Goal: Task Accomplishment & Management: Complete application form

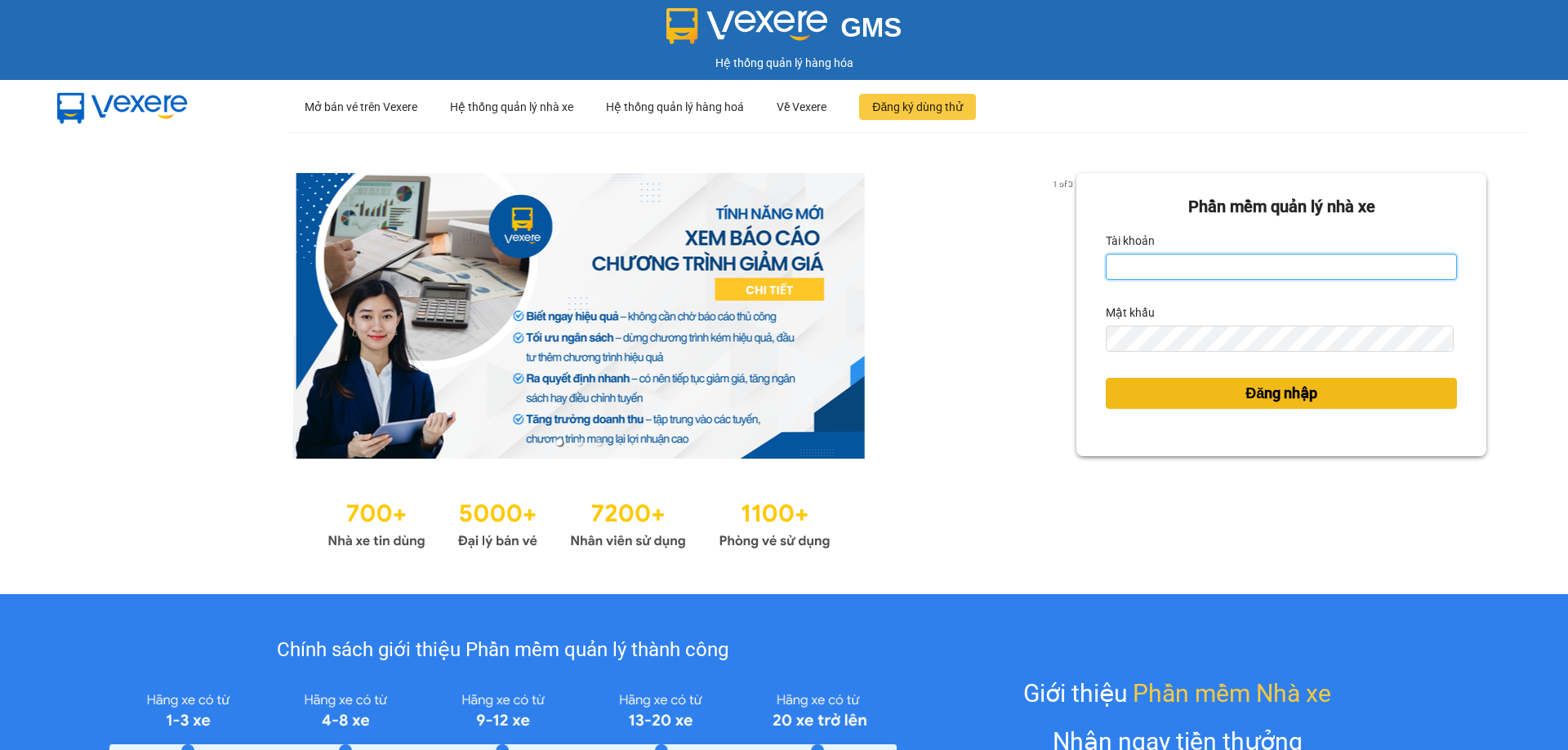
type input "trannc.tuanhung"
click at [1184, 383] on button "Đăng nhập" at bounding box center [1280, 393] width 351 height 31
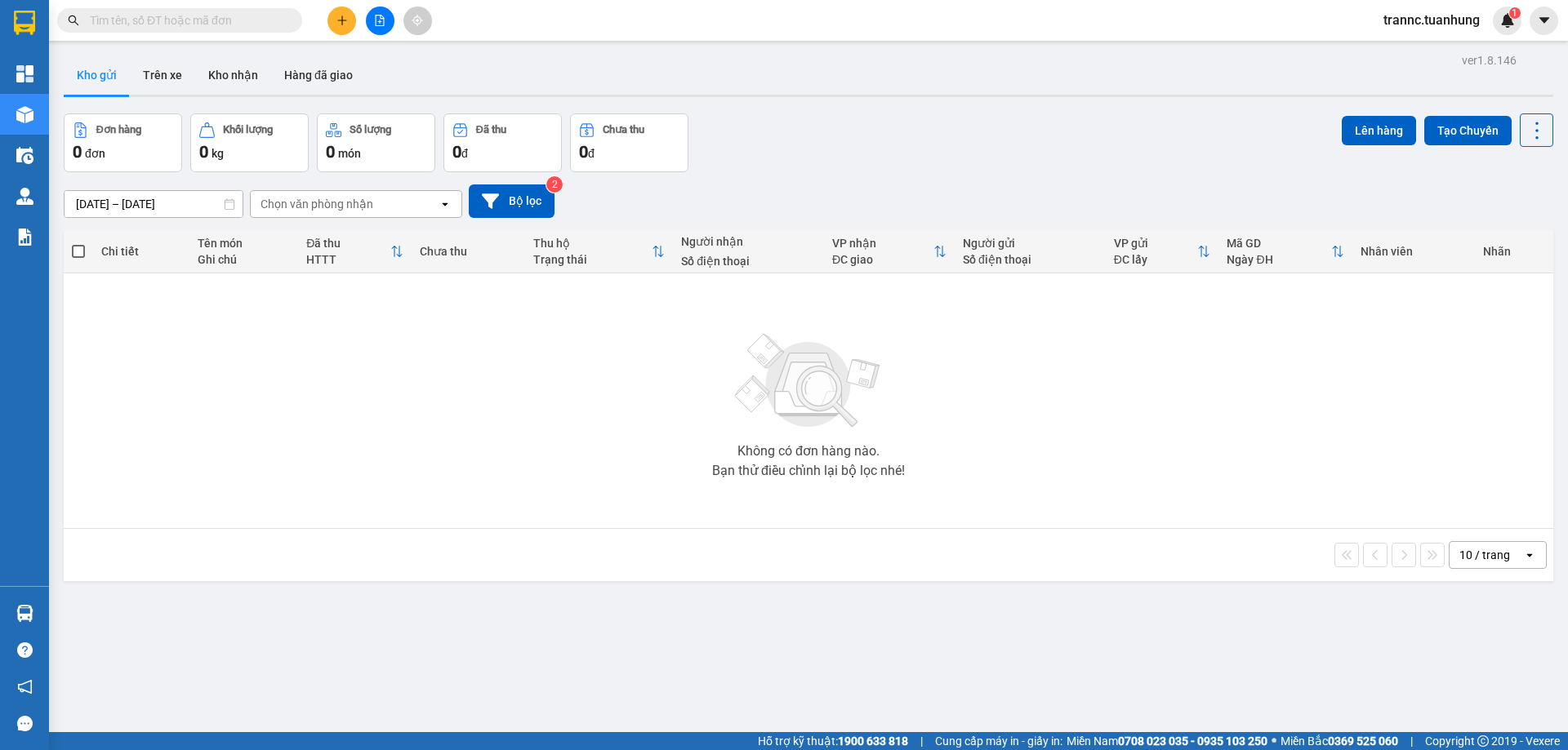
click at [160, 15] on input "text" at bounding box center [186, 20] width 193 height 18
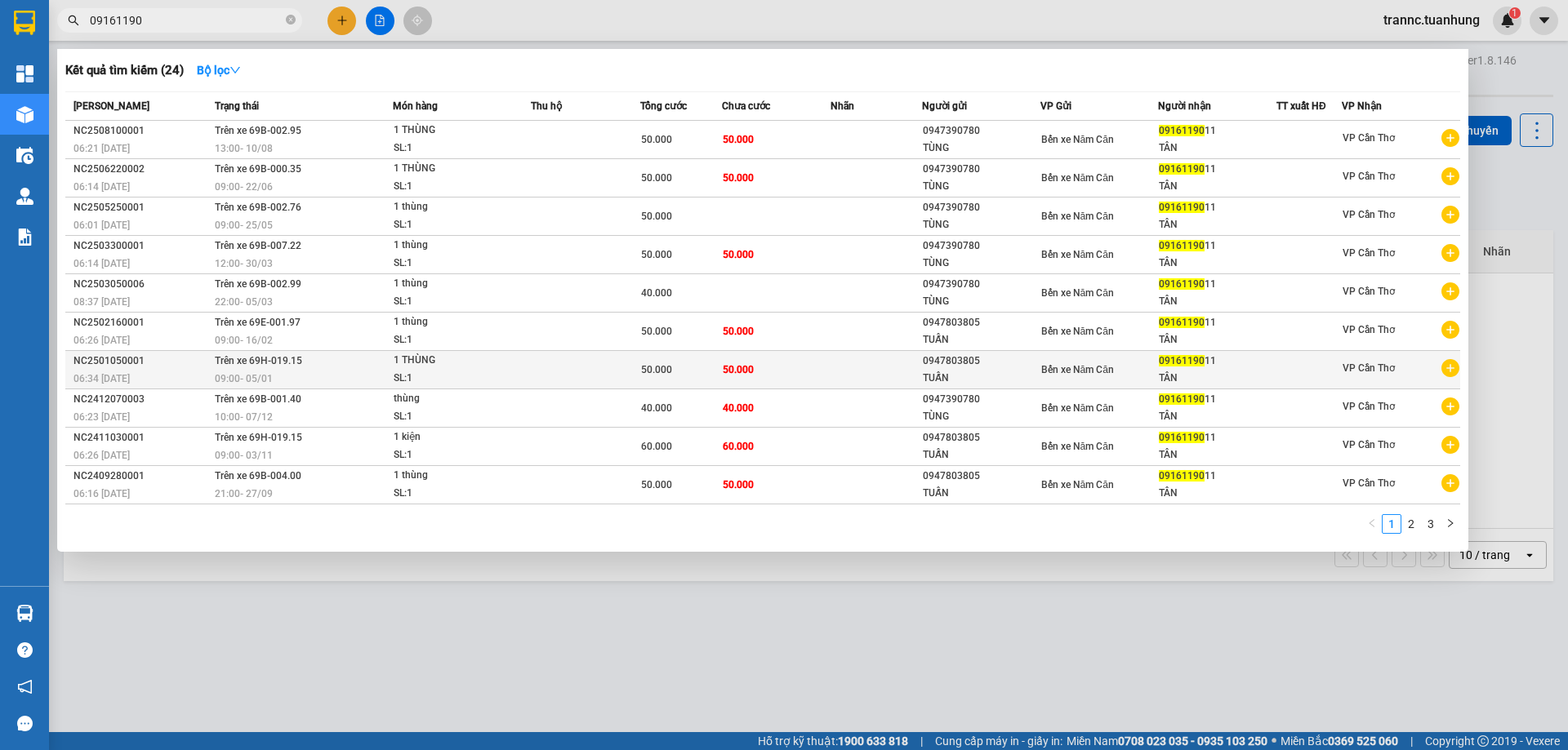
type input "09161190"
click at [1451, 367] on icon "plus-circle" at bounding box center [1450, 368] width 18 height 18
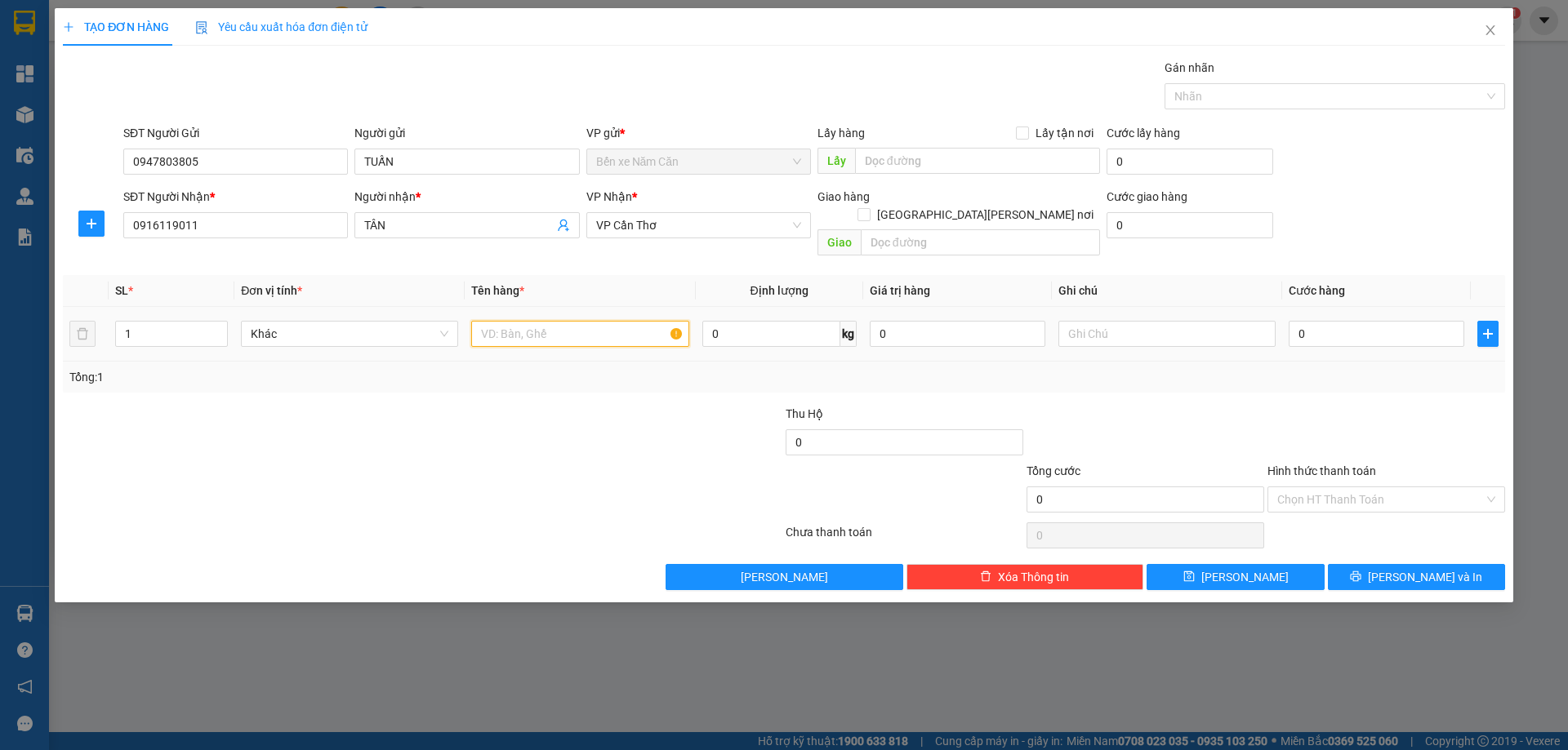
click at [505, 323] on input "text" at bounding box center [580, 334] width 217 height 26
type input "1 THÙNG"
click at [1380, 321] on input "0" at bounding box center [1377, 334] width 176 height 26
type input "5"
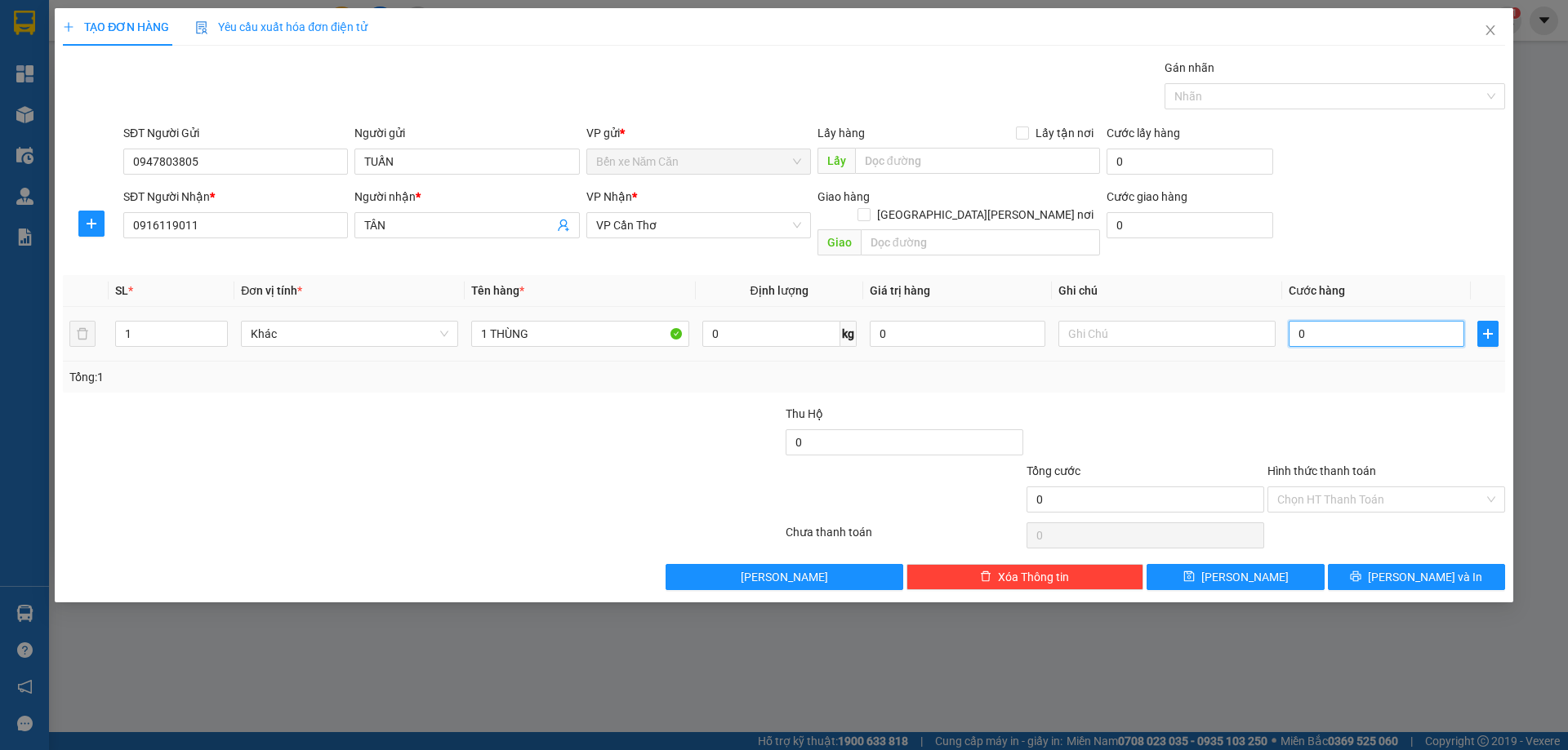
type input "5"
type input "50"
type input "50.000"
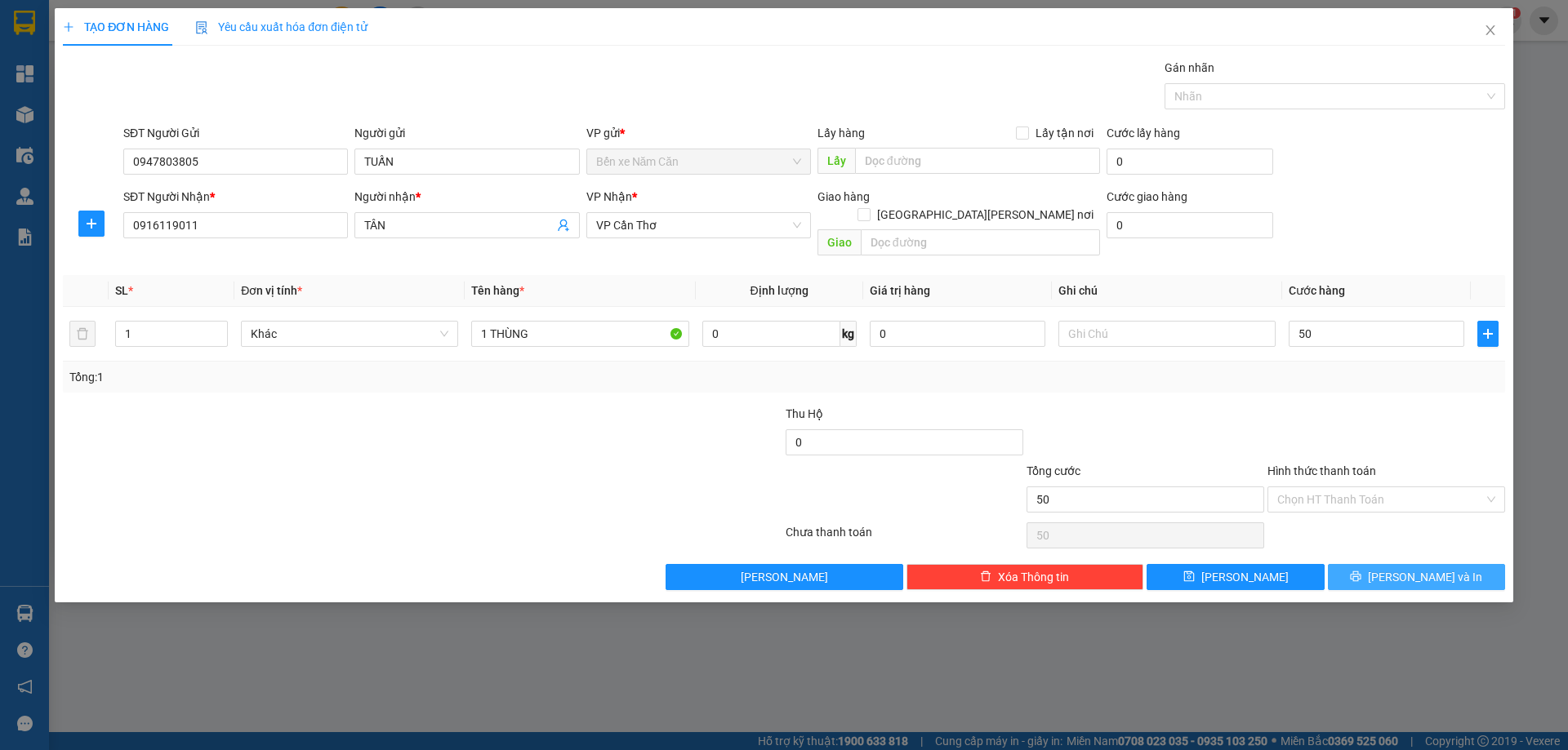
type input "50.000"
click at [1381, 564] on button "[PERSON_NAME] và In" at bounding box center [1417, 577] width 178 height 26
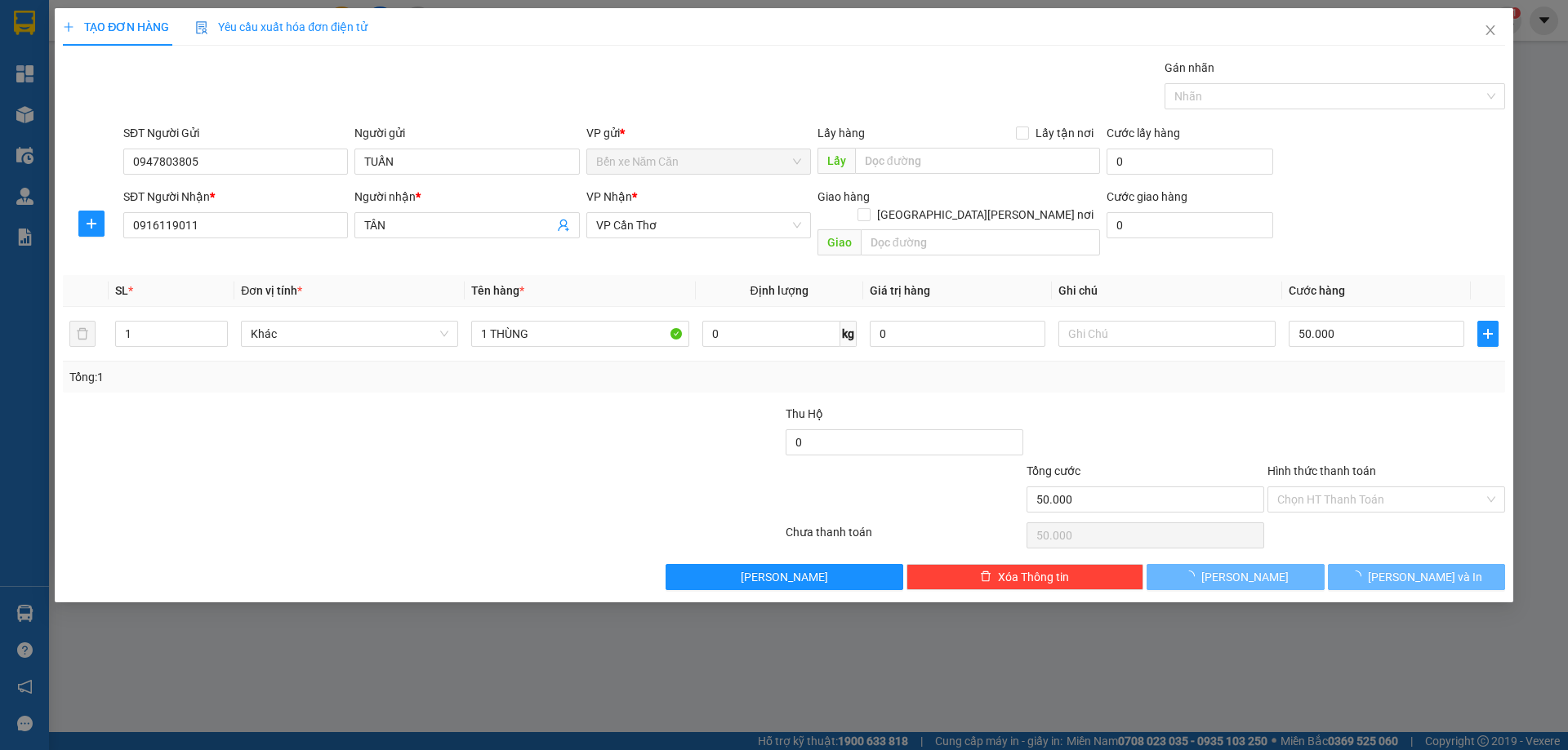
click at [1404, 677] on div "TẠO ĐƠN HÀNG Yêu cầu xuất [PERSON_NAME] điện tử Transit Pickup Surcharge Ids Tr…" at bounding box center [784, 375] width 1568 height 750
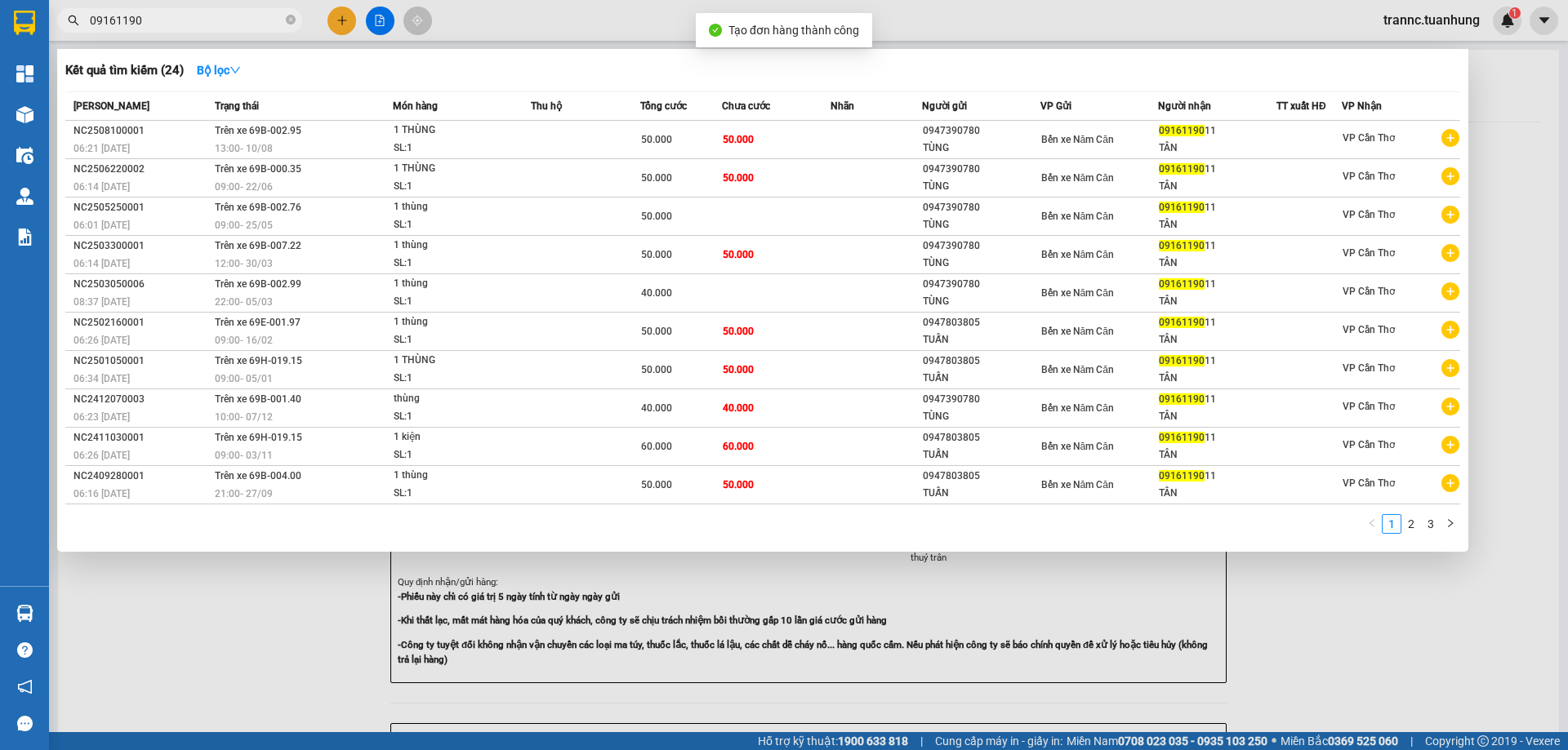
drag, startPoint x: 1407, startPoint y: 621, endPoint x: 1179, endPoint y: 443, distance: 289.3
click at [1365, 572] on div at bounding box center [784, 375] width 1568 height 750
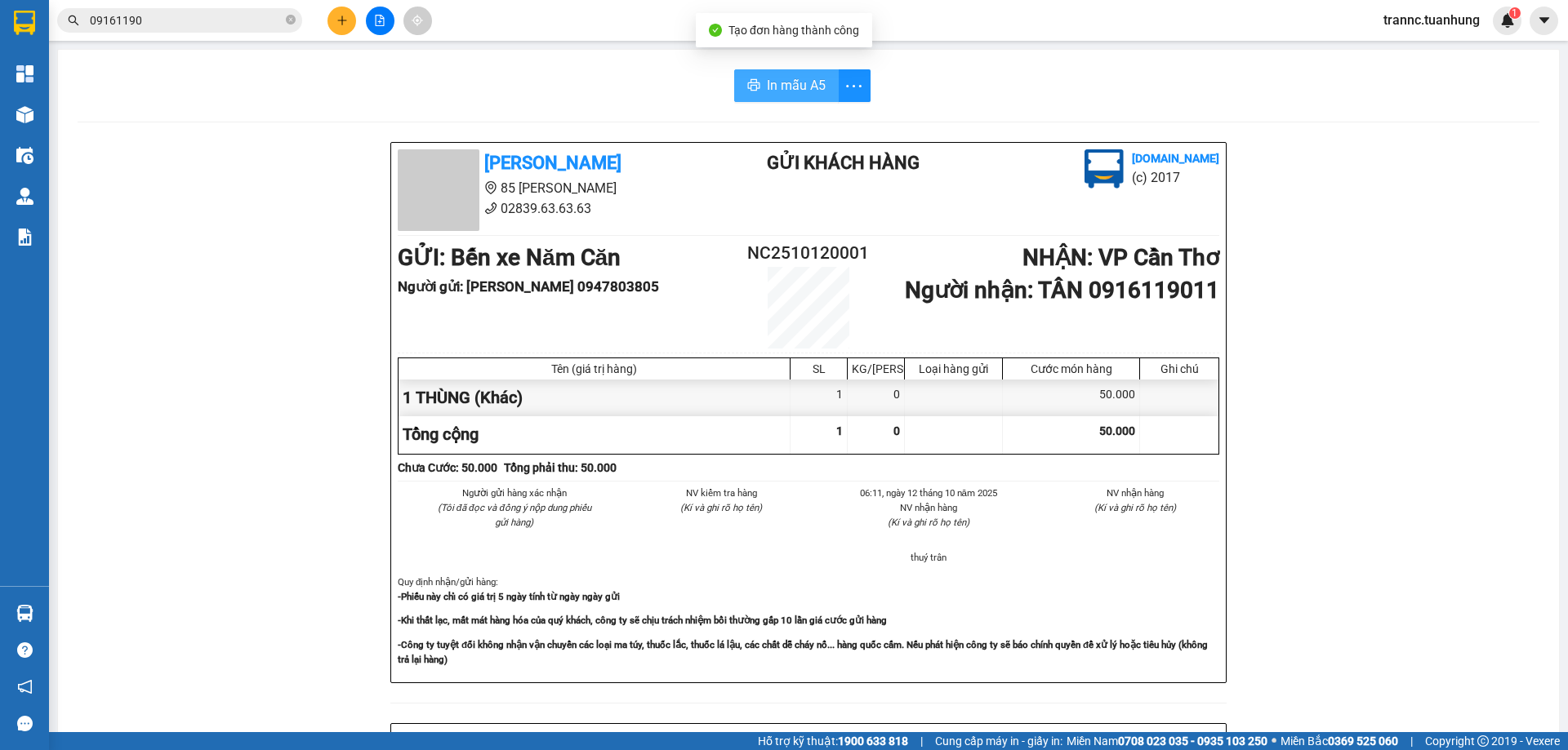
click at [767, 82] on span "In mẫu A5" at bounding box center [796, 85] width 59 height 20
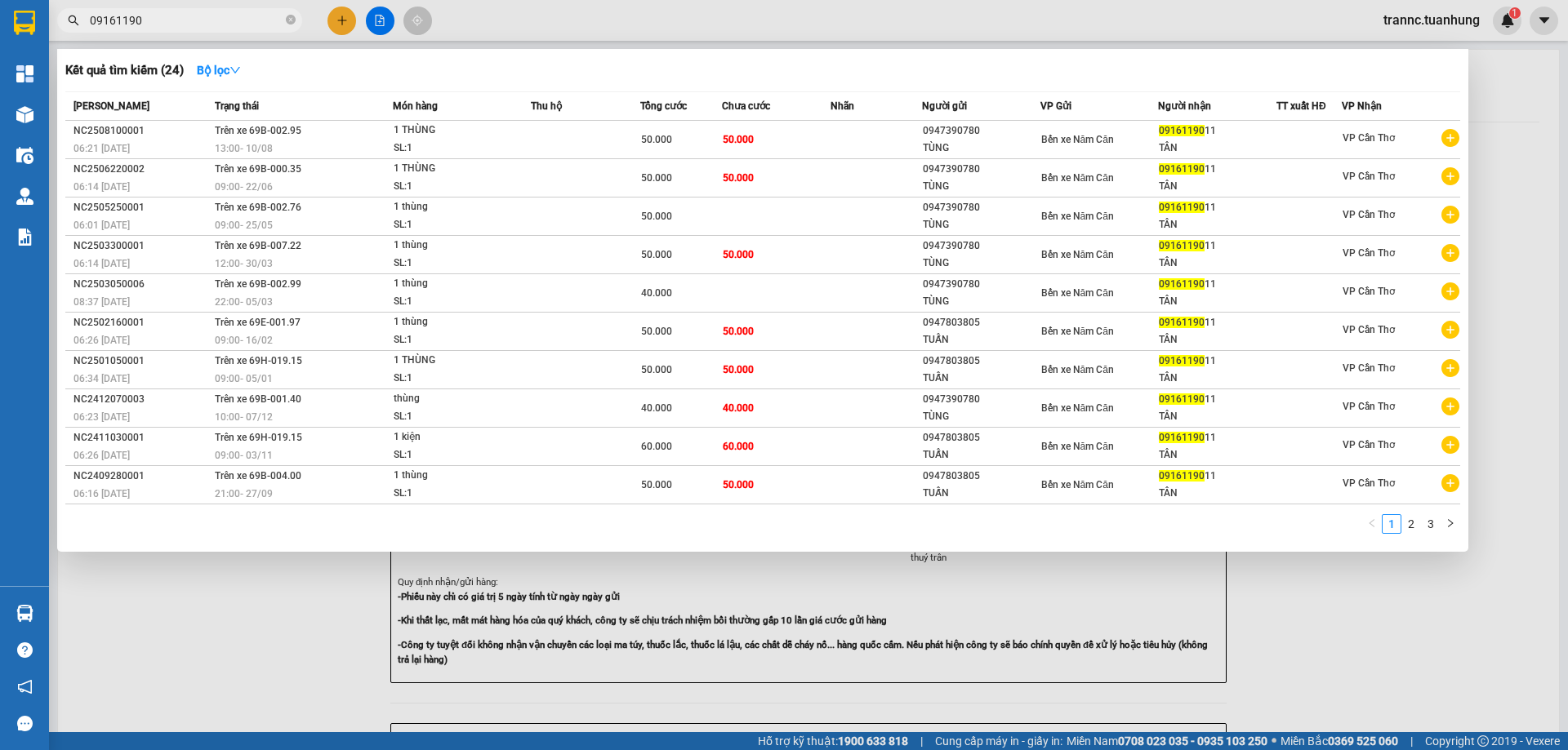
click at [201, 16] on input "09161190" at bounding box center [186, 20] width 193 height 18
type input "0"
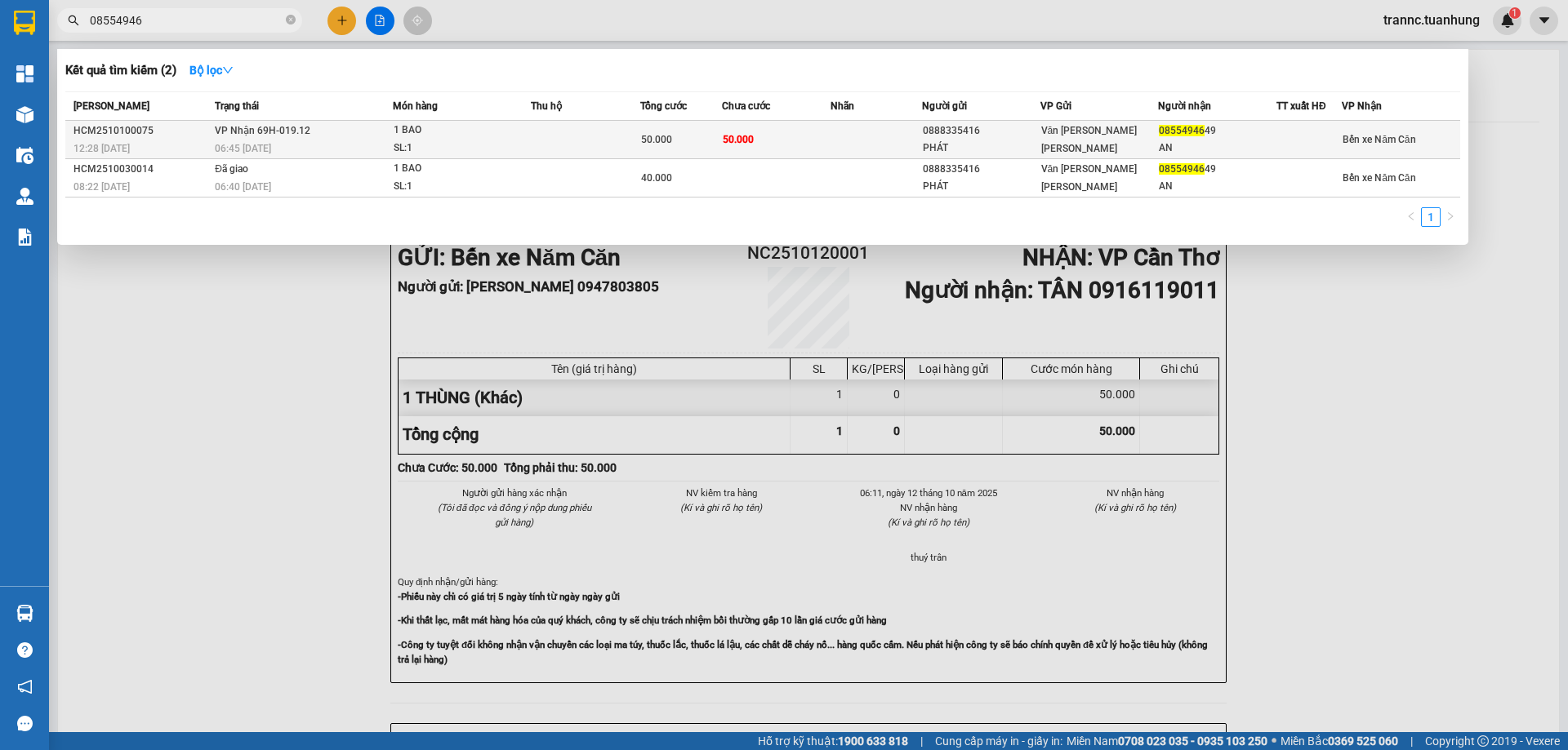
type input "08554946"
click at [849, 145] on td at bounding box center [876, 140] width 90 height 38
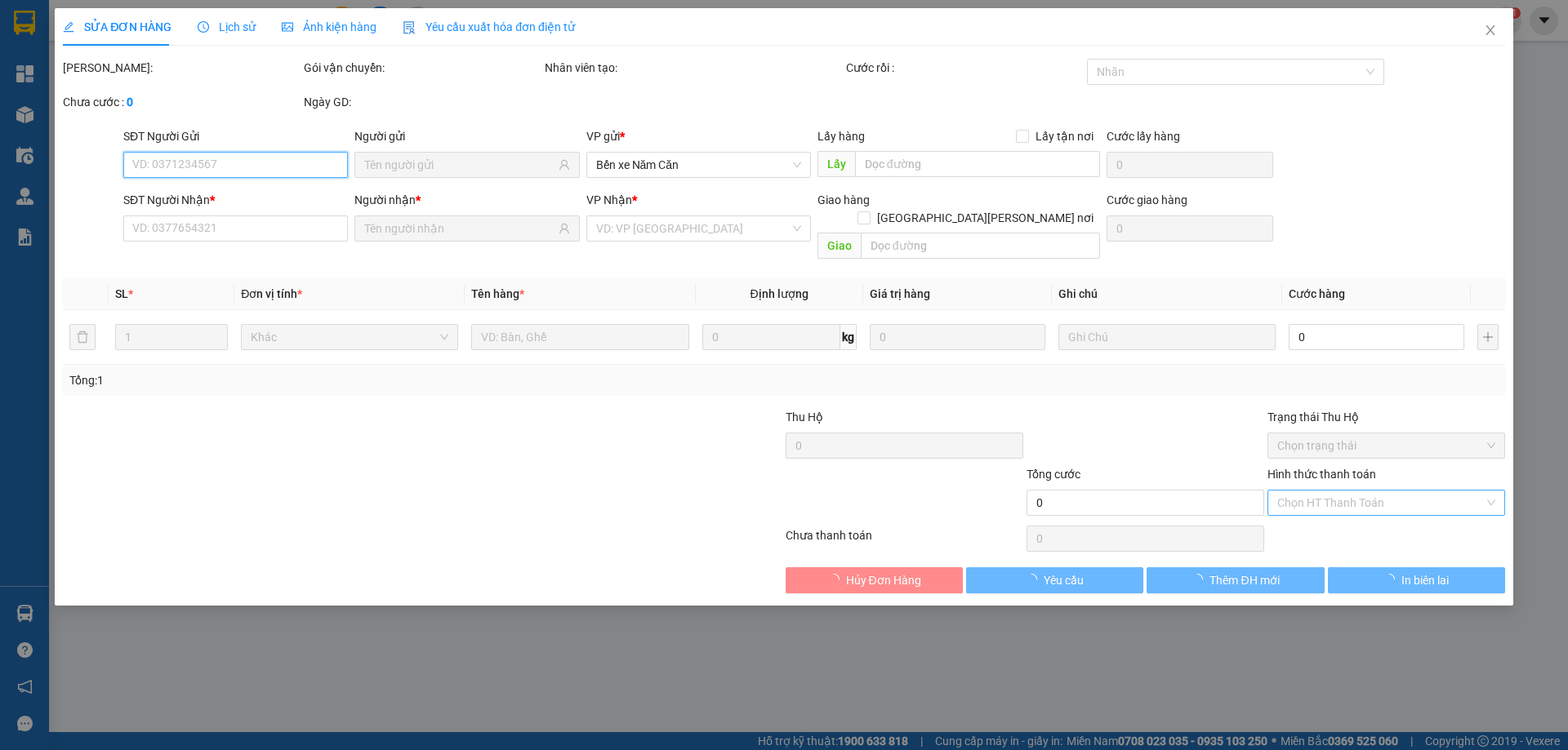
type input "0888335416"
type input "PHÁT"
type input "0855494649"
type input "AN"
type input "50.000"
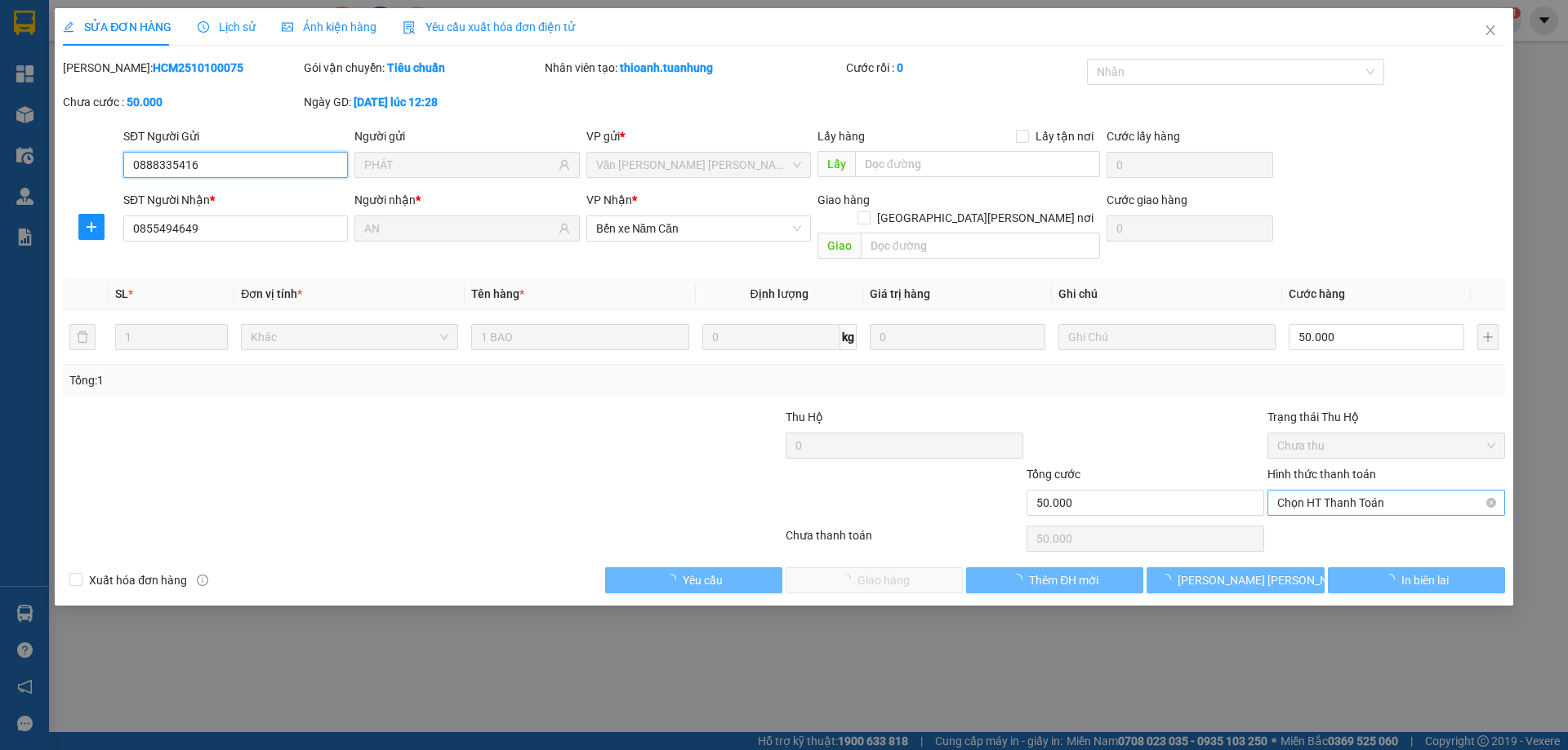
click at [1364, 491] on span "Chọn HT Thanh Toán" at bounding box center [1385, 503] width 218 height 25
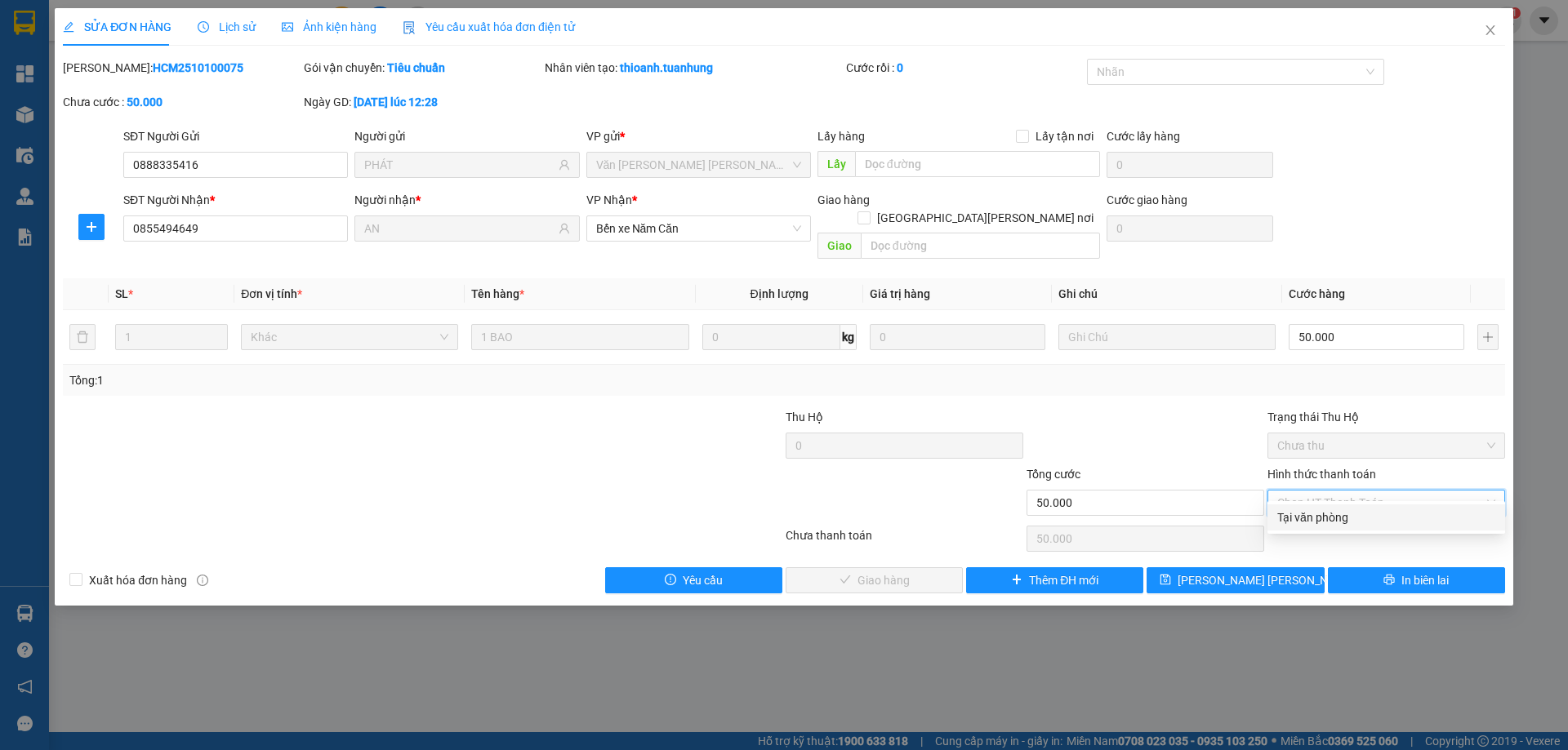
click at [1341, 520] on div "Tại văn phòng" at bounding box center [1385, 517] width 218 height 18
type input "0"
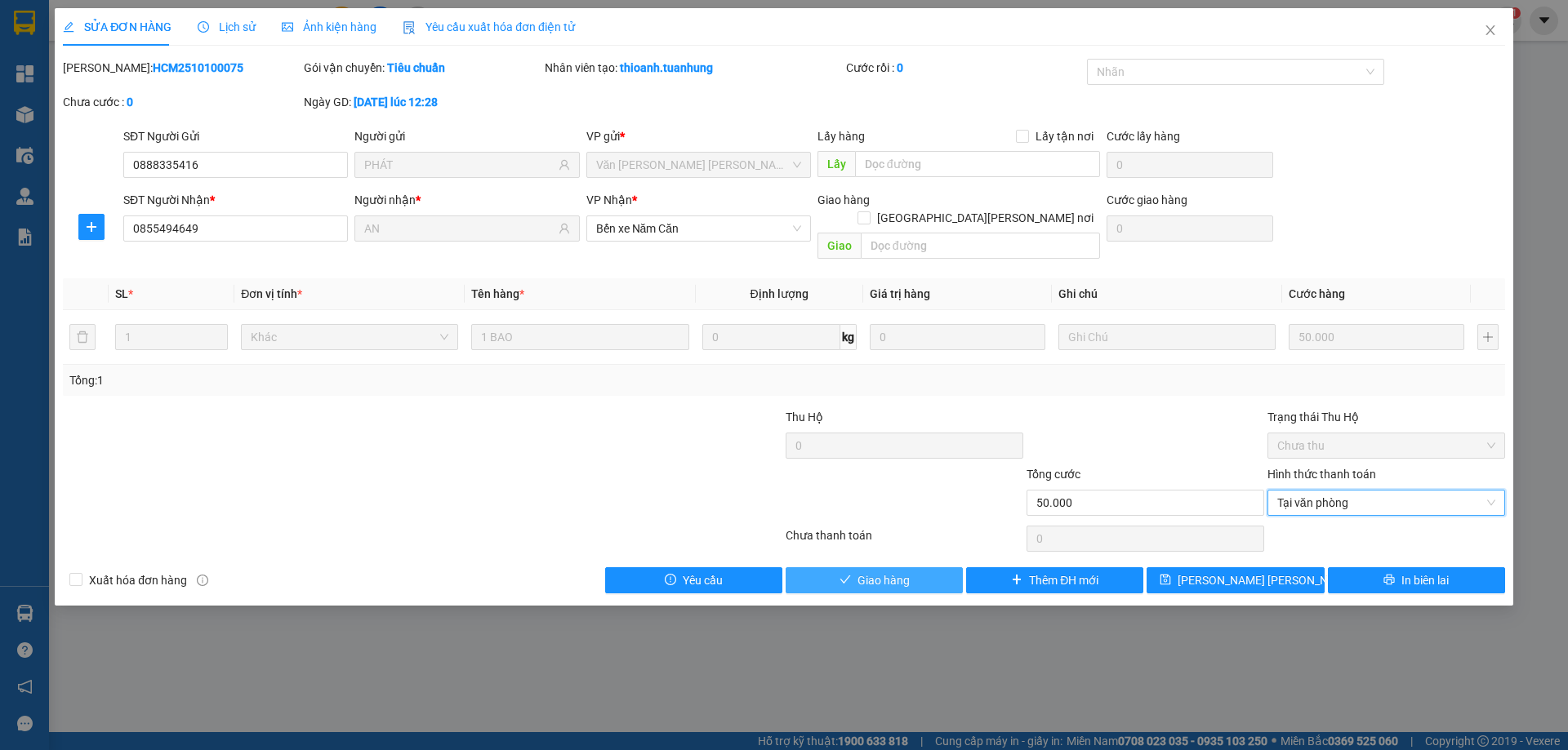
click at [891, 572] on span "Giao hàng" at bounding box center [883, 580] width 52 height 18
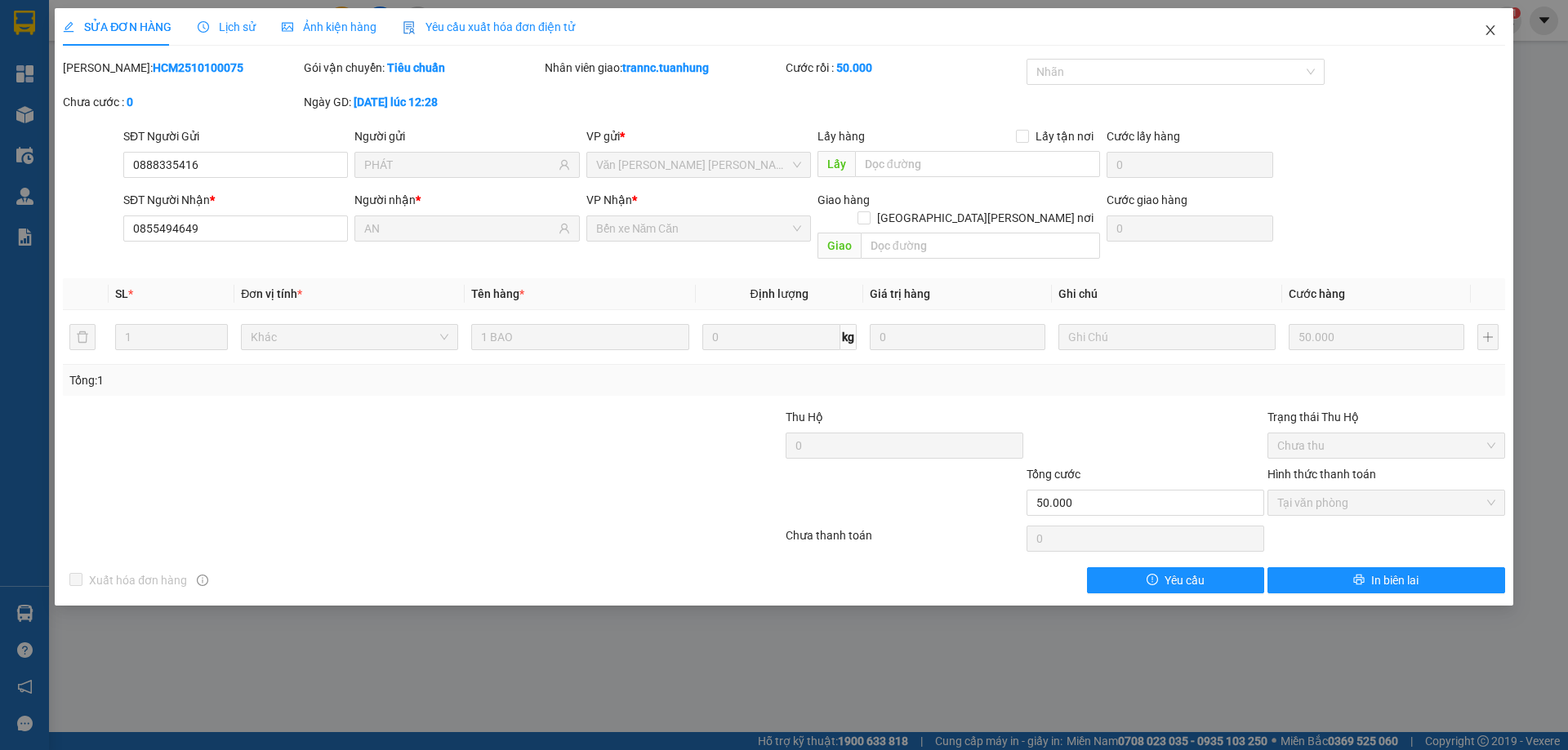
click at [1484, 28] on icon "close" at bounding box center [1489, 30] width 13 height 13
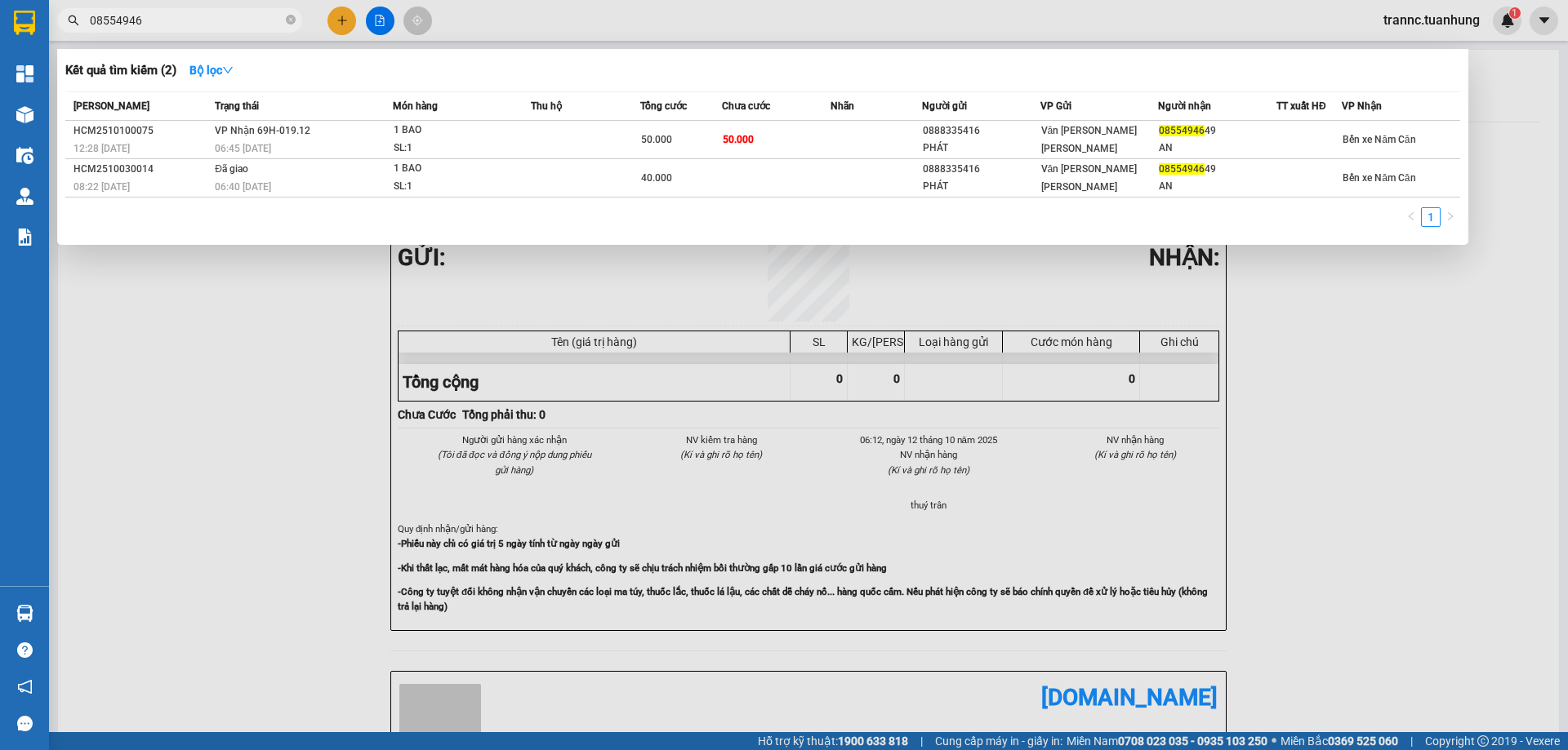
click at [156, 20] on input "08554946" at bounding box center [186, 20] width 193 height 18
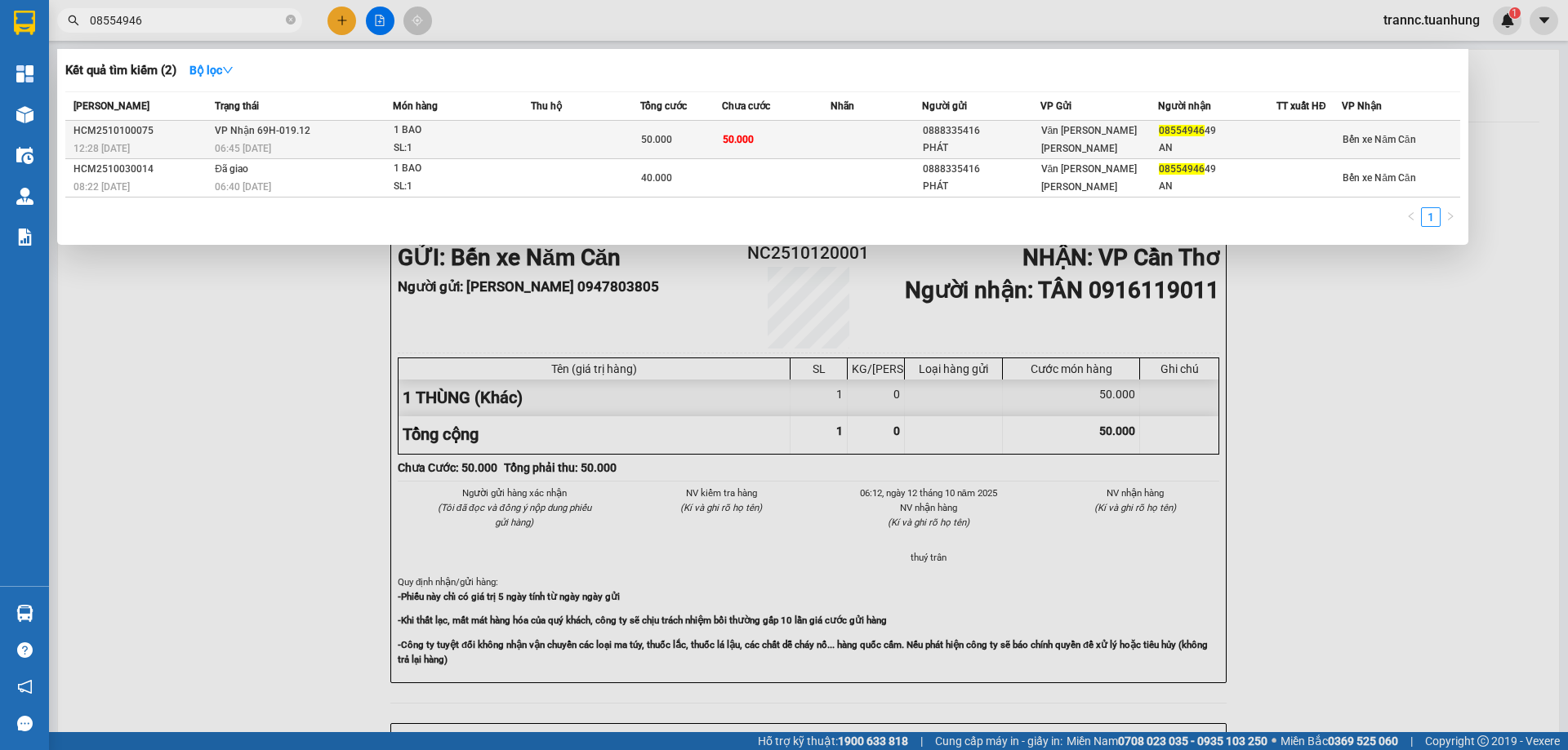
click at [774, 142] on td "50.000" at bounding box center [777, 140] width 109 height 38
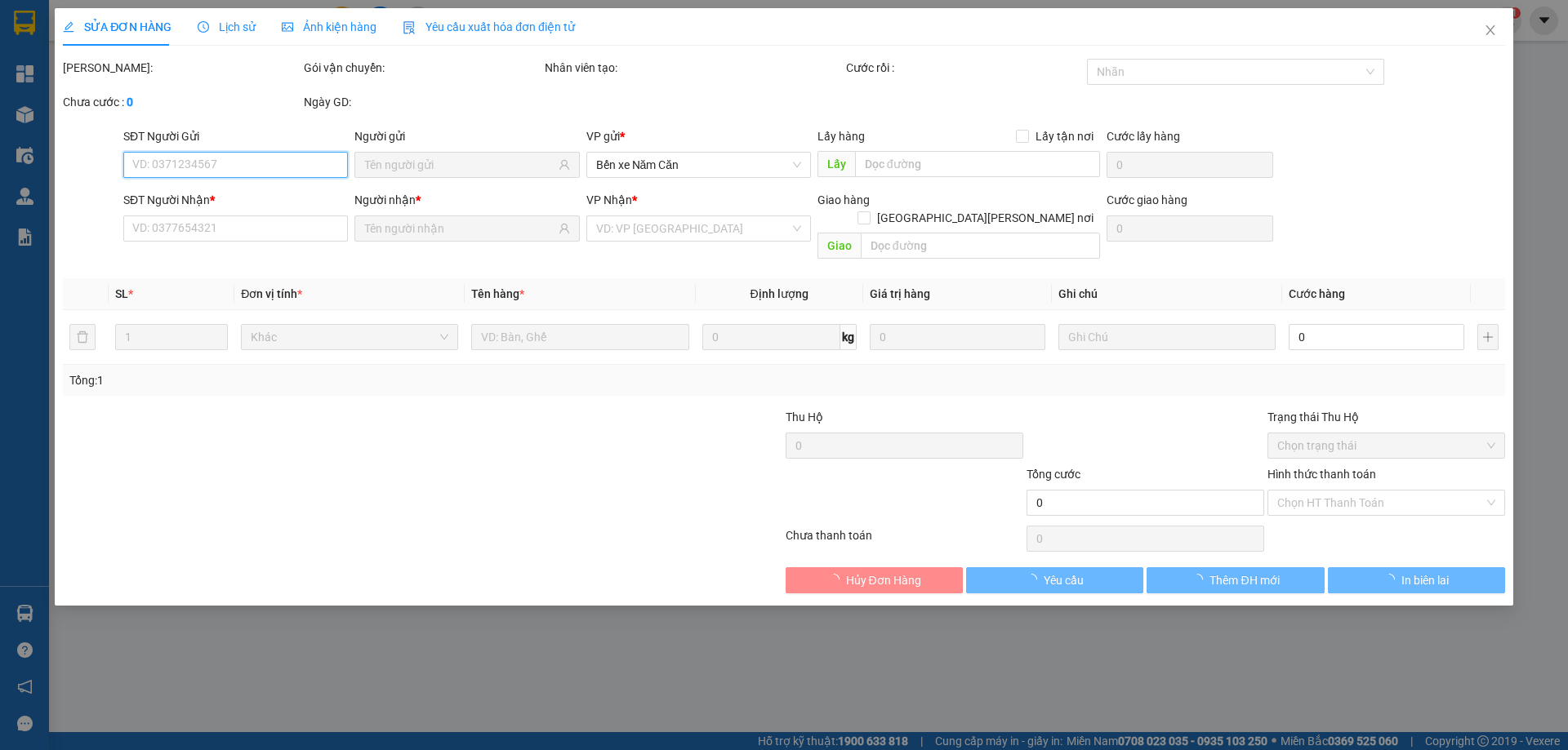
type input "0888335416"
type input "PHÁT"
type input "0855494649"
type input "AN"
type input "50.000"
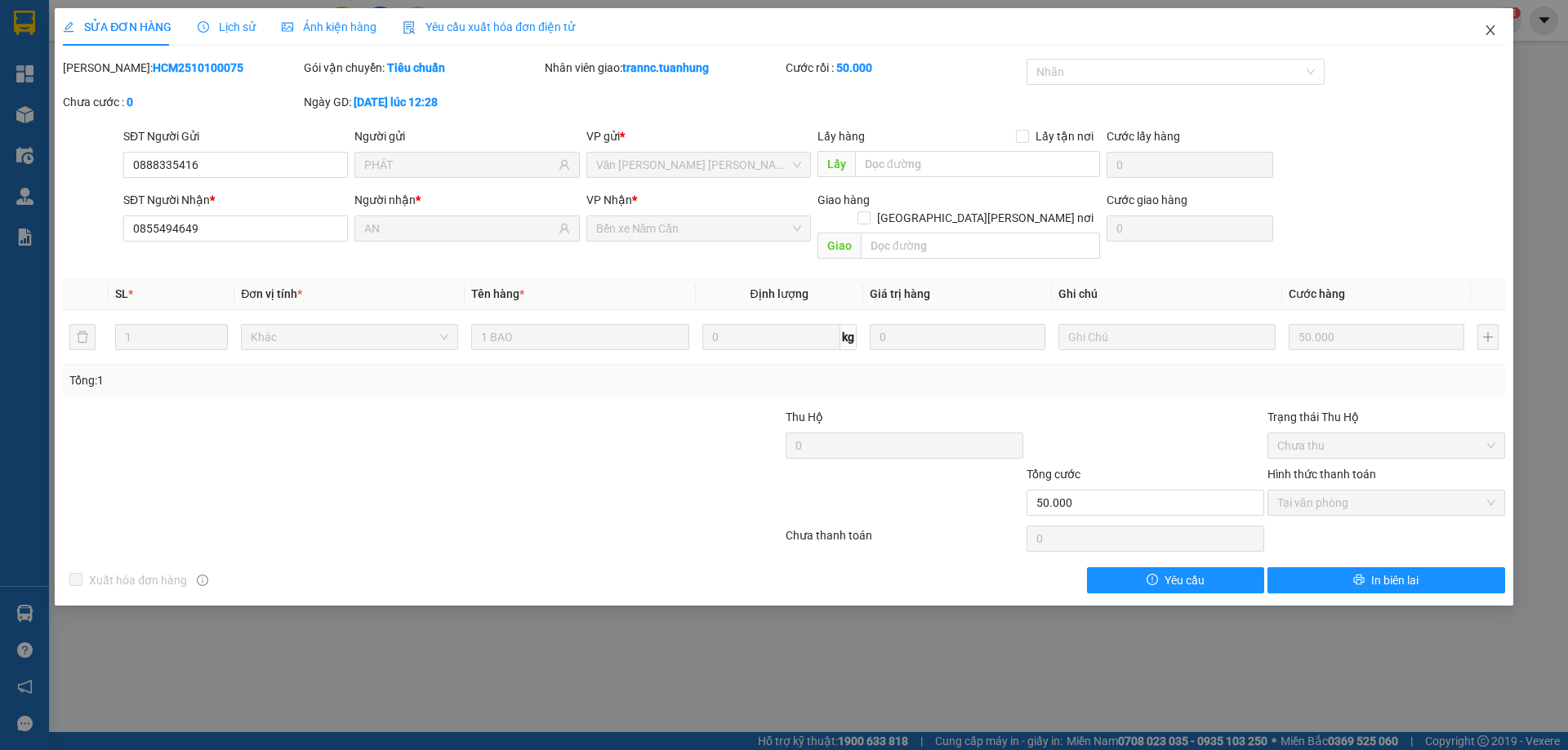
click at [1487, 25] on icon "close" at bounding box center [1489, 30] width 13 height 13
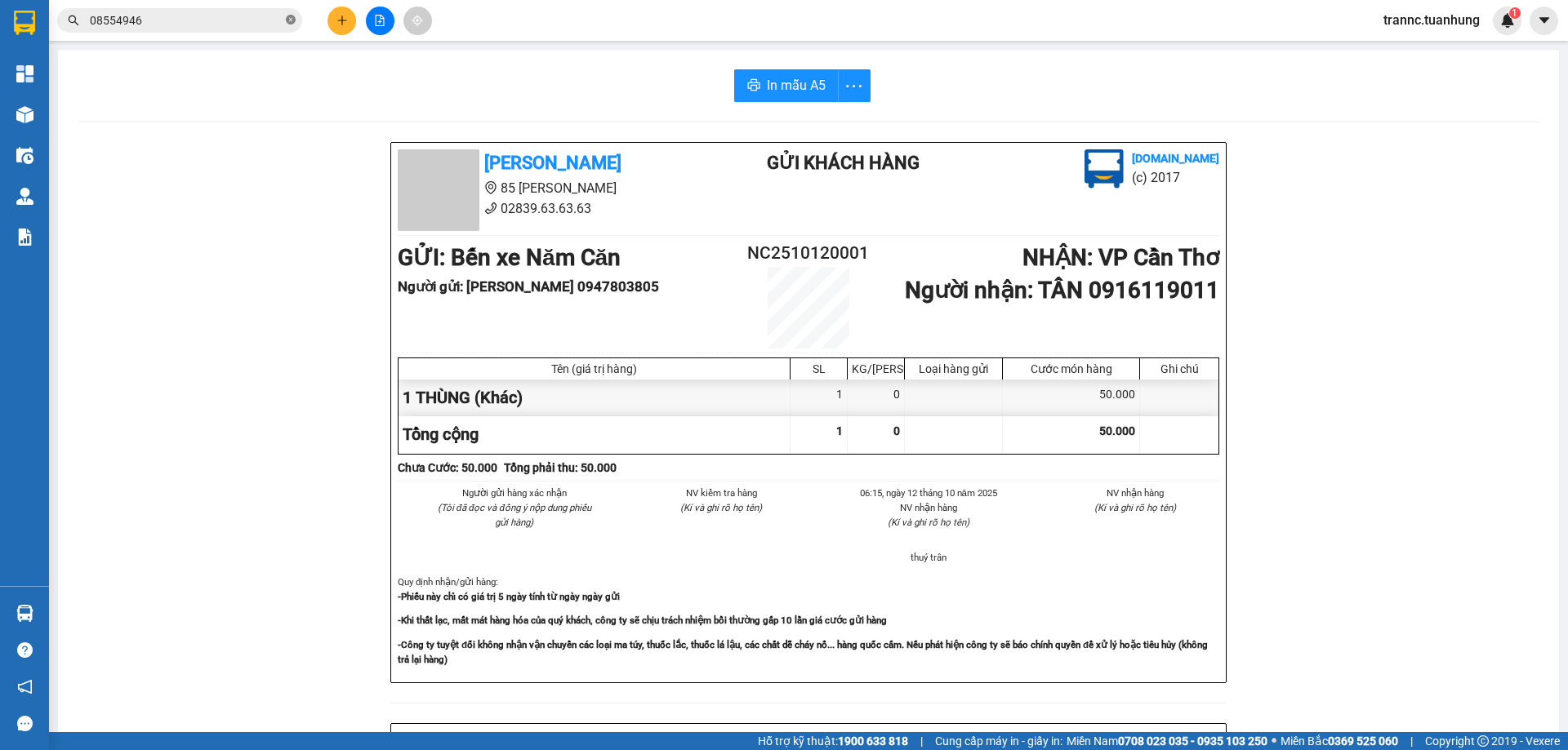
click at [290, 19] on icon "close-circle" at bounding box center [290, 19] width 9 height 9
click at [234, 17] on input "text" at bounding box center [186, 20] width 193 height 18
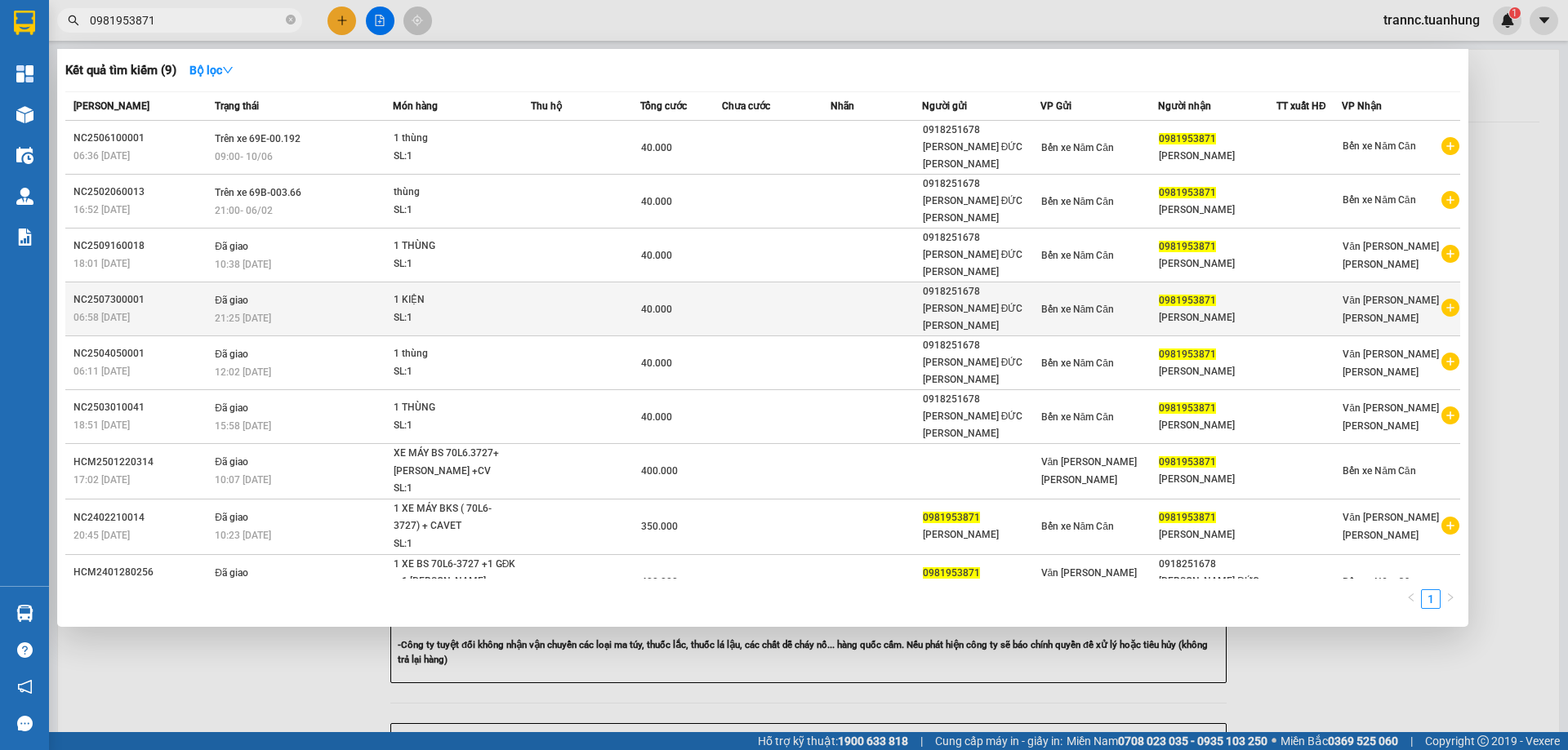
type input "0981953871"
click at [1444, 299] on icon "plus-circle" at bounding box center [1450, 307] width 18 height 18
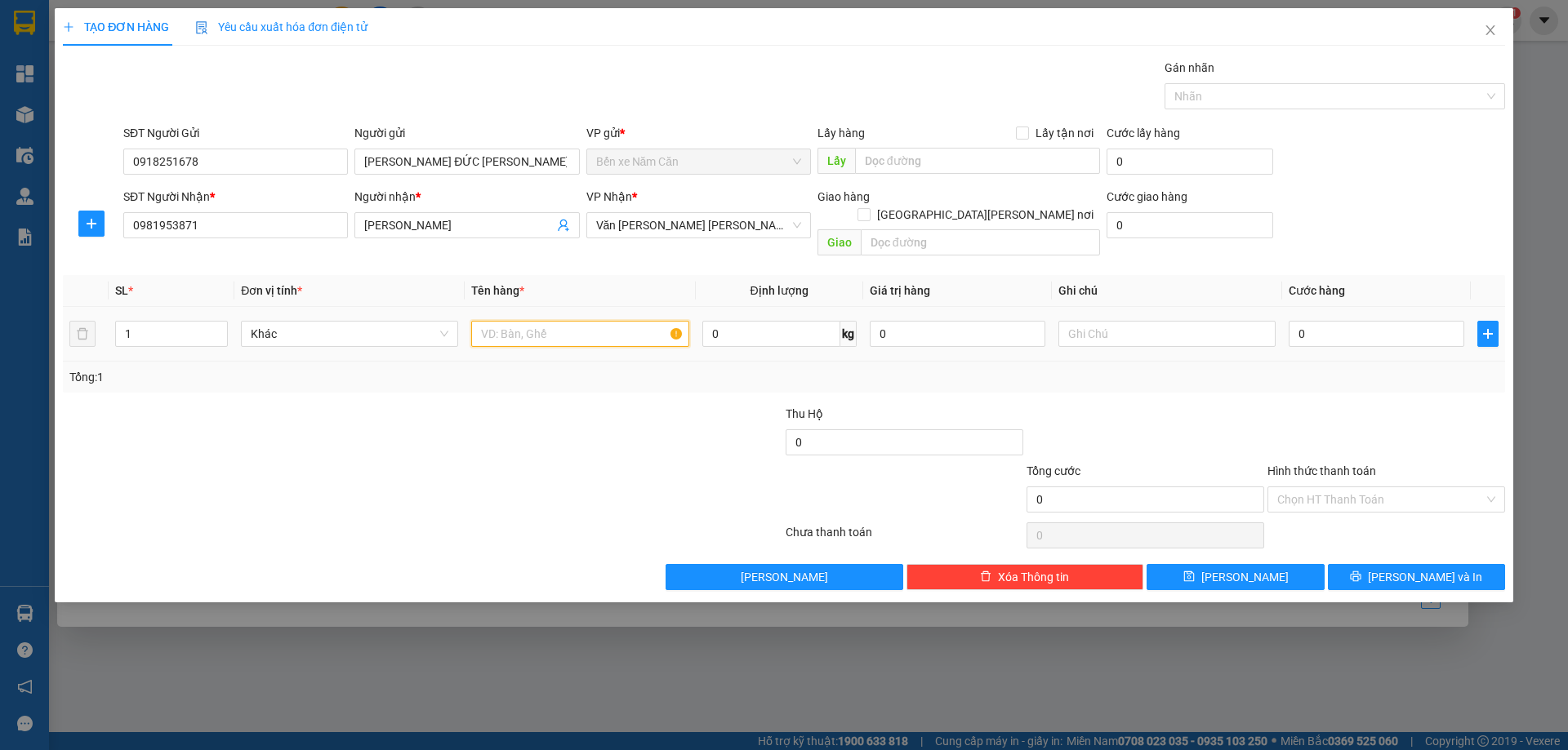
click at [504, 321] on input "text" at bounding box center [580, 334] width 217 height 26
type input "1 THÙNG"
click at [1338, 321] on input "0" at bounding box center [1377, 334] width 176 height 26
type input "4"
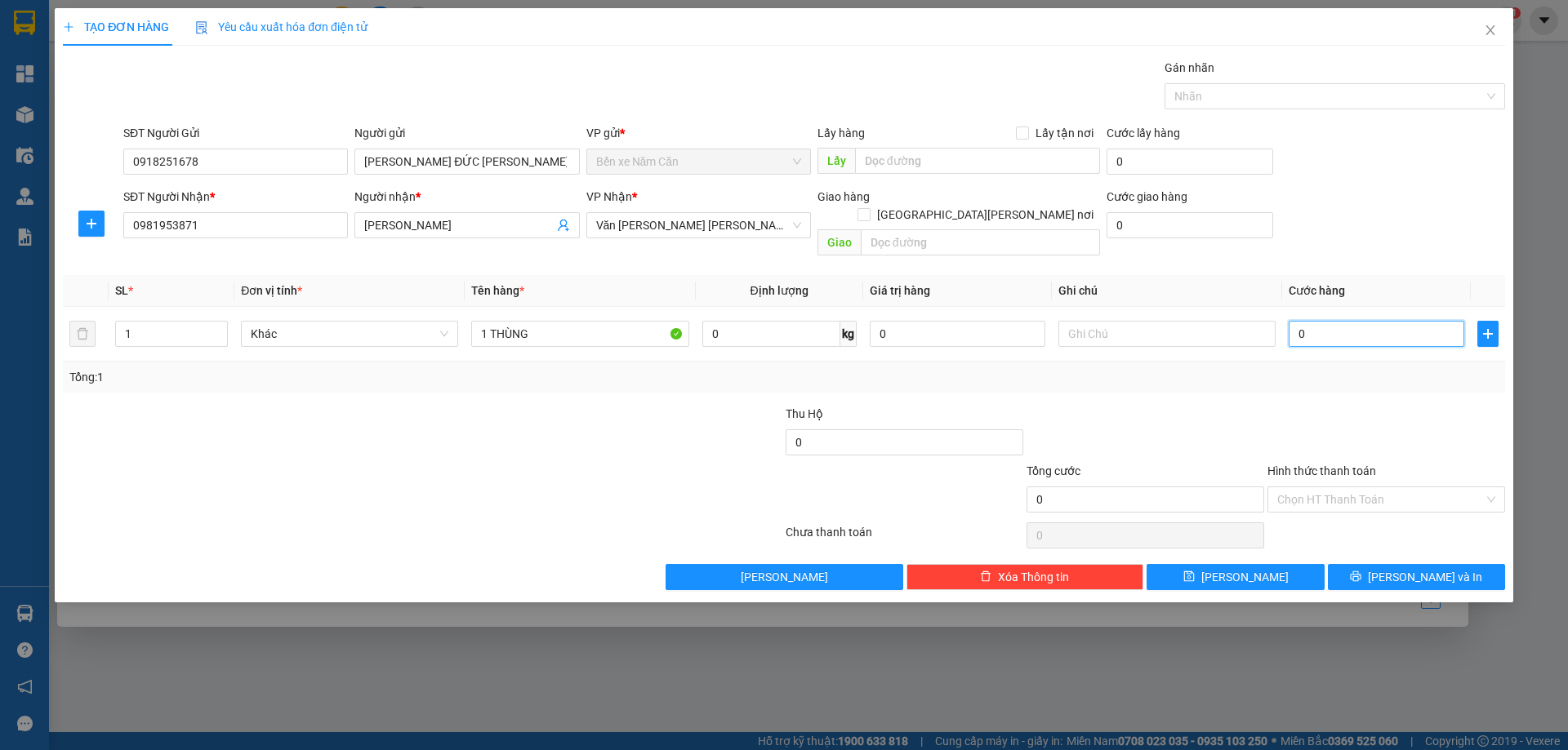
type input "4"
type input "40"
type input "40.000"
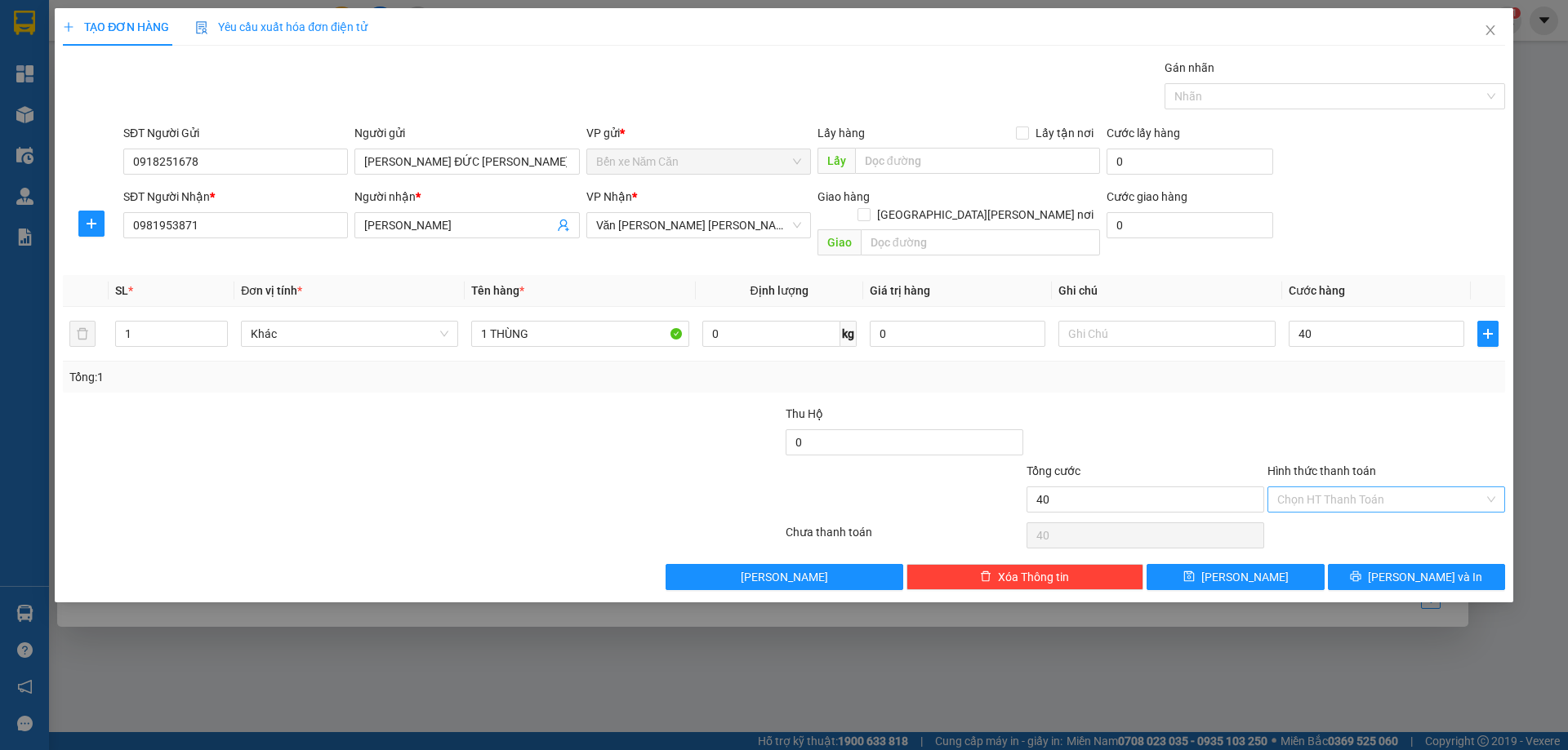
type input "40.000"
click at [1367, 487] on input "Hình thức thanh toán" at bounding box center [1380, 499] width 207 height 25
click at [1336, 520] on div "Tại văn phòng" at bounding box center [1385, 514] width 218 height 18
type input "0"
click at [1382, 564] on button "[PERSON_NAME] và In" at bounding box center [1417, 577] width 178 height 26
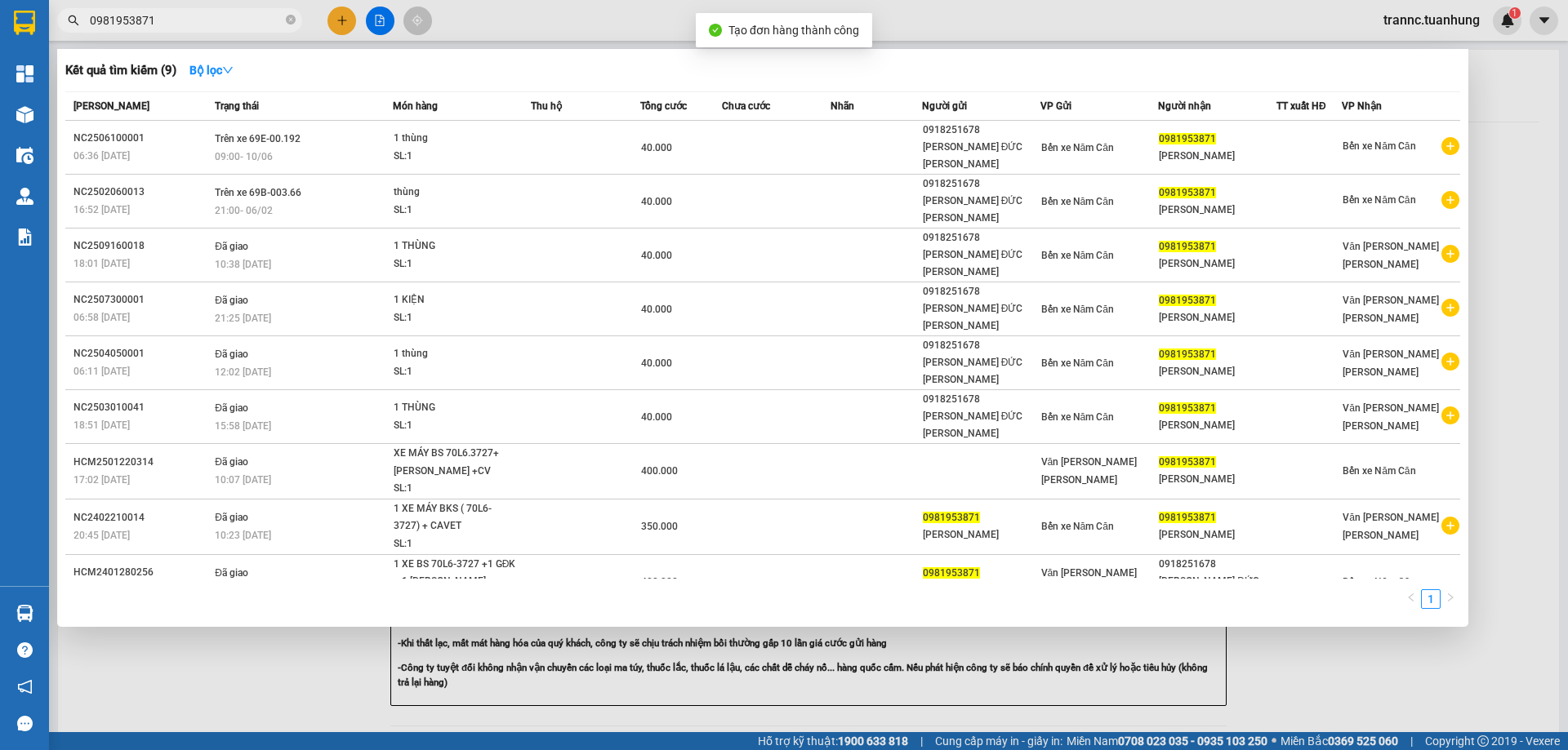
click at [1323, 631] on div at bounding box center [784, 375] width 1568 height 750
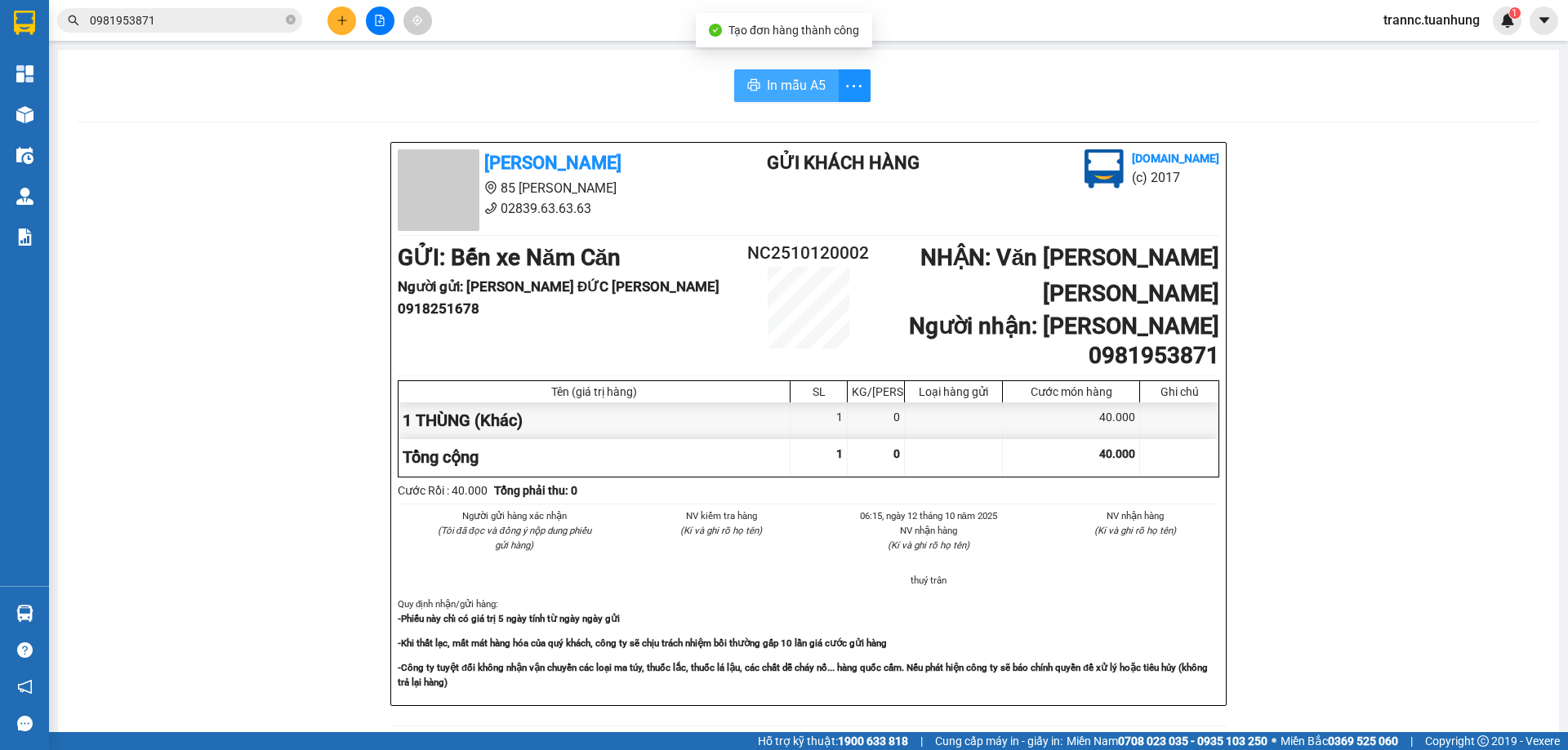
click at [772, 93] on span "In mẫu A5" at bounding box center [796, 85] width 59 height 20
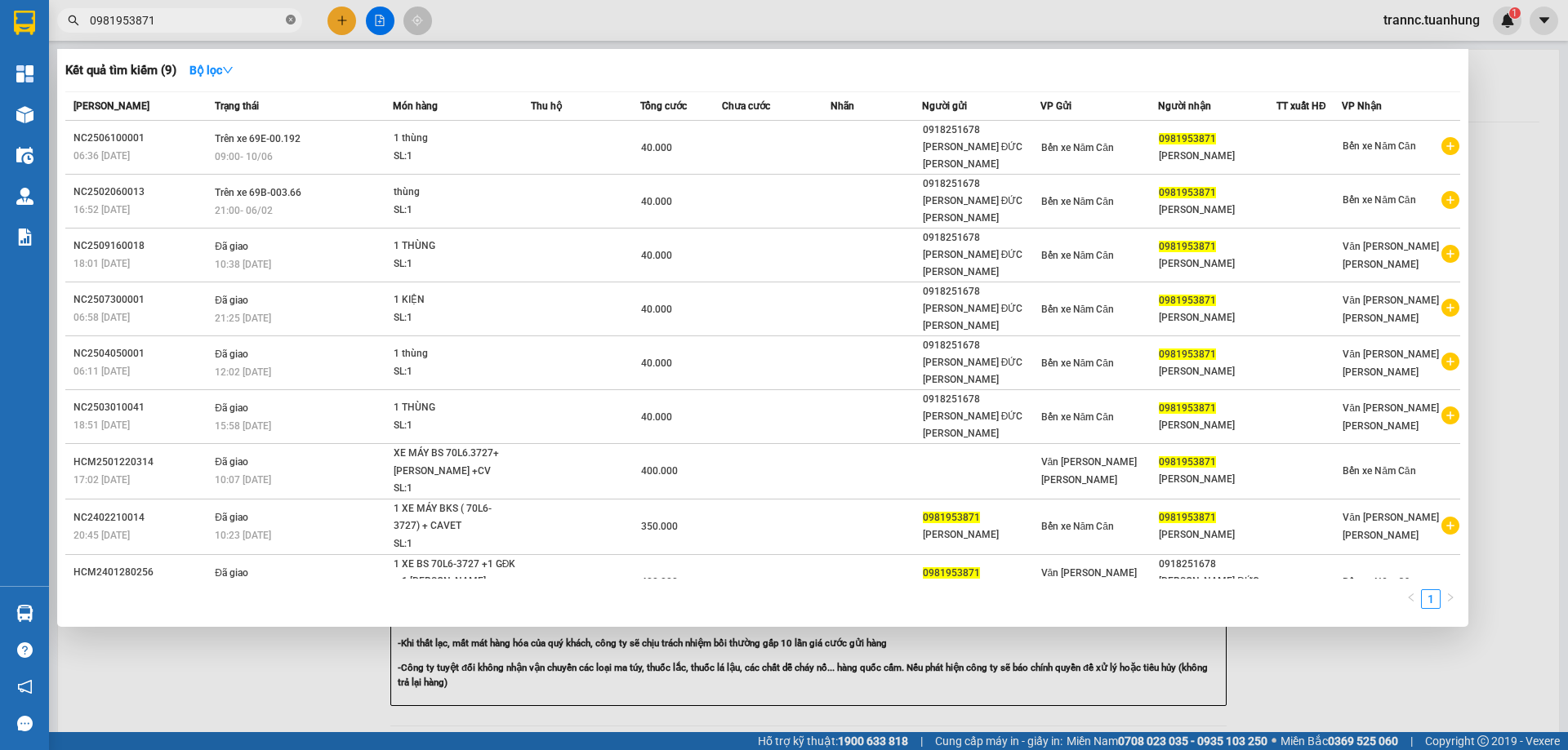
click at [289, 19] on icon "close-circle" at bounding box center [290, 19] width 9 height 9
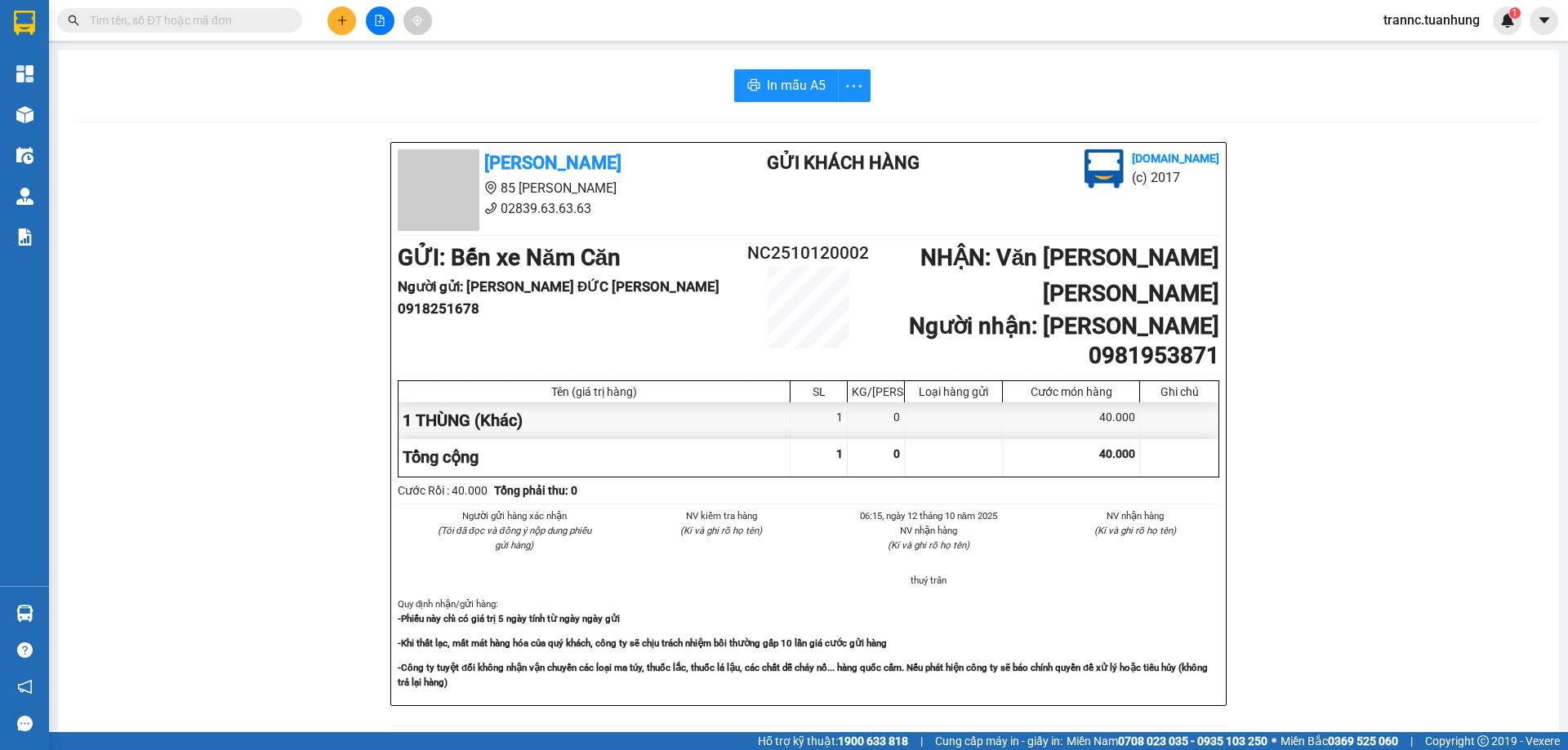
click at [260, 19] on input "text" at bounding box center [186, 20] width 193 height 18
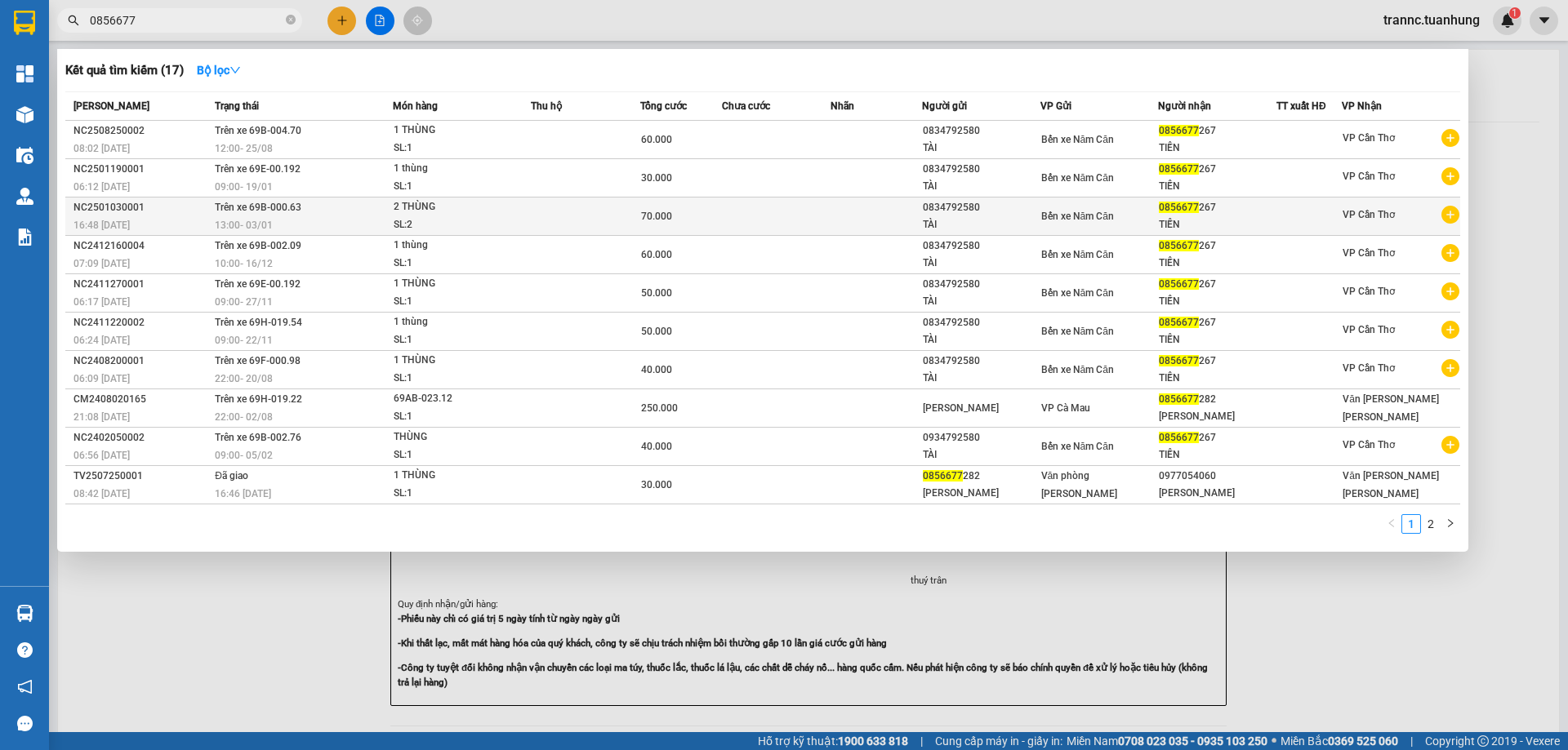
type input "0856677"
click at [1448, 211] on icon "plus-circle" at bounding box center [1450, 214] width 18 height 18
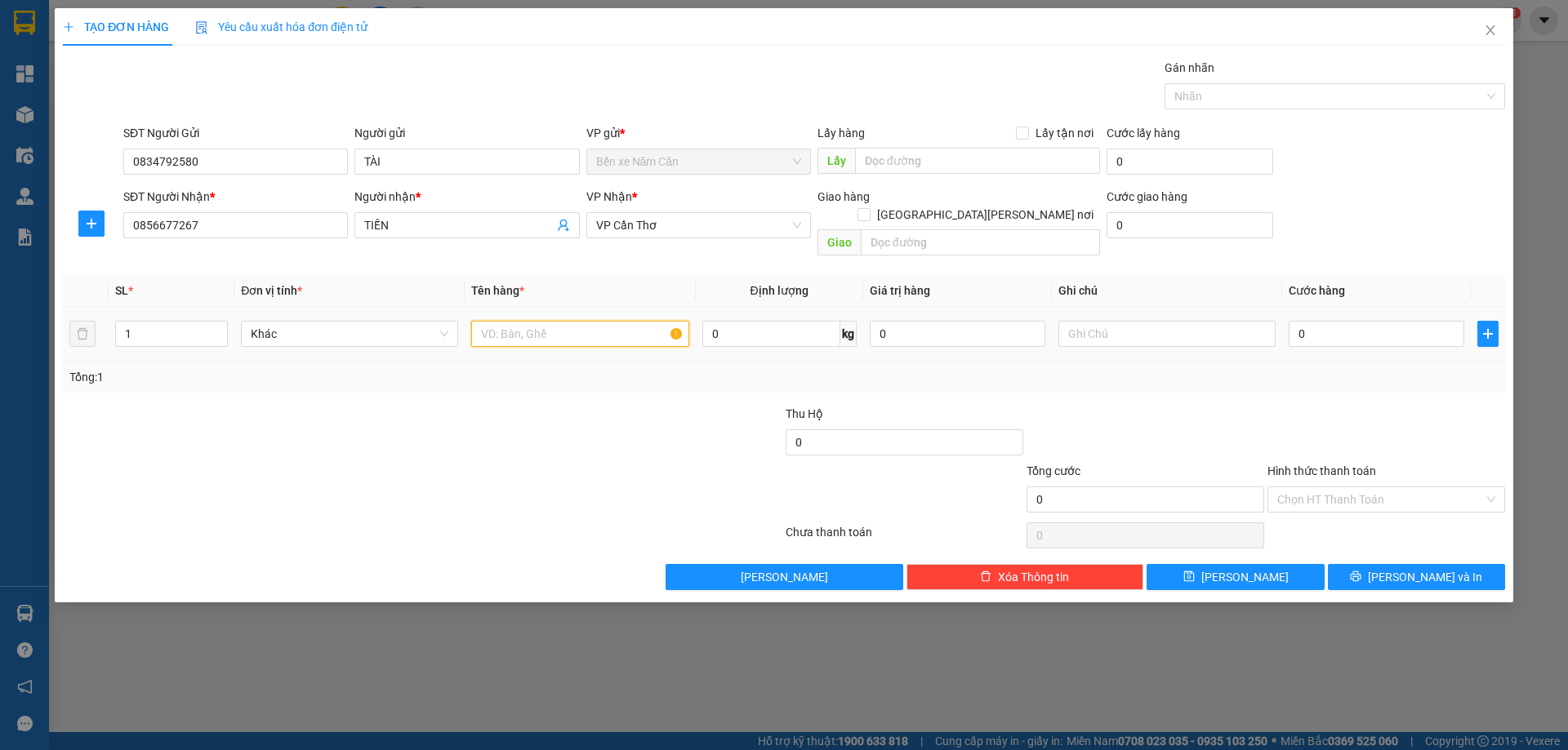
click at [580, 321] on input "text" at bounding box center [580, 334] width 217 height 26
type input "1 THÙNG"
click at [1374, 321] on input "0" at bounding box center [1377, 334] width 176 height 26
type input "4"
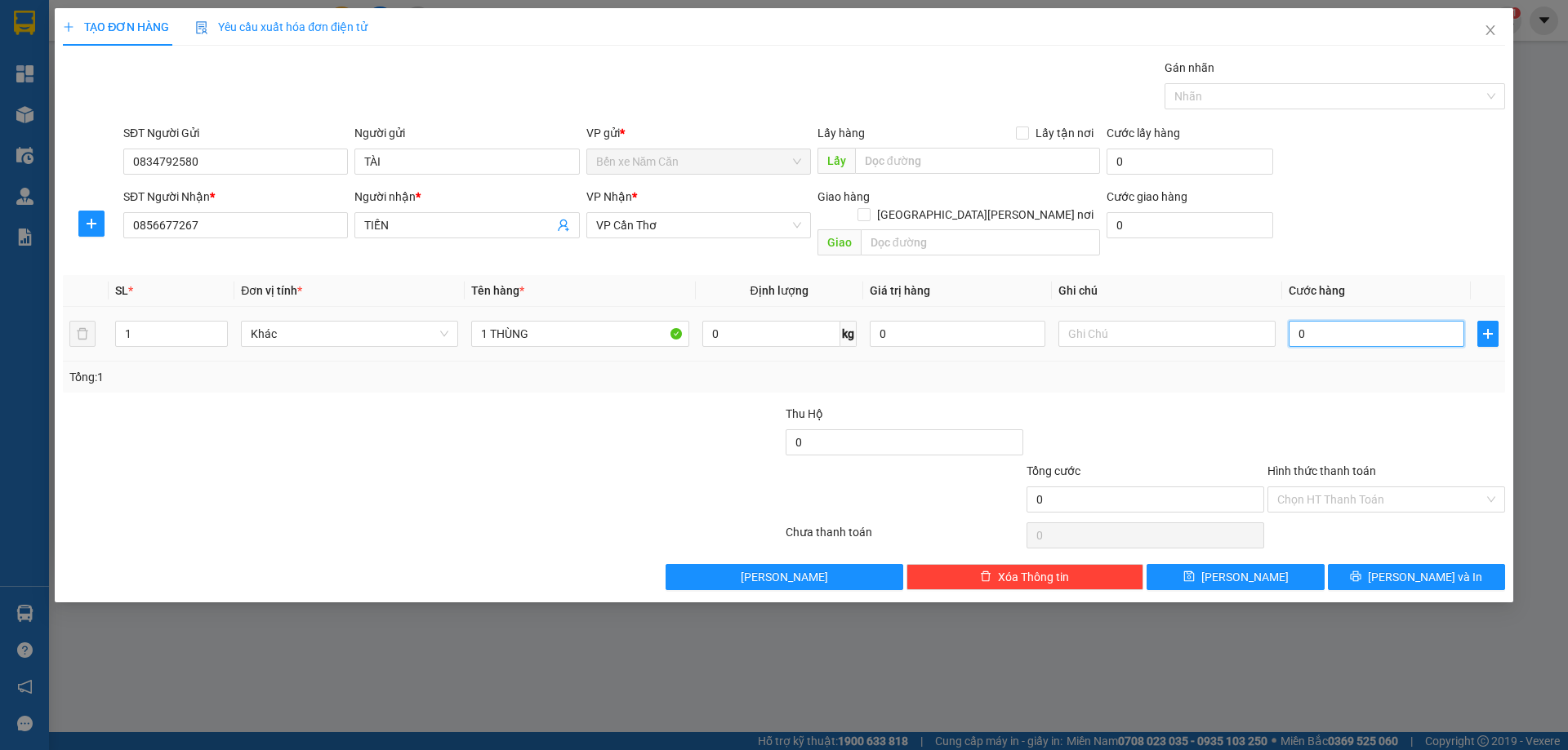
type input "4"
type input "40"
type input "40.000"
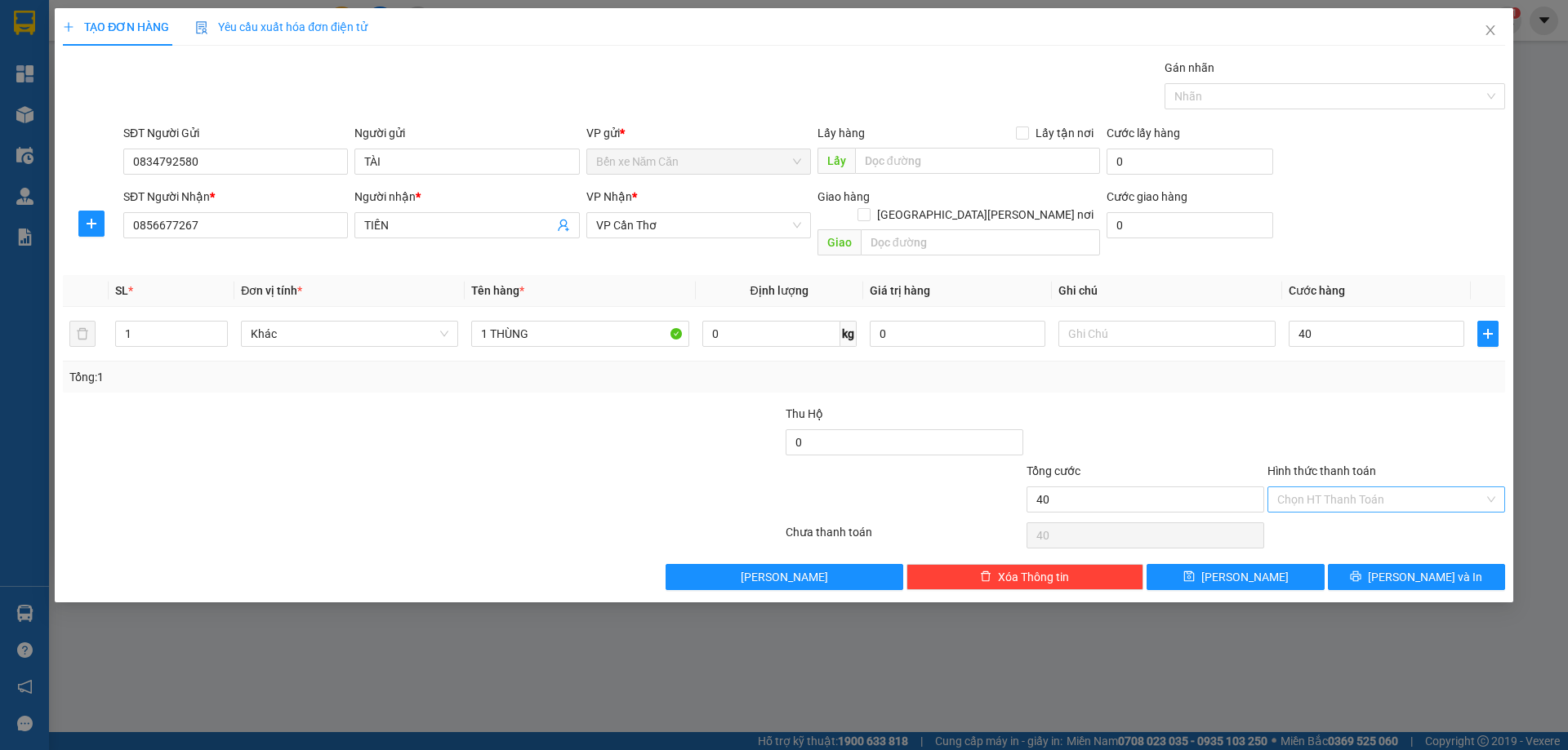
type input "40.000"
click at [1323, 487] on input "Hình thức thanh toán" at bounding box center [1380, 499] width 207 height 25
click at [1330, 509] on div "Tại văn phòng" at bounding box center [1385, 514] width 218 height 18
type input "0"
click at [1364, 564] on button "[PERSON_NAME] và In" at bounding box center [1417, 577] width 178 height 26
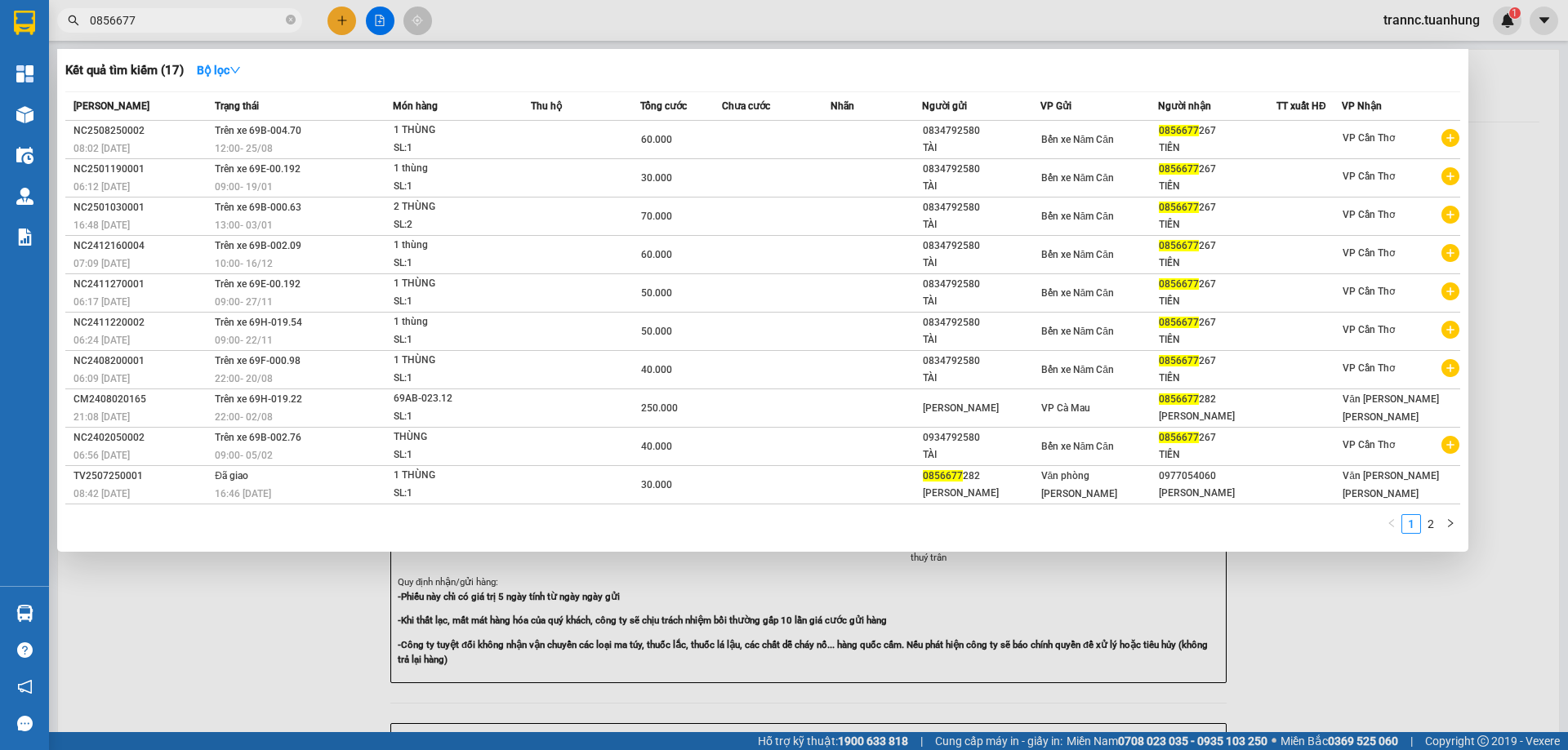
click at [1410, 652] on div at bounding box center [784, 375] width 1568 height 750
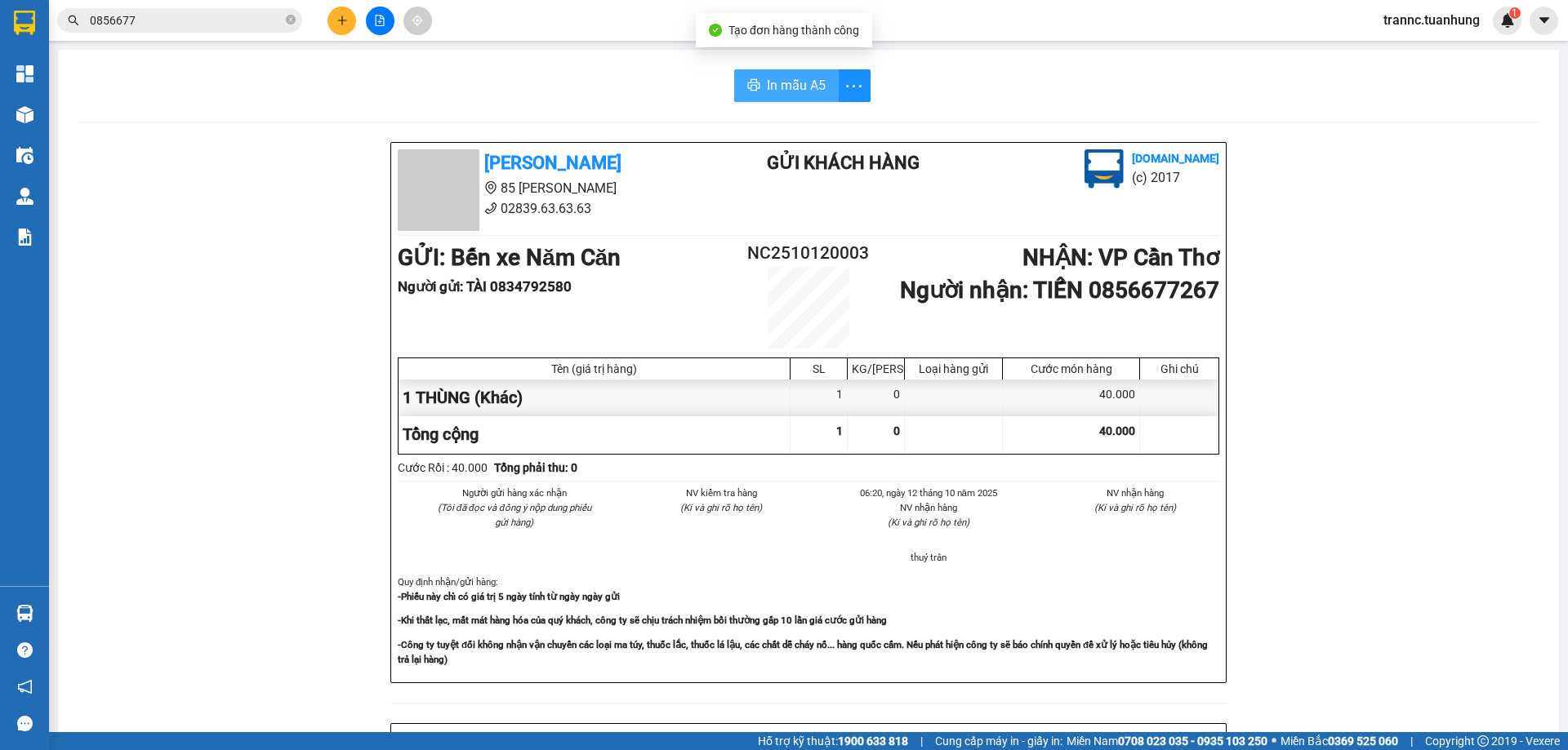
click at [769, 83] on span "In mẫu A5" at bounding box center [796, 85] width 59 height 20
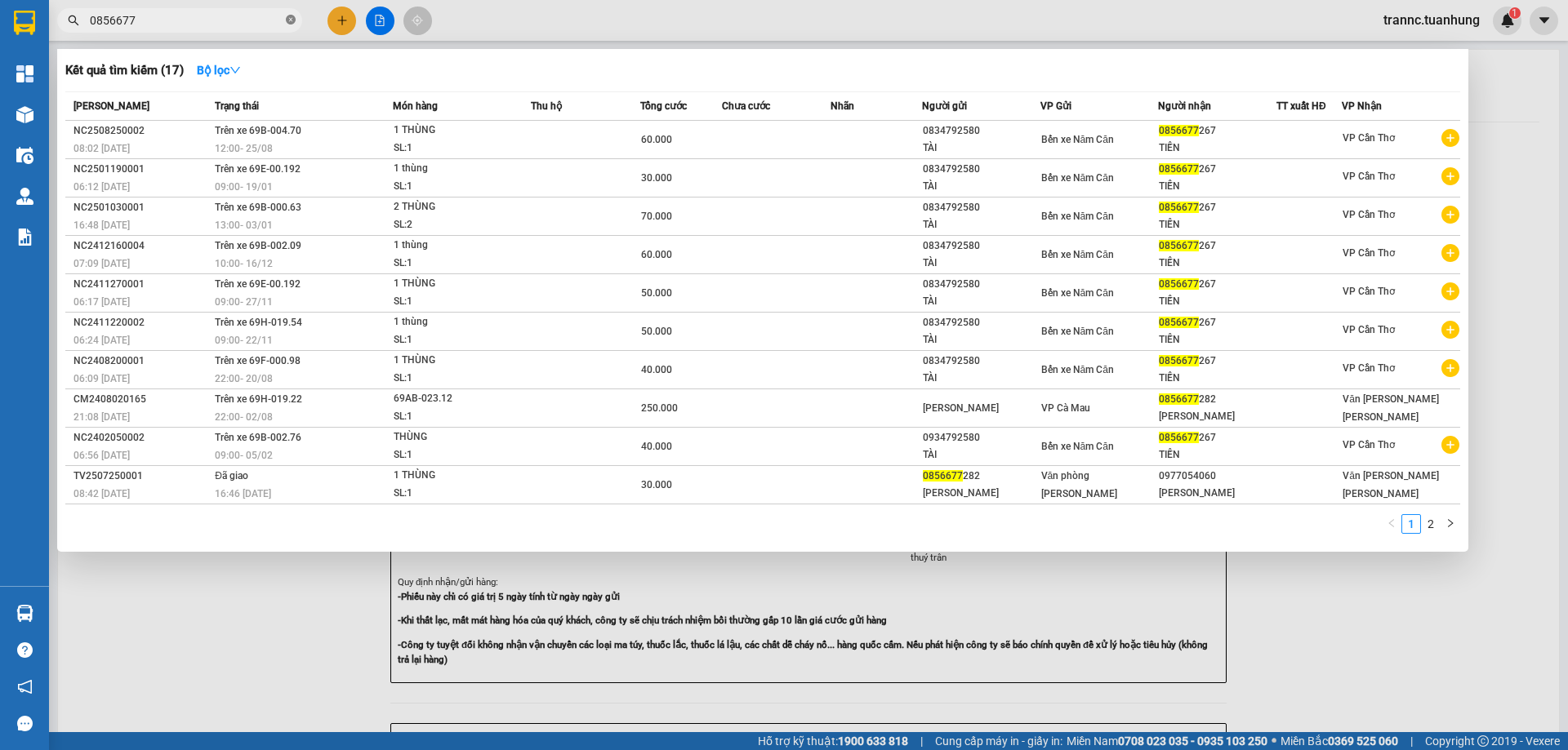
click at [291, 18] on icon "close-circle" at bounding box center [290, 19] width 9 height 9
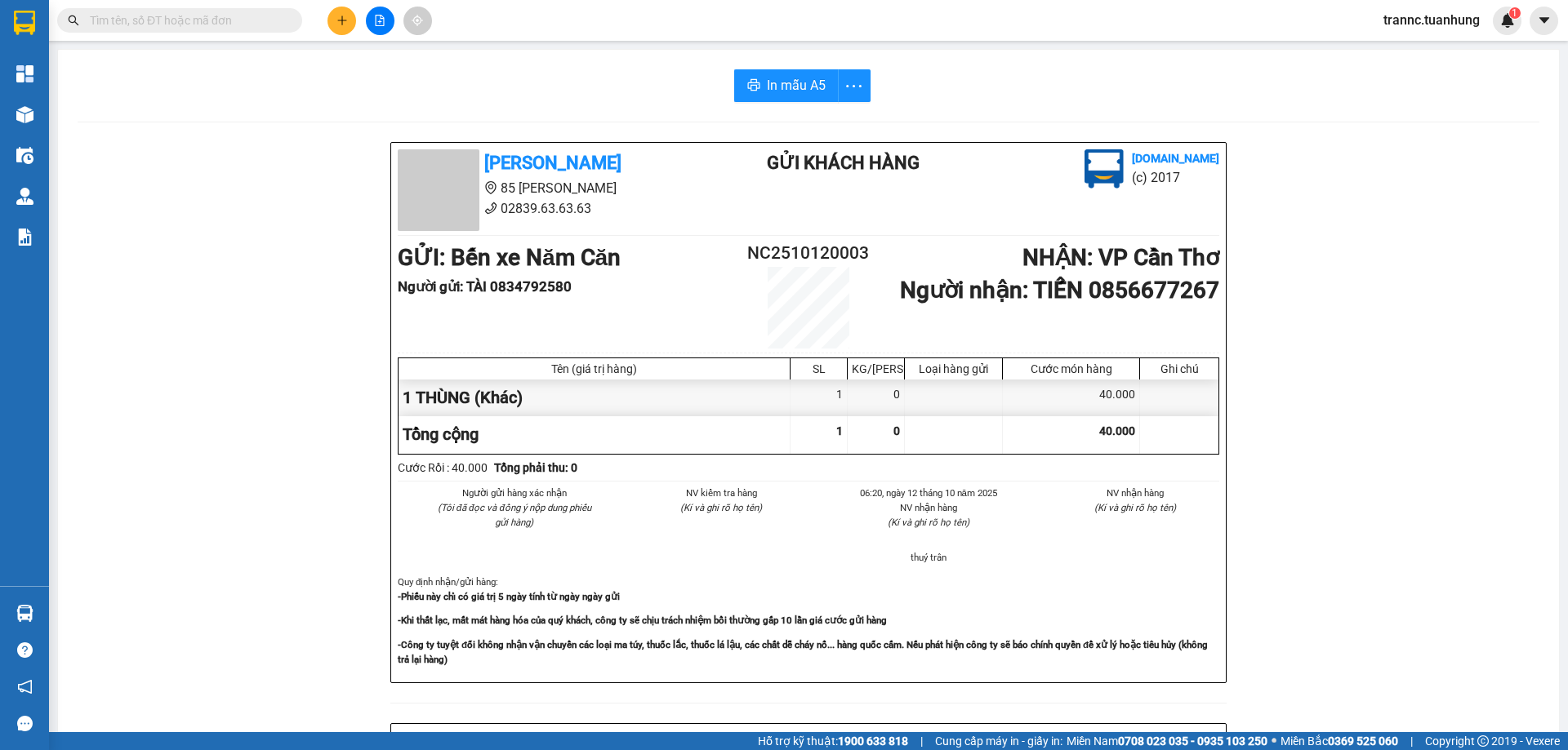
click at [254, 20] on input "text" at bounding box center [186, 20] width 193 height 18
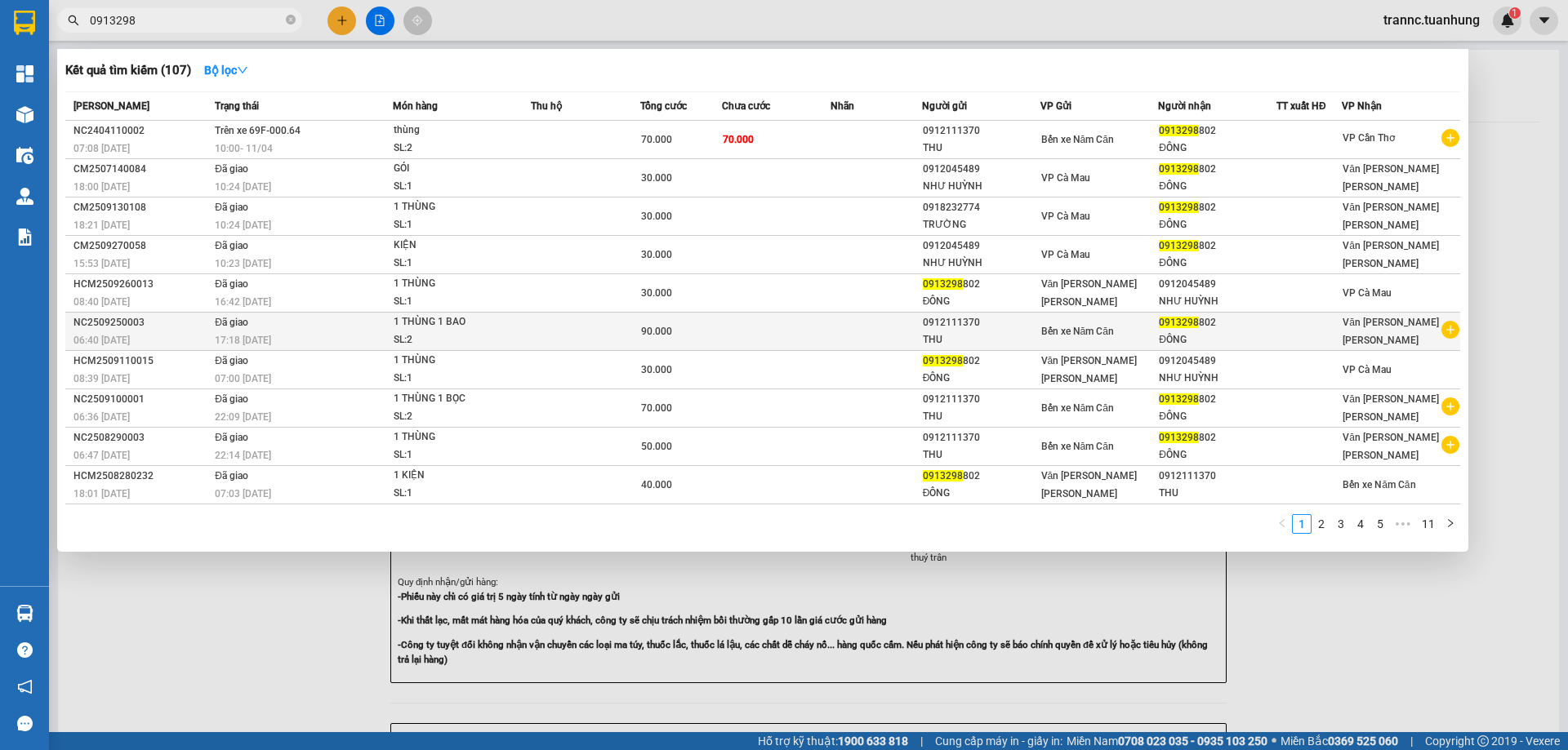
type input "0913298"
click at [1449, 334] on icon "plus-circle" at bounding box center [1450, 329] width 18 height 18
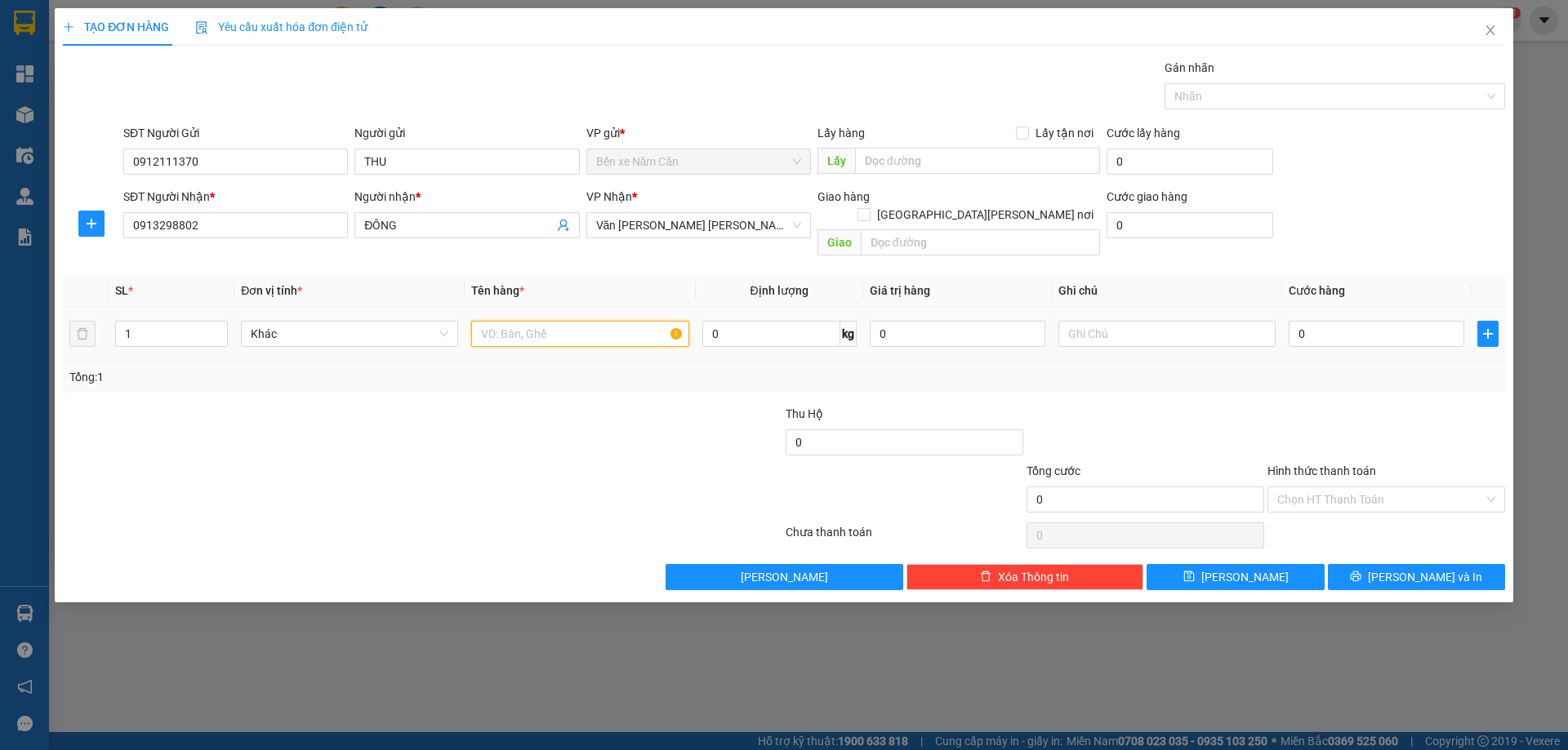
click at [489, 321] on input "text" at bounding box center [580, 334] width 217 height 26
type input "1 THÙNG 1 BAO GẠO"
type input "2"
click at [219, 325] on span "up" at bounding box center [219, 329] width 9 height 9
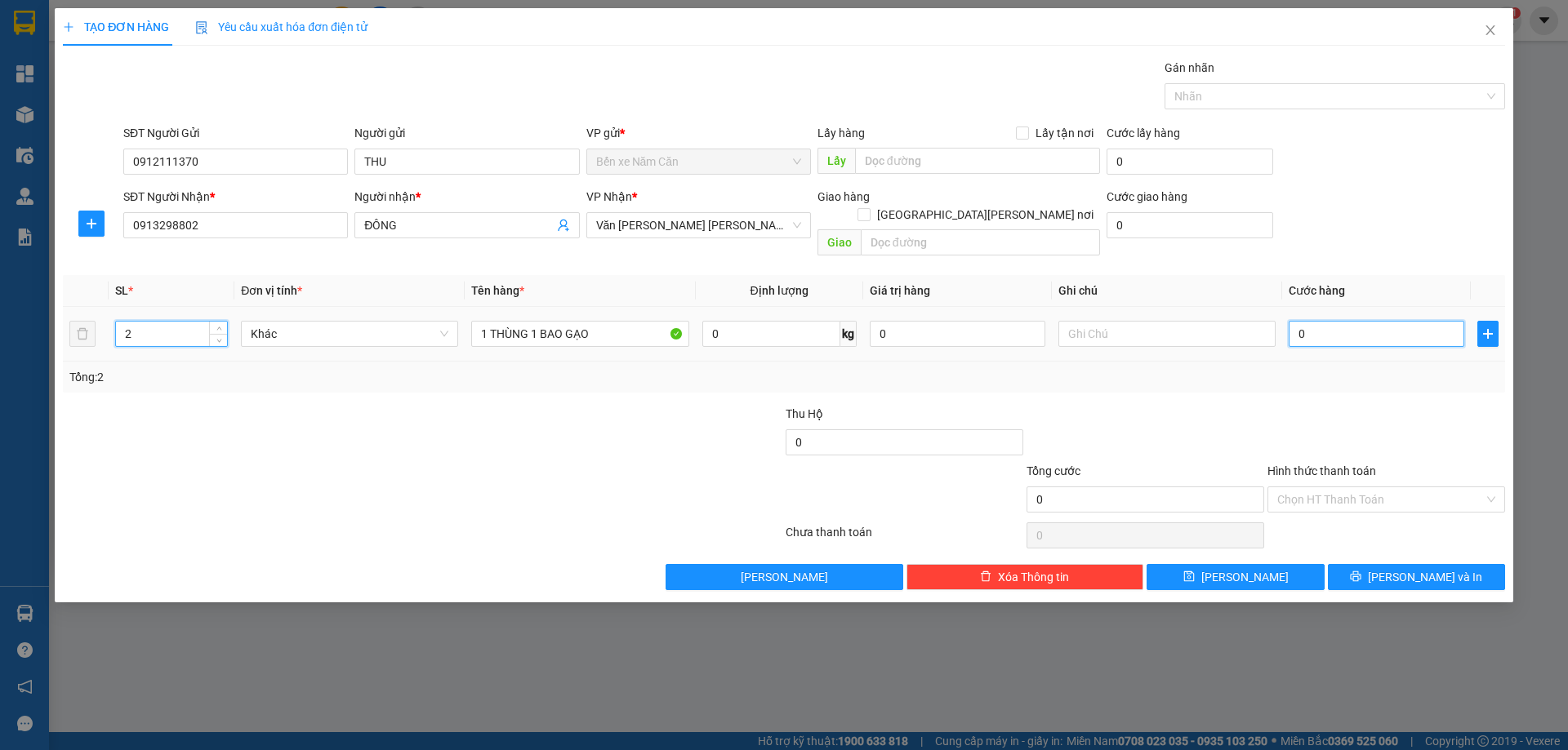
click at [1339, 321] on input "0" at bounding box center [1377, 334] width 176 height 26
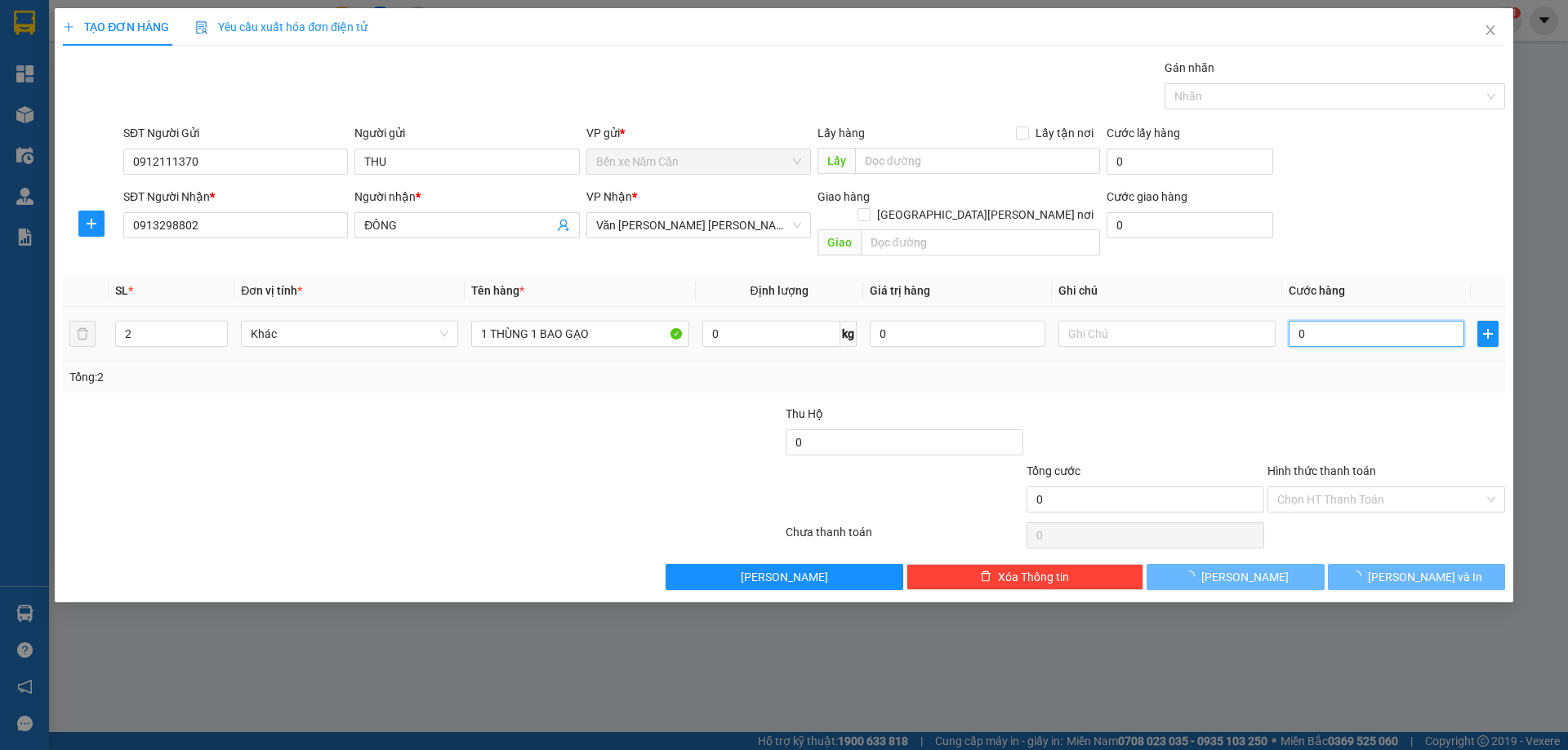
type input "7"
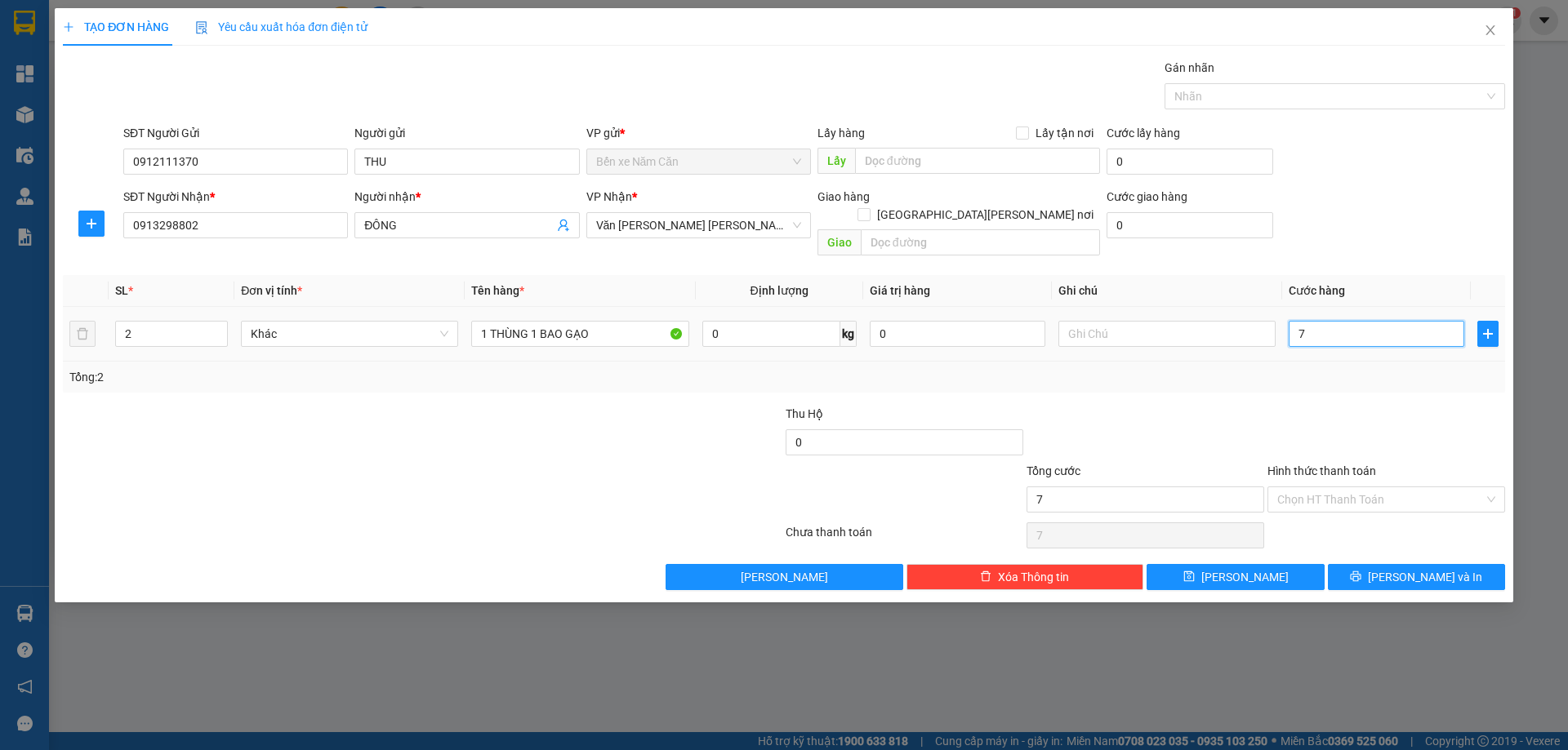
type input "7"
type input "70"
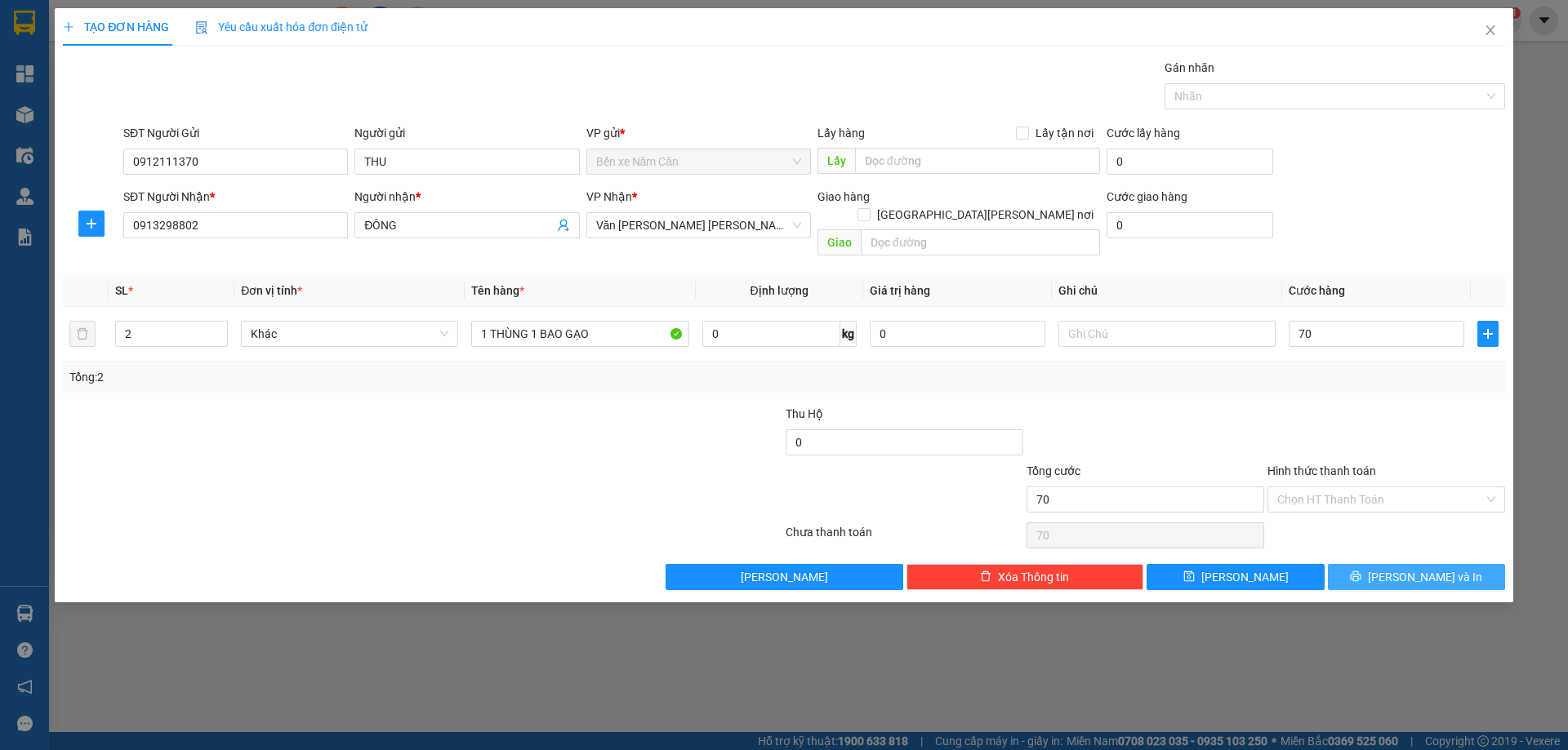
type input "70.000"
click at [1344, 564] on button "[PERSON_NAME] và In" at bounding box center [1417, 577] width 178 height 26
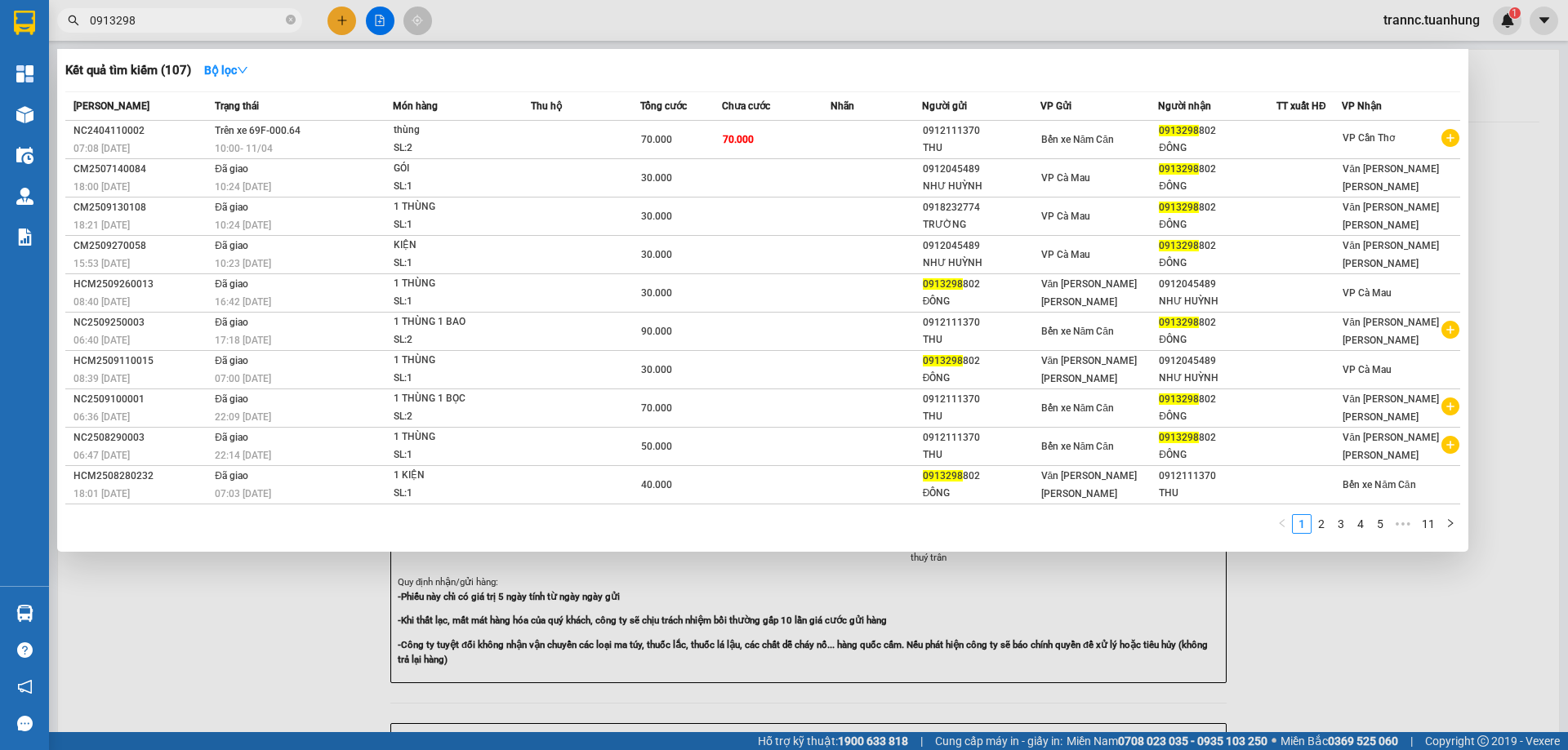
drag, startPoint x: 1372, startPoint y: 633, endPoint x: 1324, endPoint y: 610, distance: 53.2
click at [1371, 633] on div at bounding box center [784, 375] width 1568 height 750
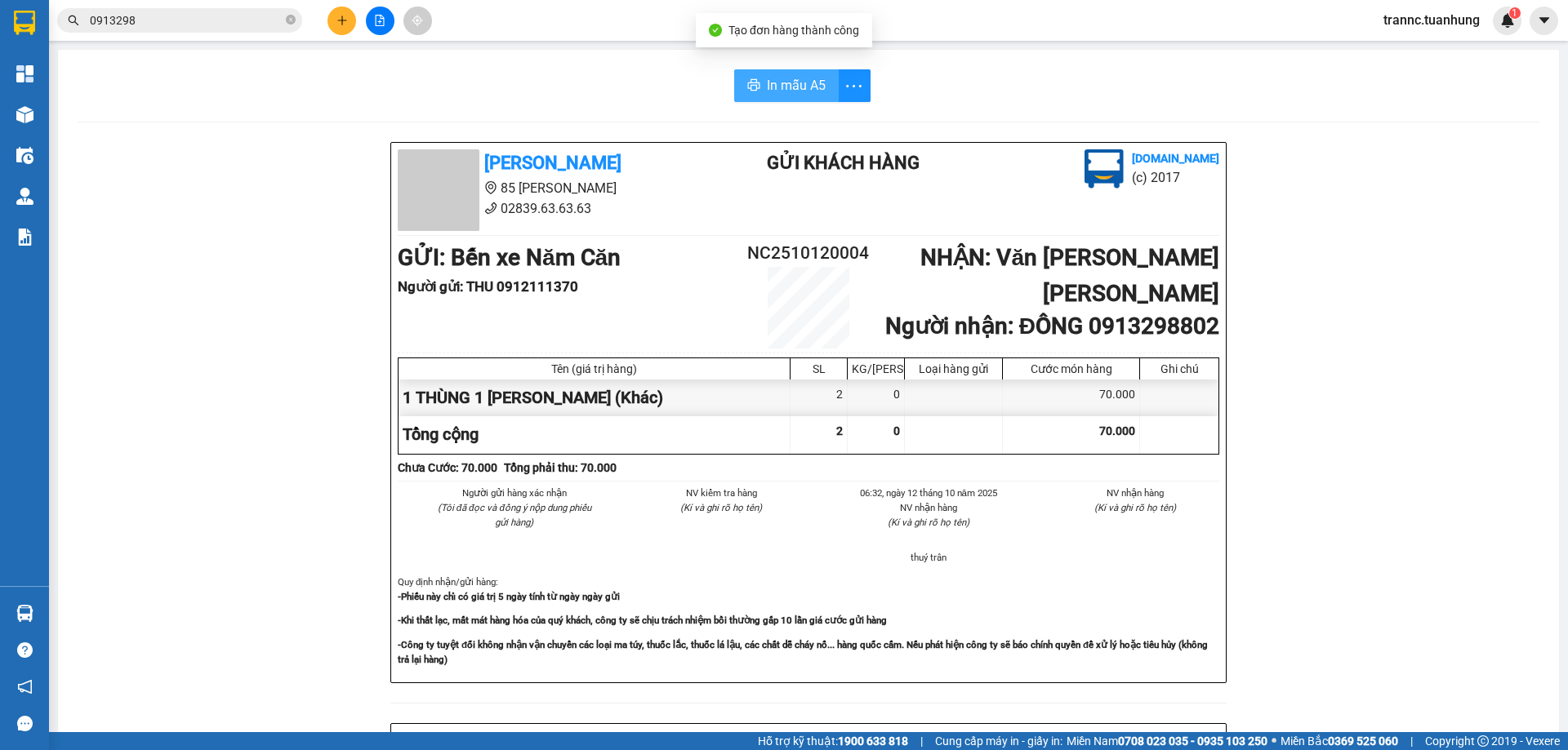
click at [768, 100] on button "In mẫu A5" at bounding box center [786, 85] width 104 height 32
click at [772, 102] on button "In mẫu A5" at bounding box center [786, 85] width 104 height 32
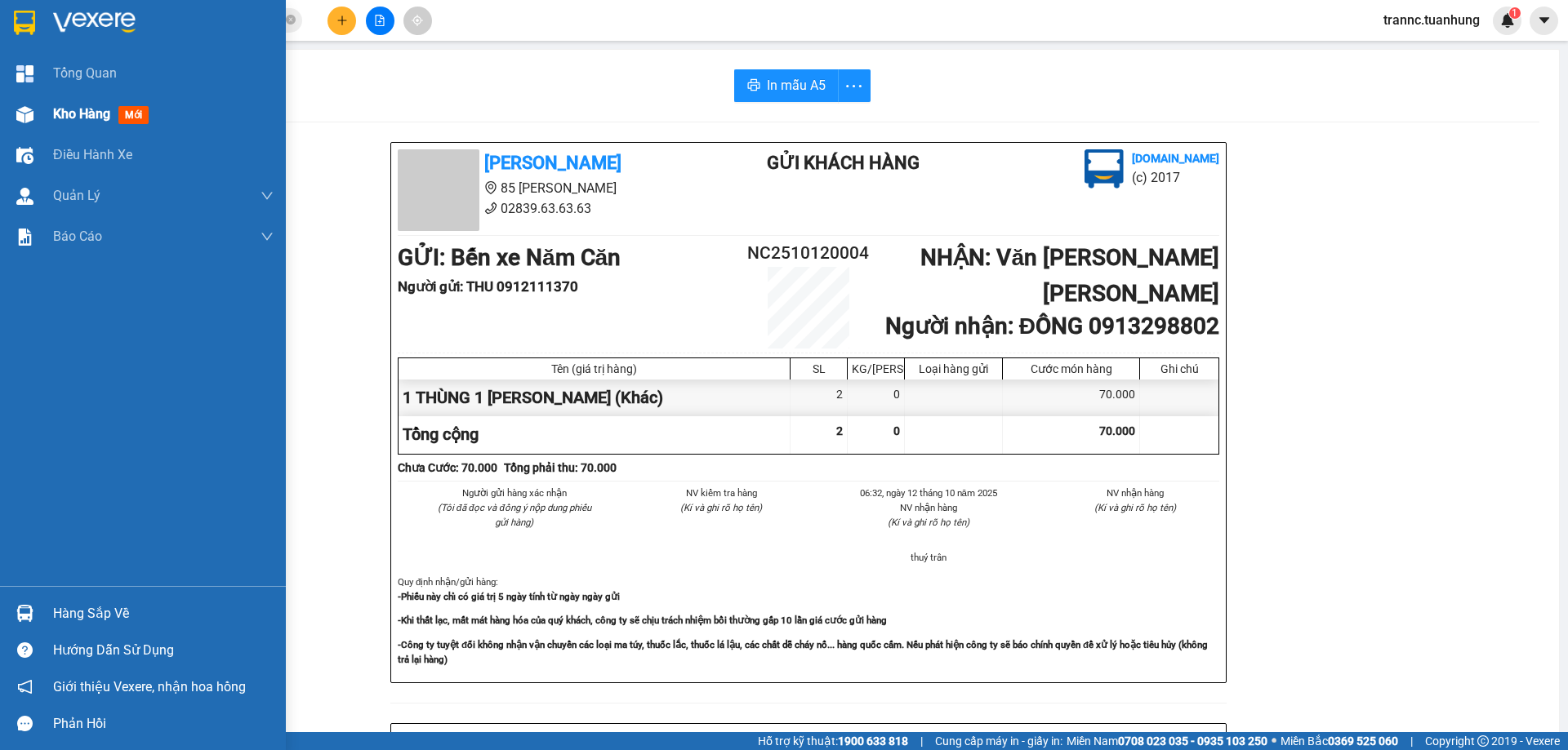
click at [61, 110] on span "Kho hàng" at bounding box center [81, 113] width 57 height 15
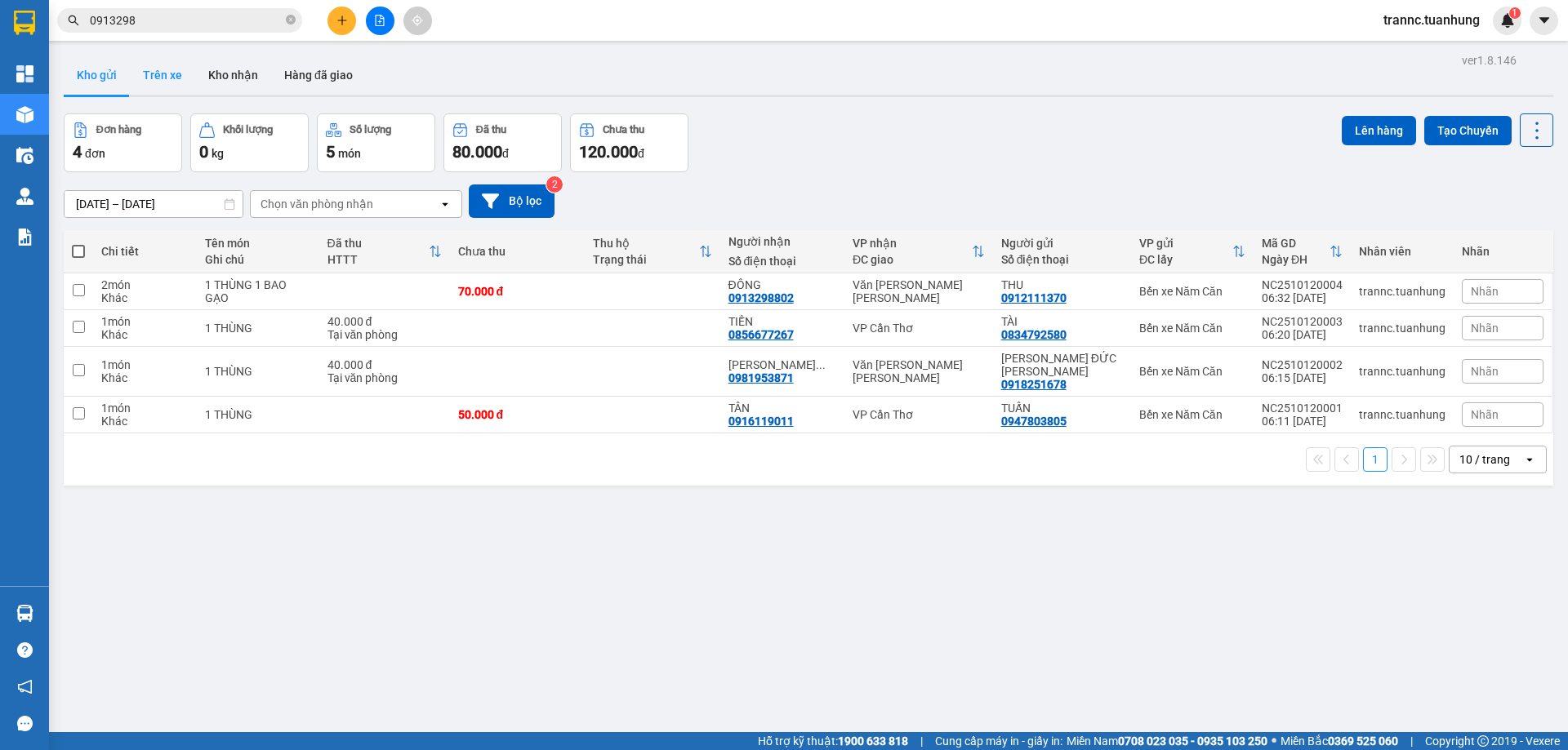
click at [172, 87] on button "Trên xe" at bounding box center [162, 75] width 66 height 39
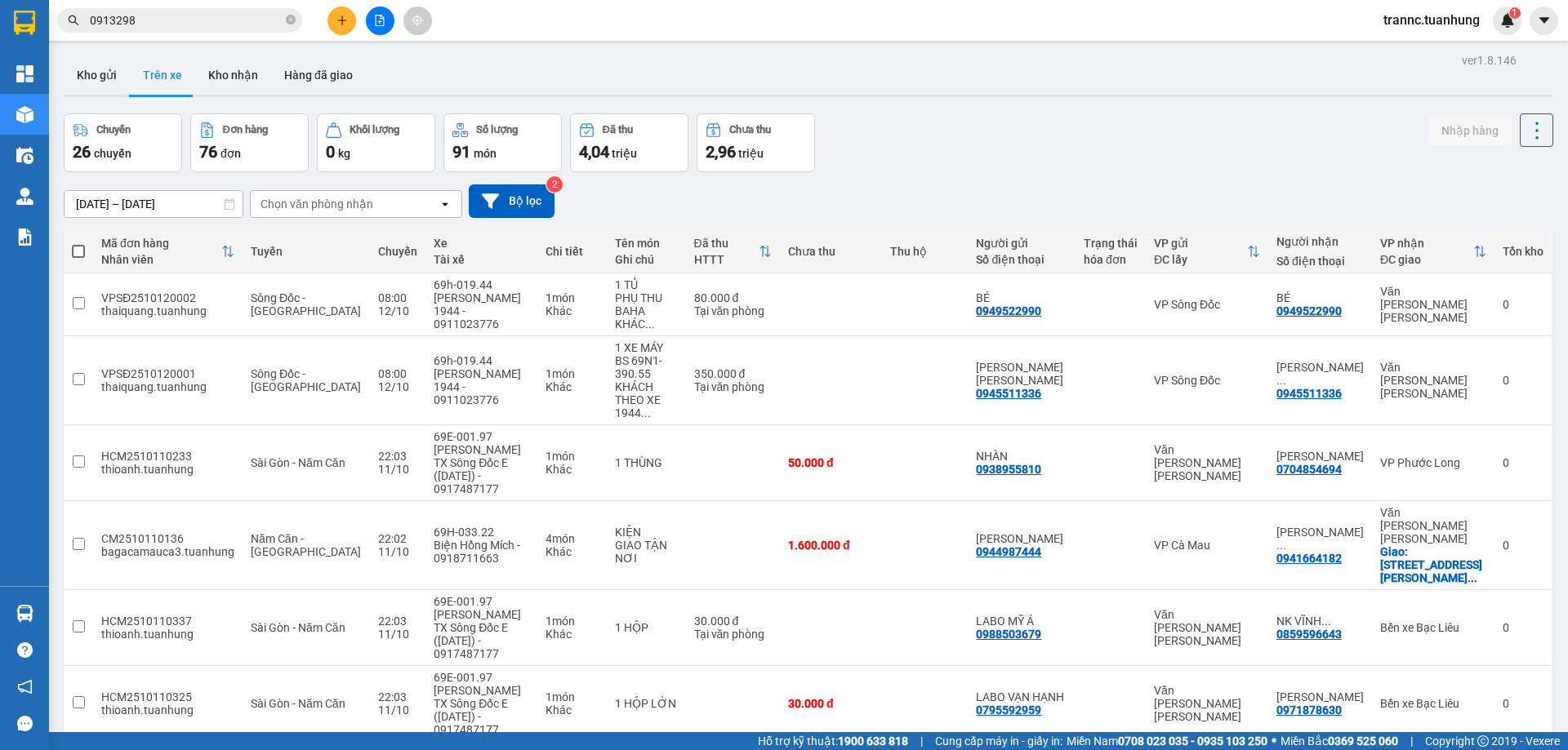
click at [368, 209] on div "Chọn văn phòng nhận" at bounding box center [317, 204] width 113 height 16
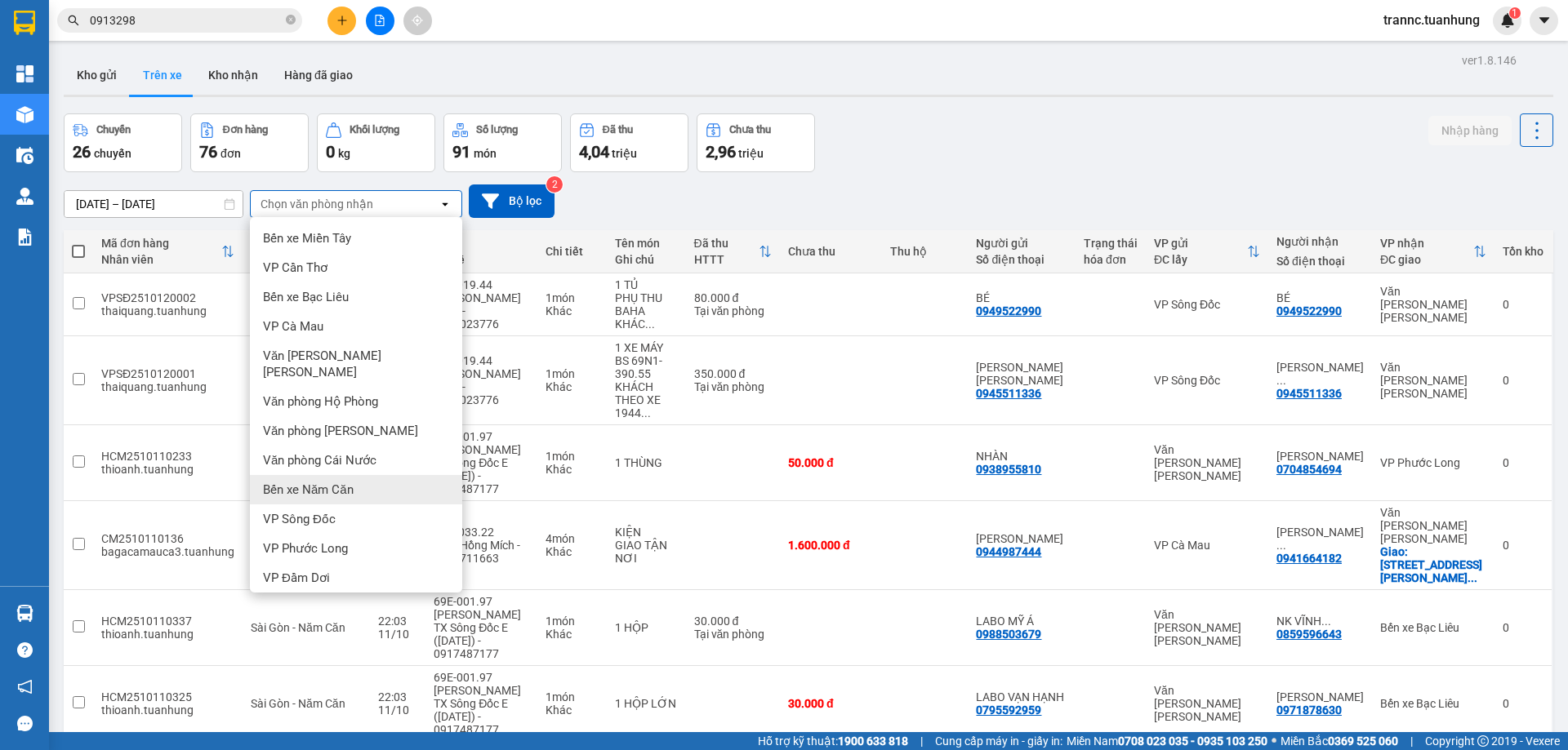
click at [341, 481] on span "Bến xe Năm Căn" at bounding box center [308, 489] width 90 height 16
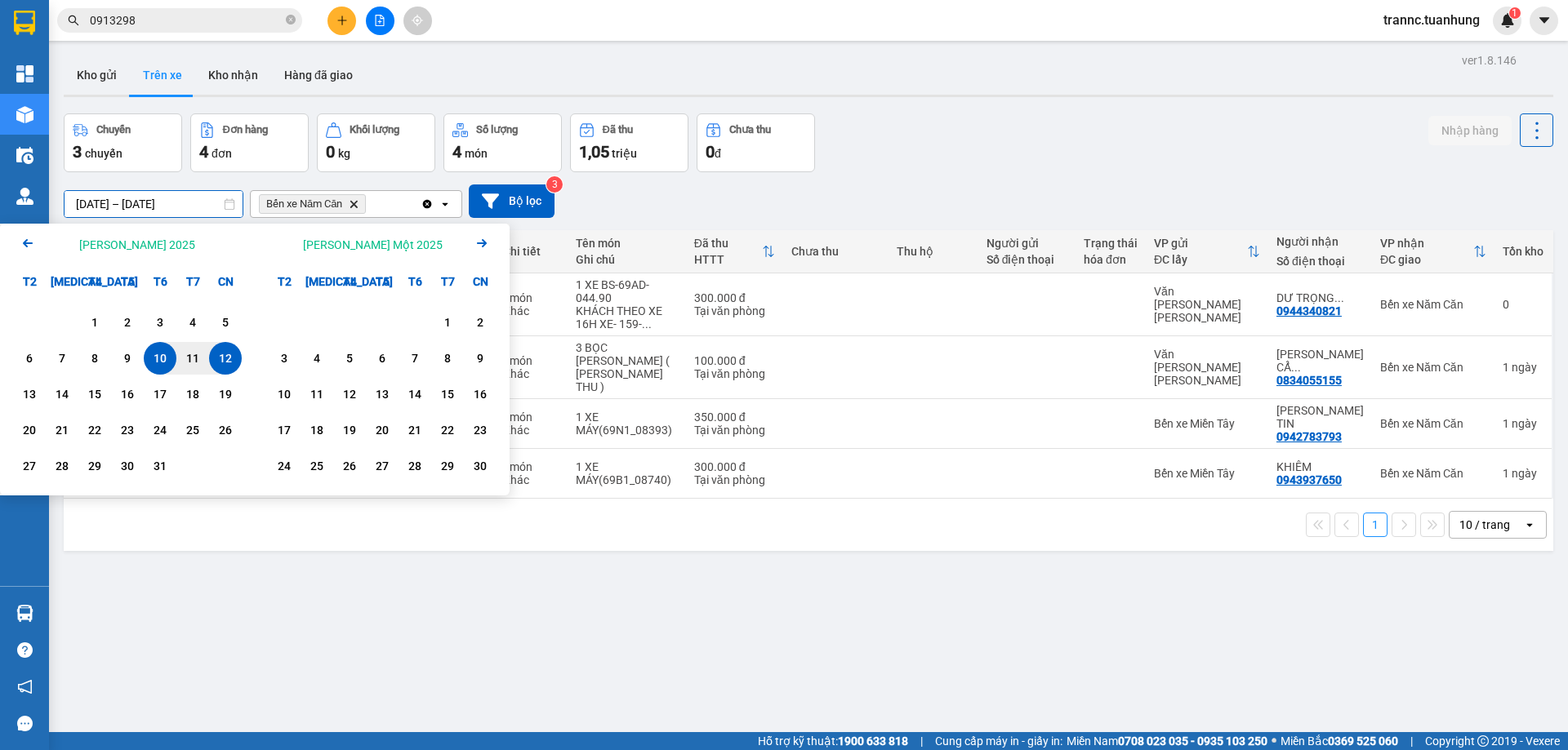
click at [143, 198] on input "[DATE] – [DATE]" at bounding box center [154, 204] width 178 height 26
click at [223, 359] on div "12" at bounding box center [225, 358] width 23 height 20
type input "[DATE] – / /"
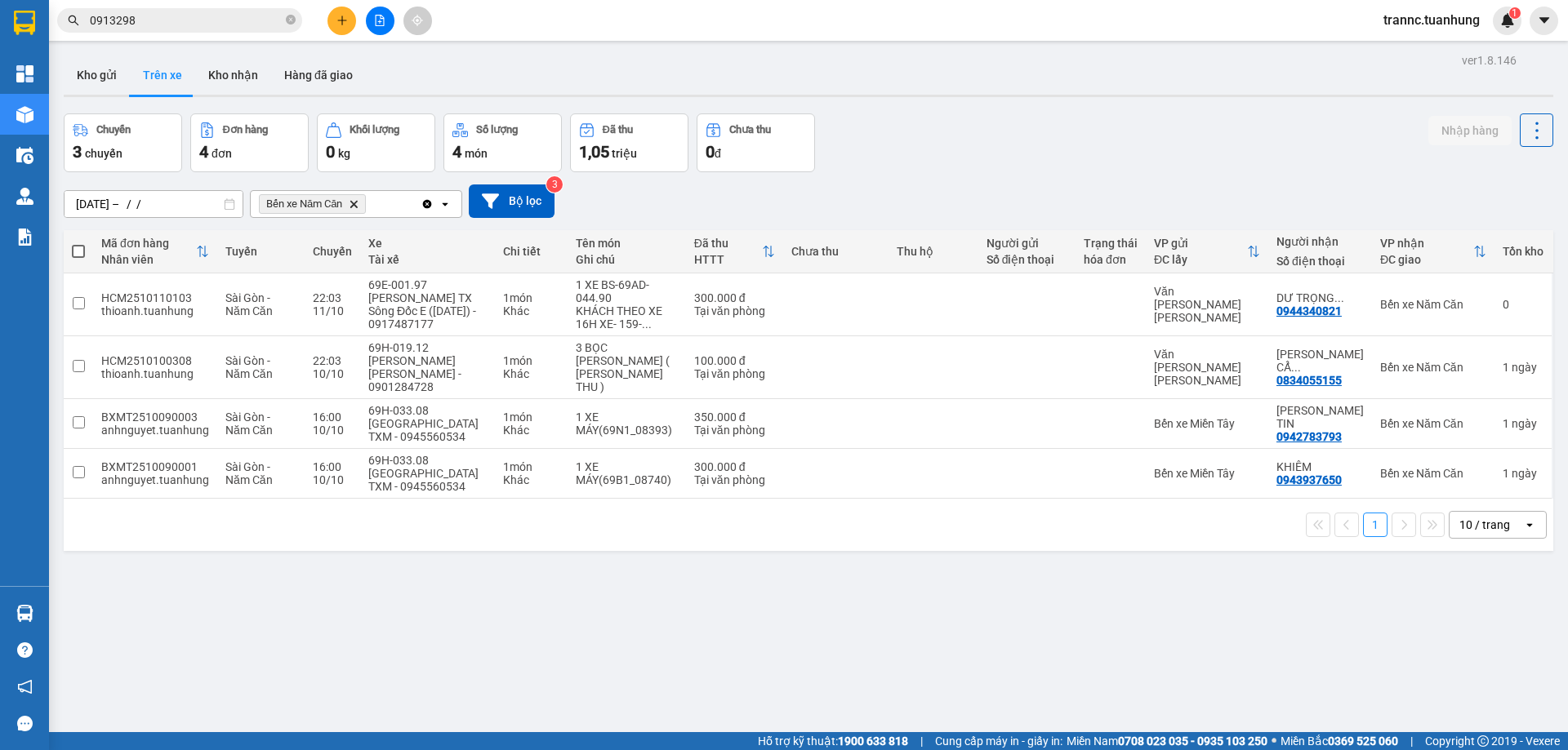
click at [1077, 104] on div "ver 1.8.146 Kho gửi Trên xe [PERSON_NAME] Hàng đã giao Chuyến 3 chuyến Đơn hàng…" at bounding box center [808, 423] width 1502 height 750
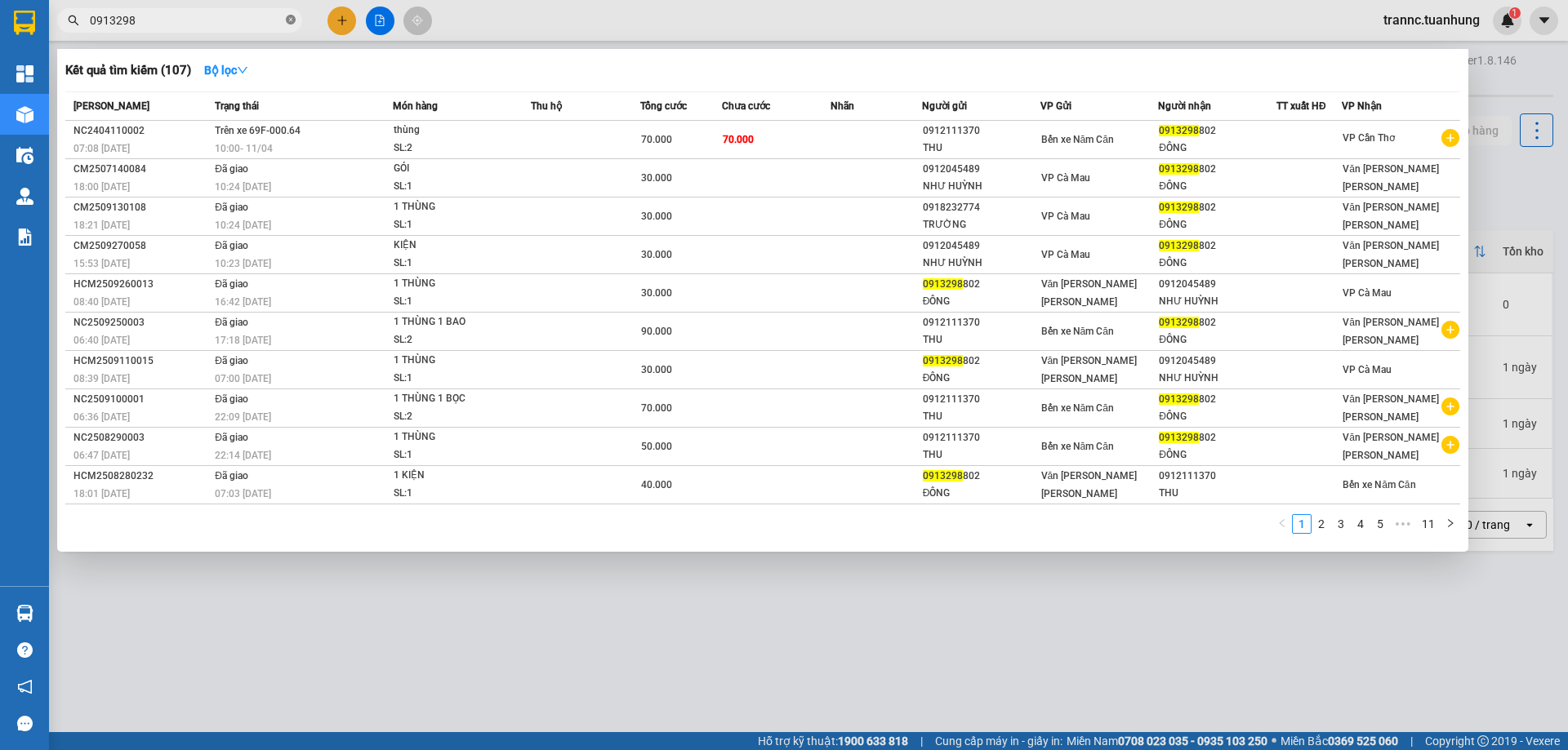
click at [292, 15] on span at bounding box center [290, 20] width 9 height 15
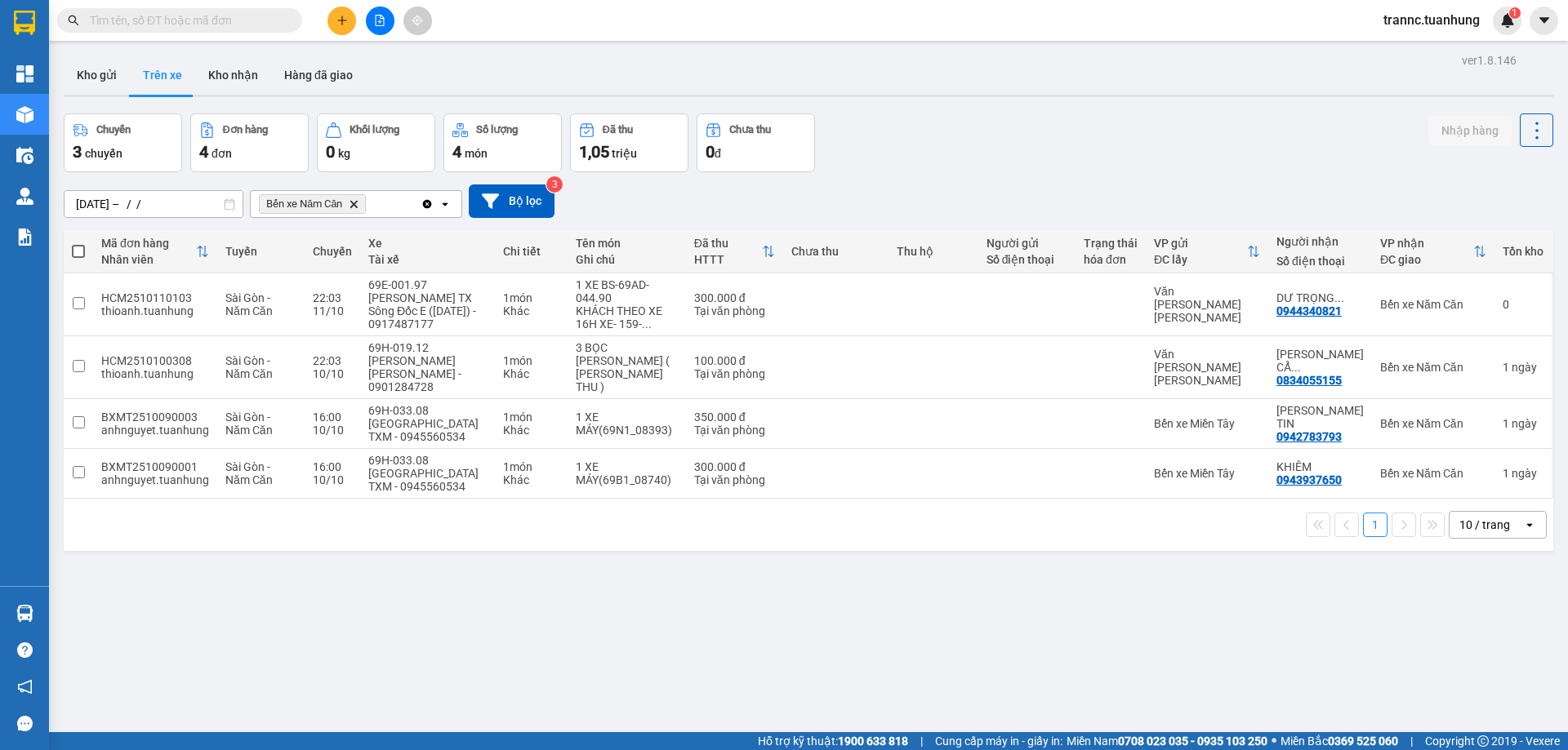
click at [251, 22] on input "text" at bounding box center [186, 20] width 193 height 18
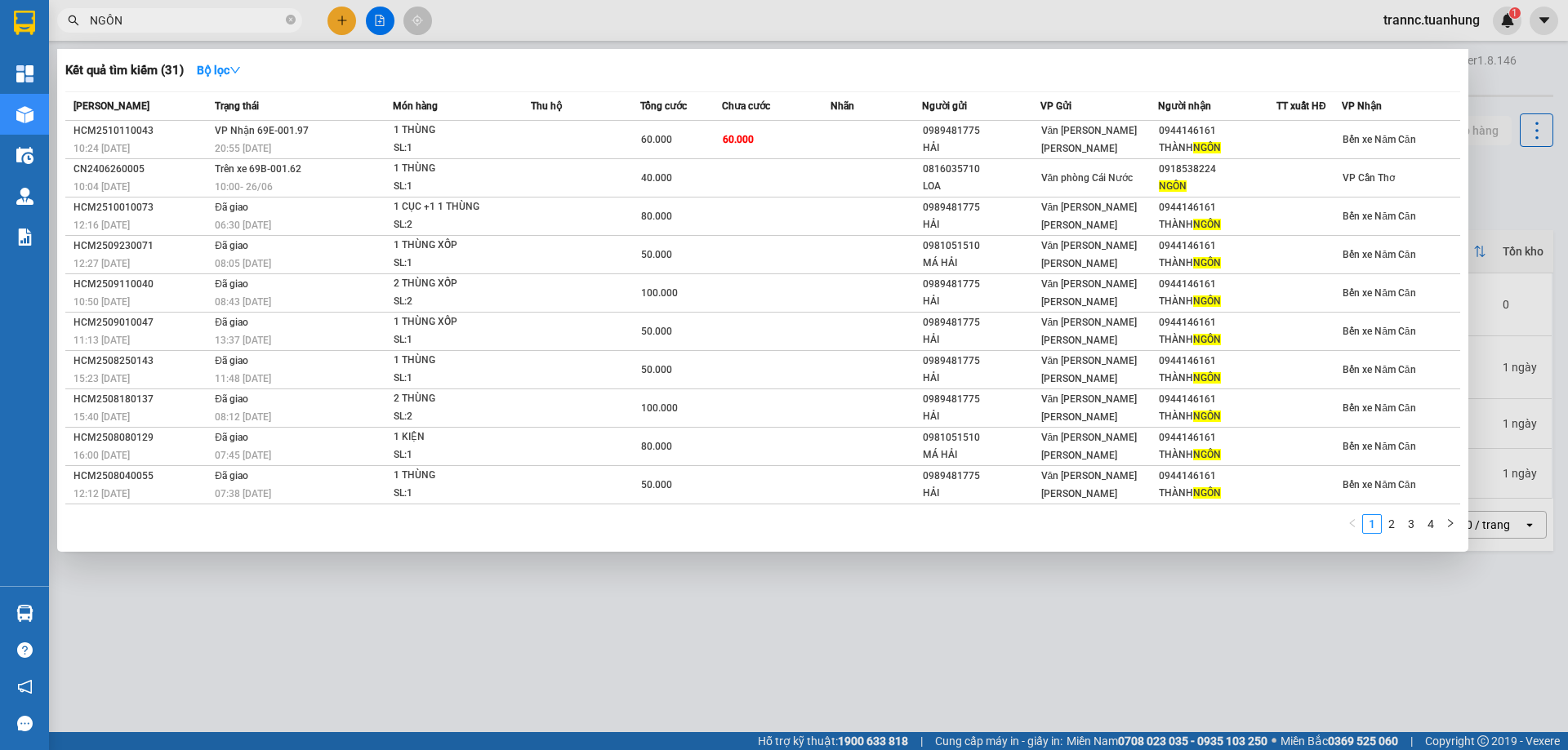
type input "NGÔN"
click at [292, 20] on icon "close-circle" at bounding box center [290, 19] width 9 height 9
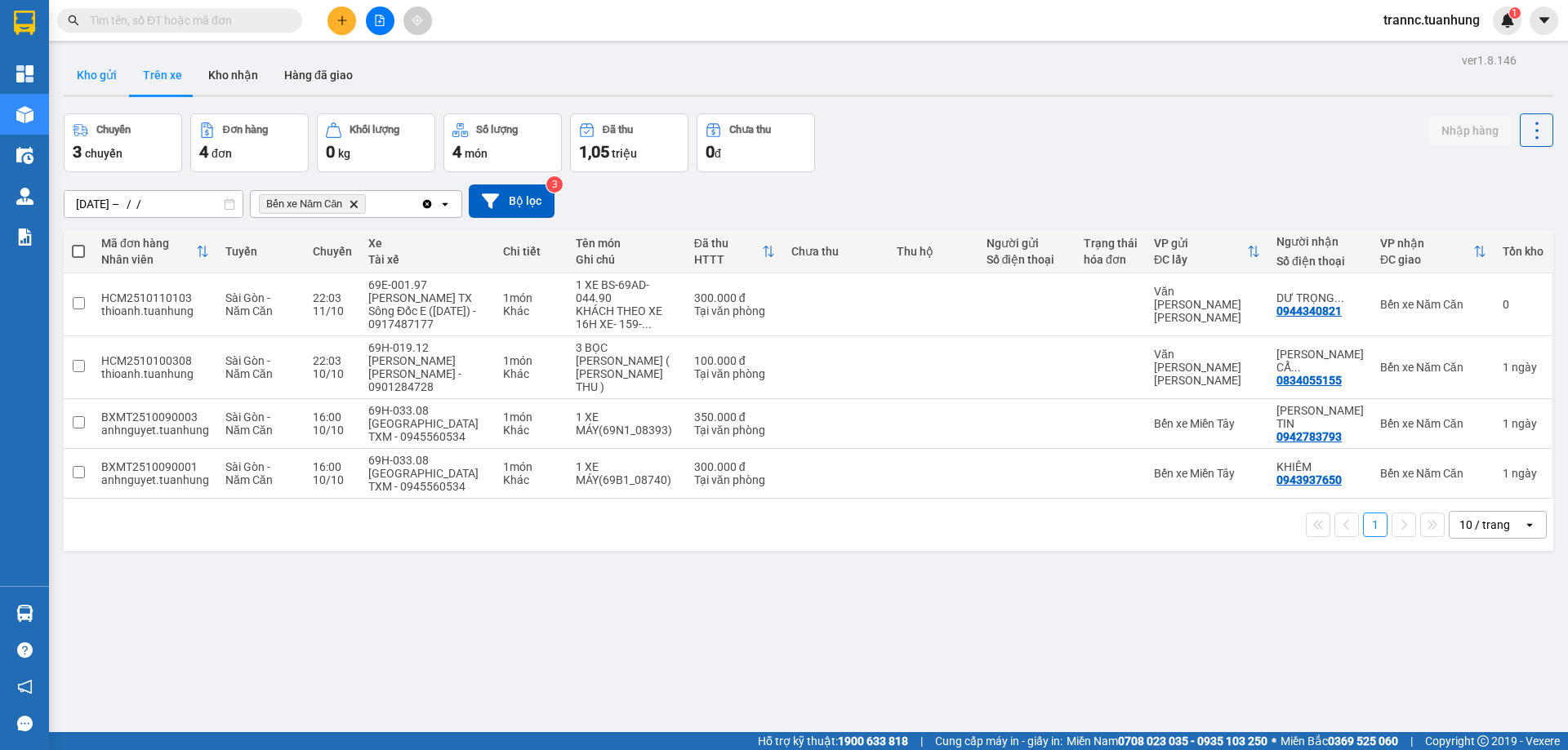
click at [77, 86] on button "Kho gửi" at bounding box center [96, 75] width 66 height 39
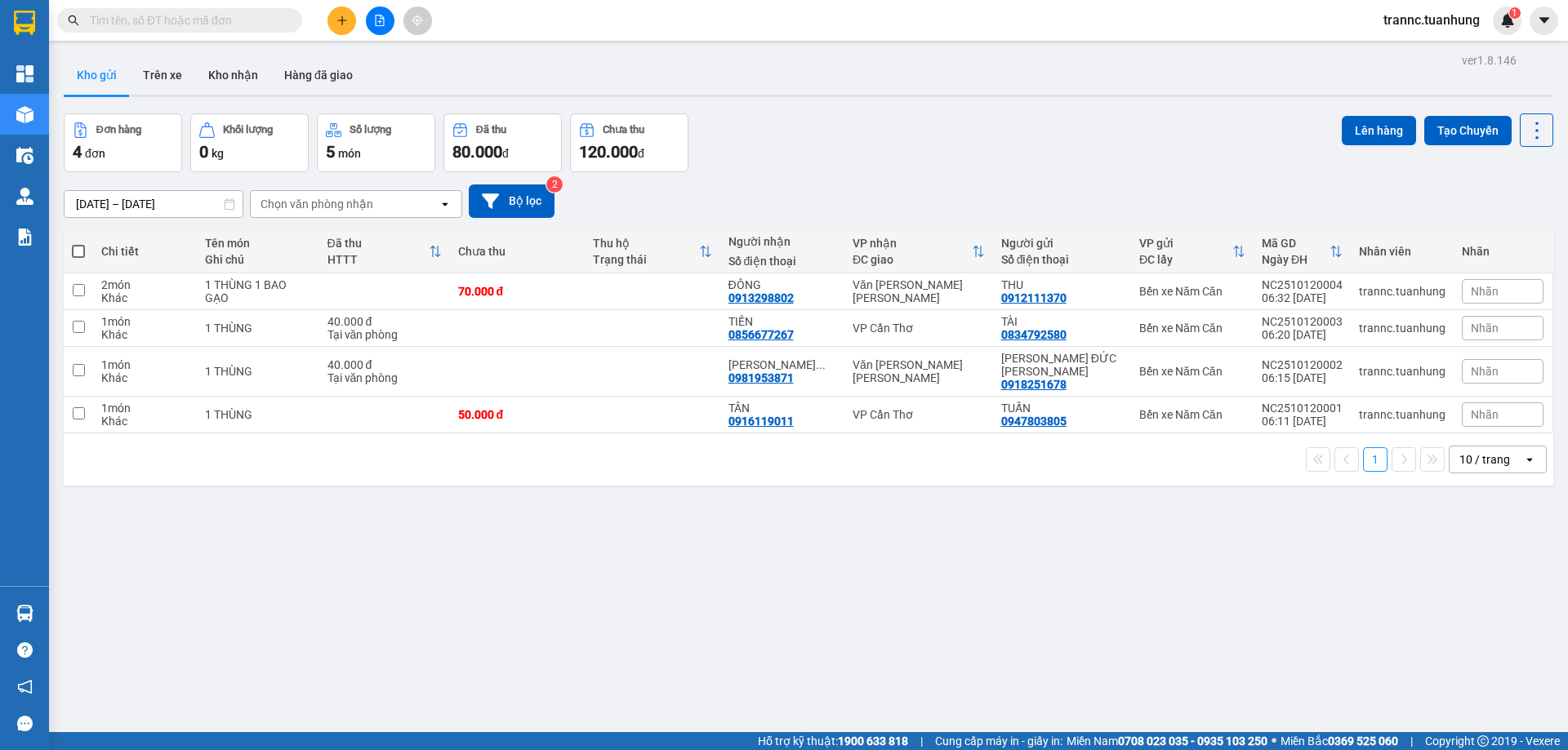
click at [337, 20] on icon "plus" at bounding box center [341, 20] width 11 height 11
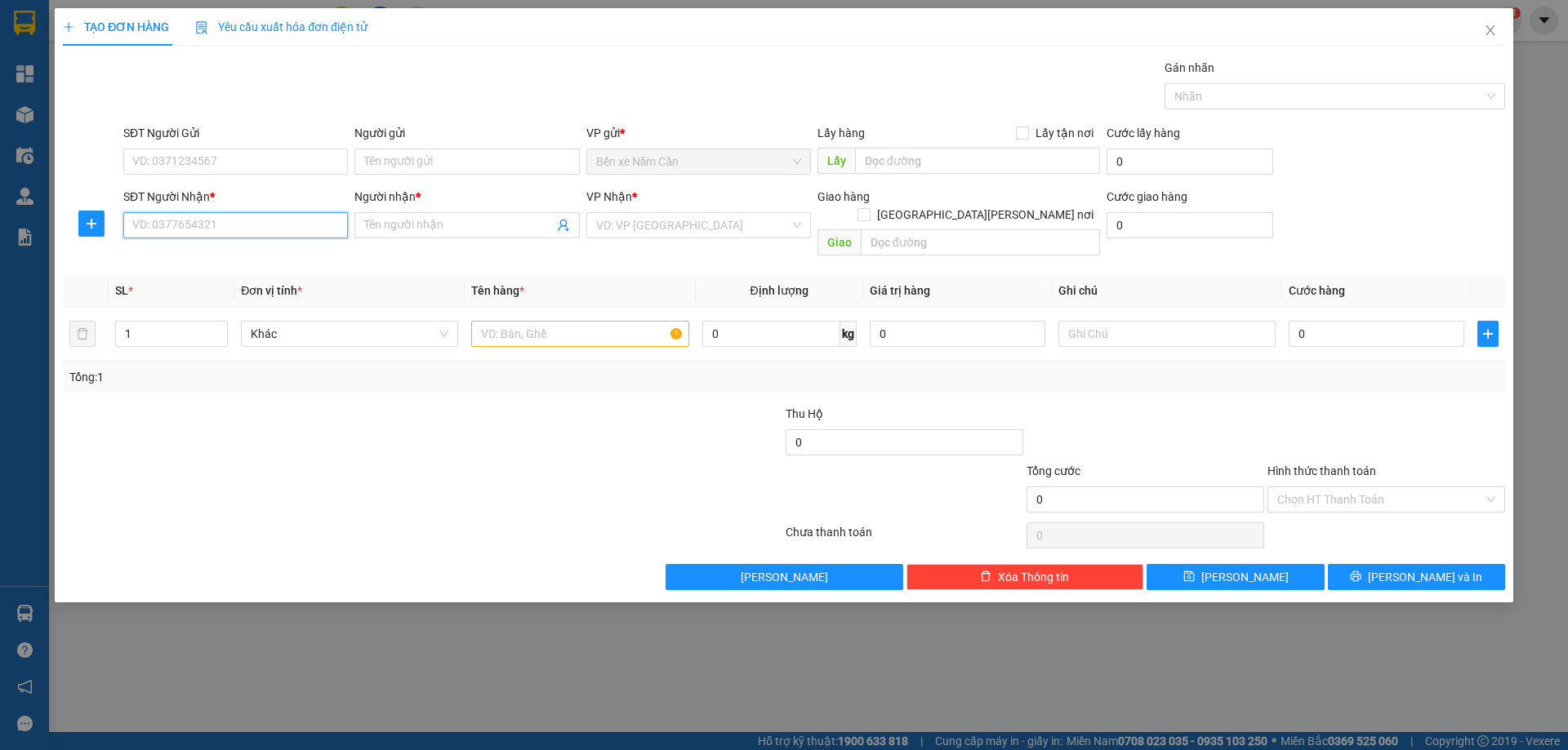
click at [212, 220] on input "SĐT Người Nhận *" at bounding box center [235, 225] width 224 height 26
click at [197, 223] on input "SĐT Người Nhận *" at bounding box center [235, 225] width 224 height 26
type input "0865398816"
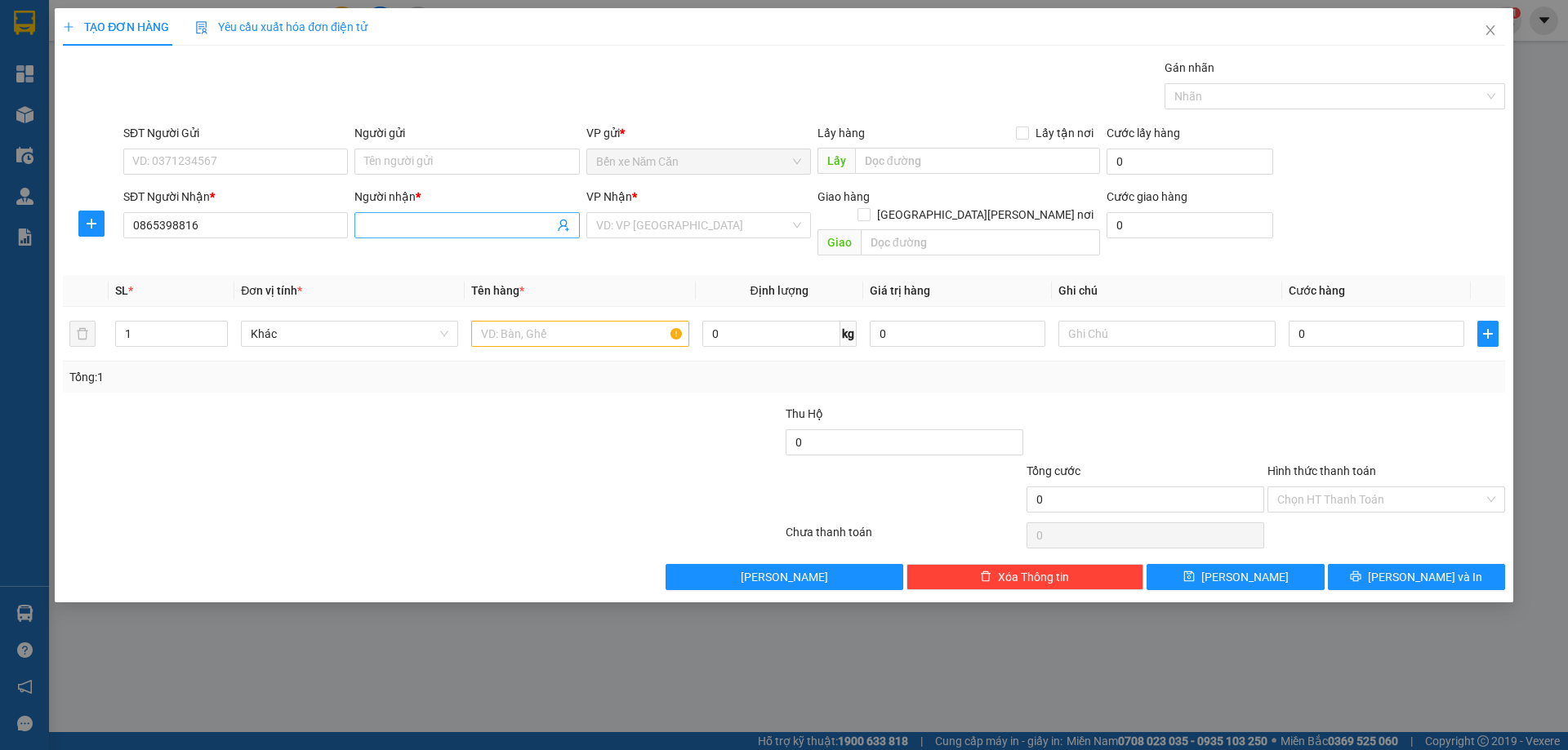
click at [434, 223] on input "Người nhận *" at bounding box center [458, 225] width 189 height 18
type input "[PERSON_NAME] [PERSON_NAME]"
click at [160, 154] on input "SĐT Người Gửi" at bounding box center [235, 161] width 224 height 26
click at [219, 160] on input "SĐT Người Gửi" at bounding box center [235, 161] width 224 height 26
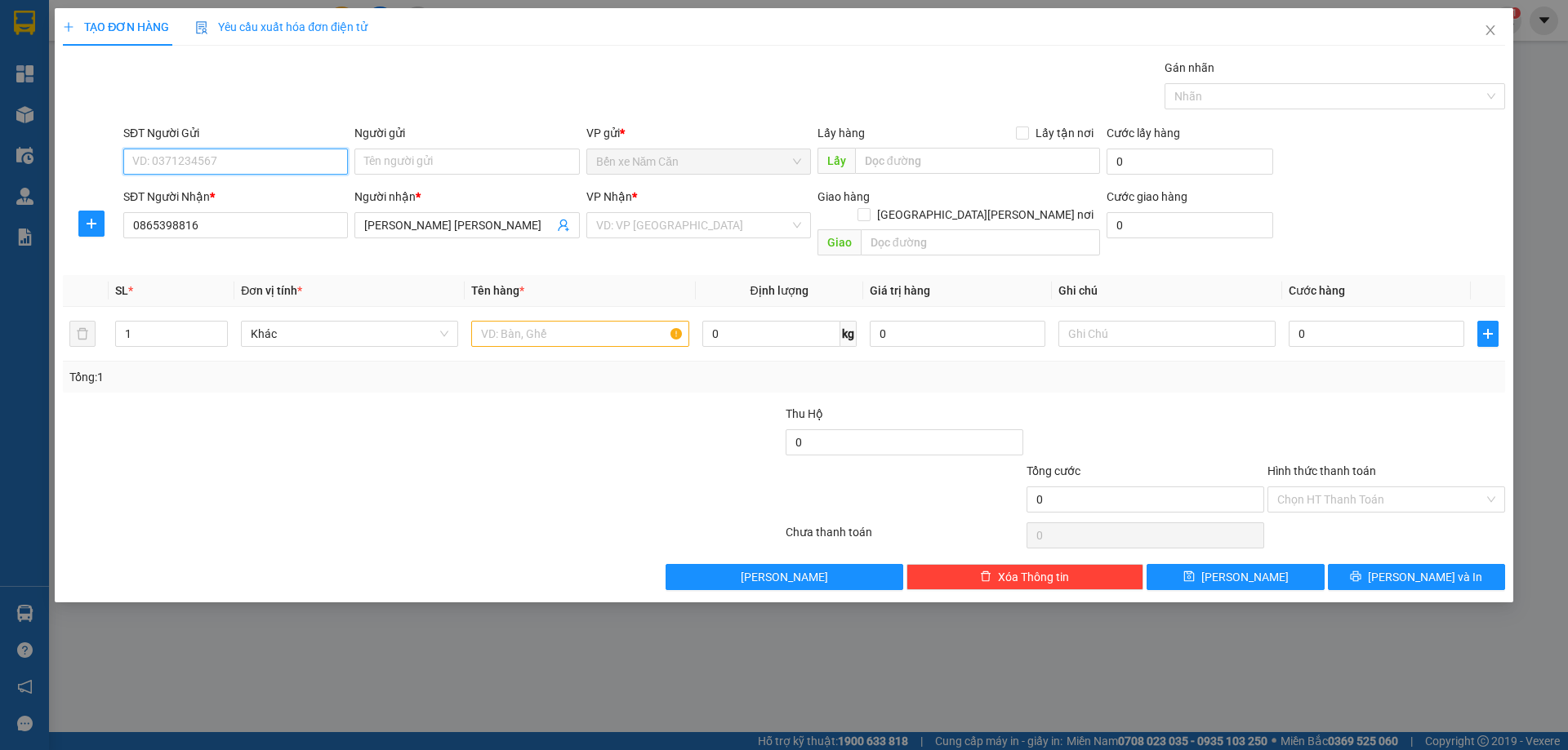
click at [219, 160] on input "SĐT Người Gửi" at bounding box center [235, 161] width 224 height 26
type input "0947775919"
click at [397, 171] on input "Người gửi" at bounding box center [466, 161] width 224 height 26
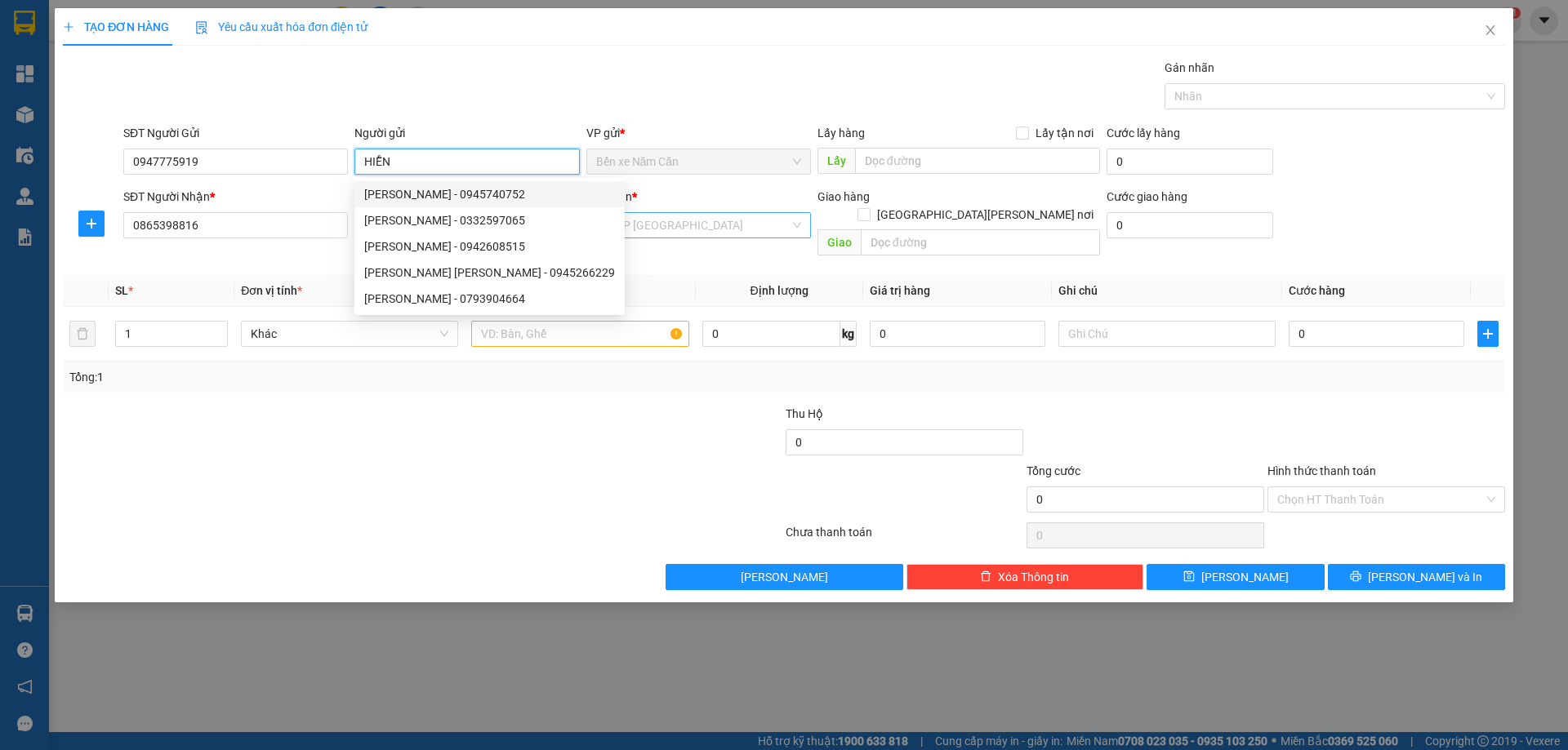
type input "HIỄN"
click at [650, 218] on input "search" at bounding box center [692, 225] width 194 height 25
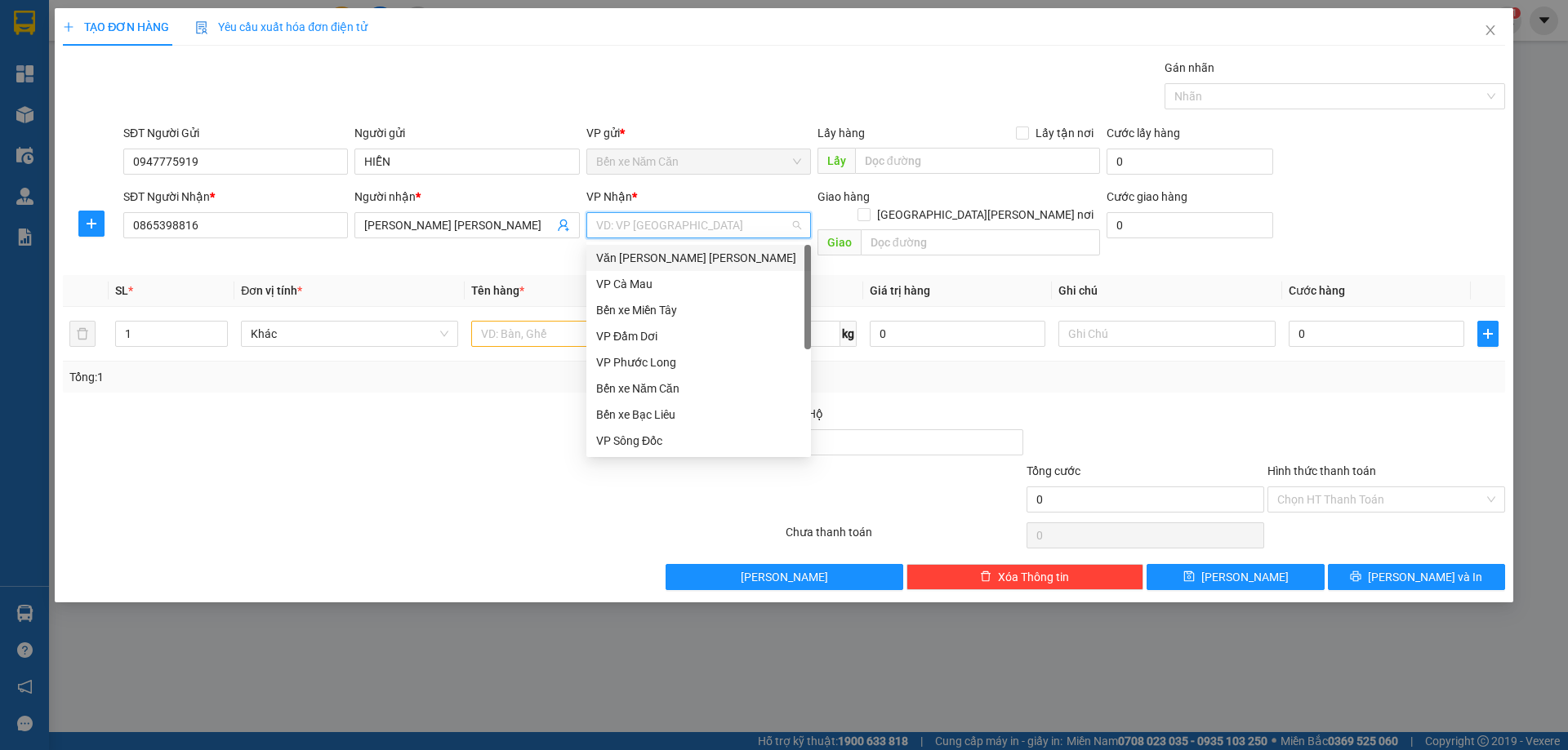
click at [661, 258] on div "Văn [PERSON_NAME] [PERSON_NAME]" at bounding box center [698, 258] width 205 height 18
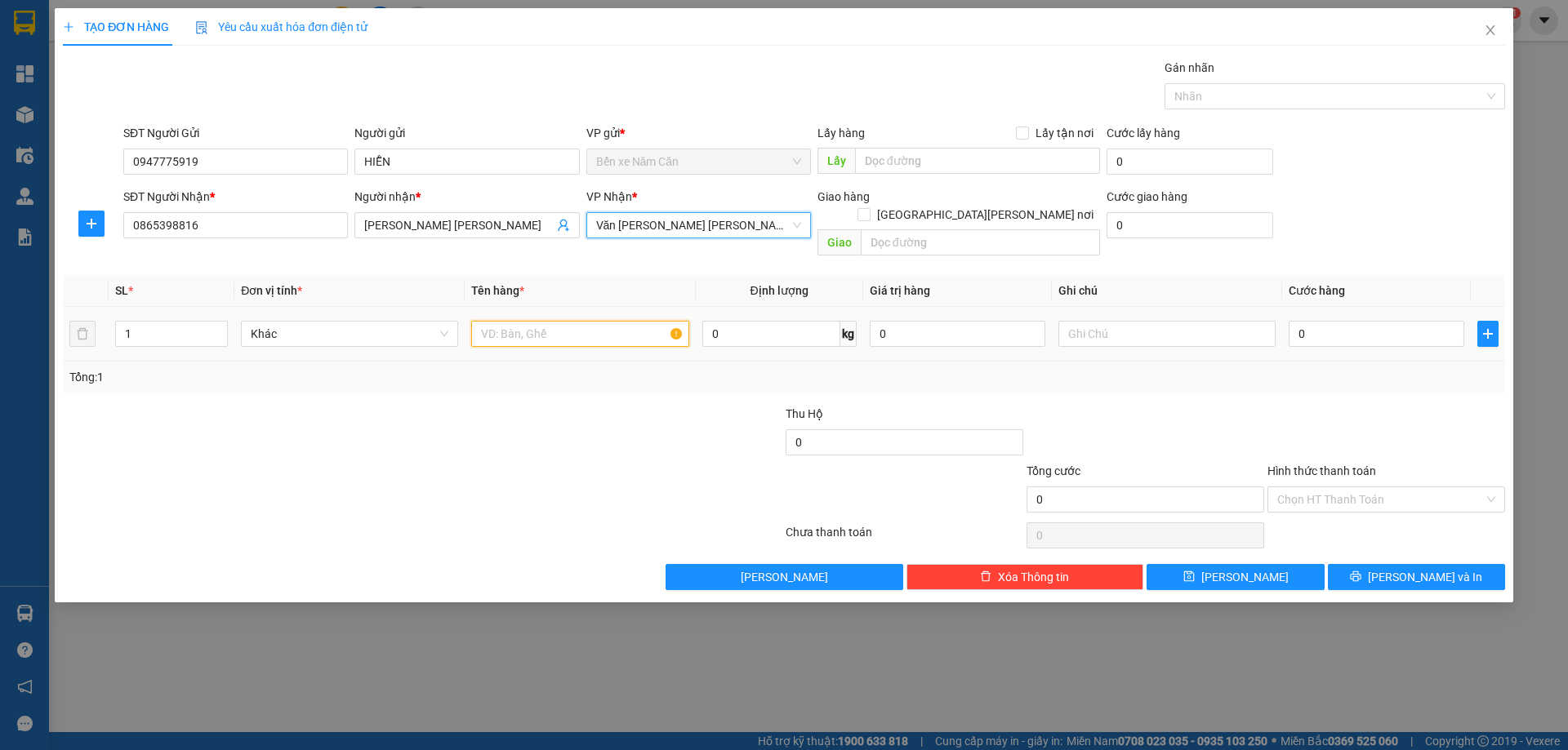
click at [537, 323] on input "text" at bounding box center [580, 334] width 217 height 26
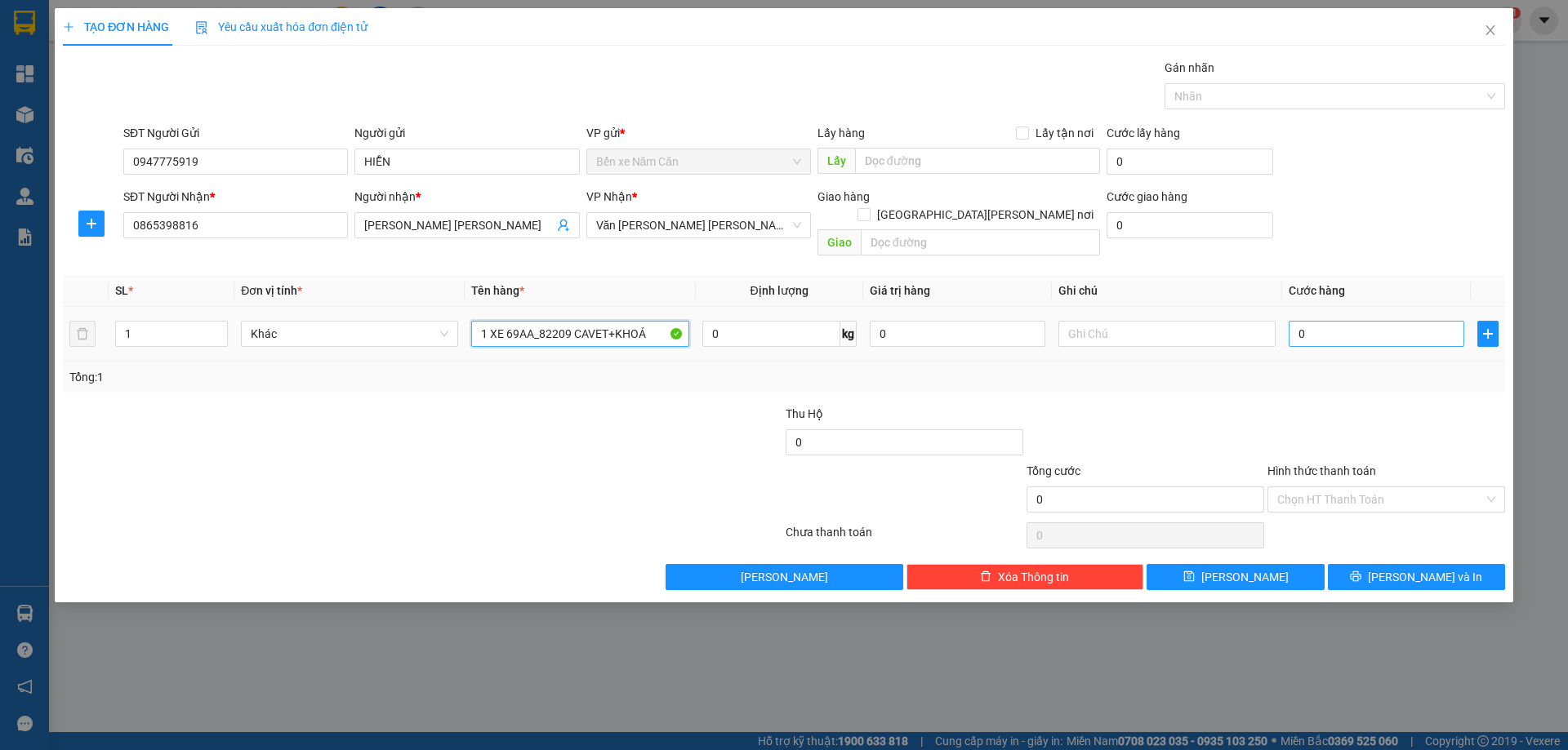
type input "1 XE 69AA_82209 CAVET+KHOÁ"
click at [1322, 321] on input "0" at bounding box center [1377, 334] width 176 height 26
type input "3"
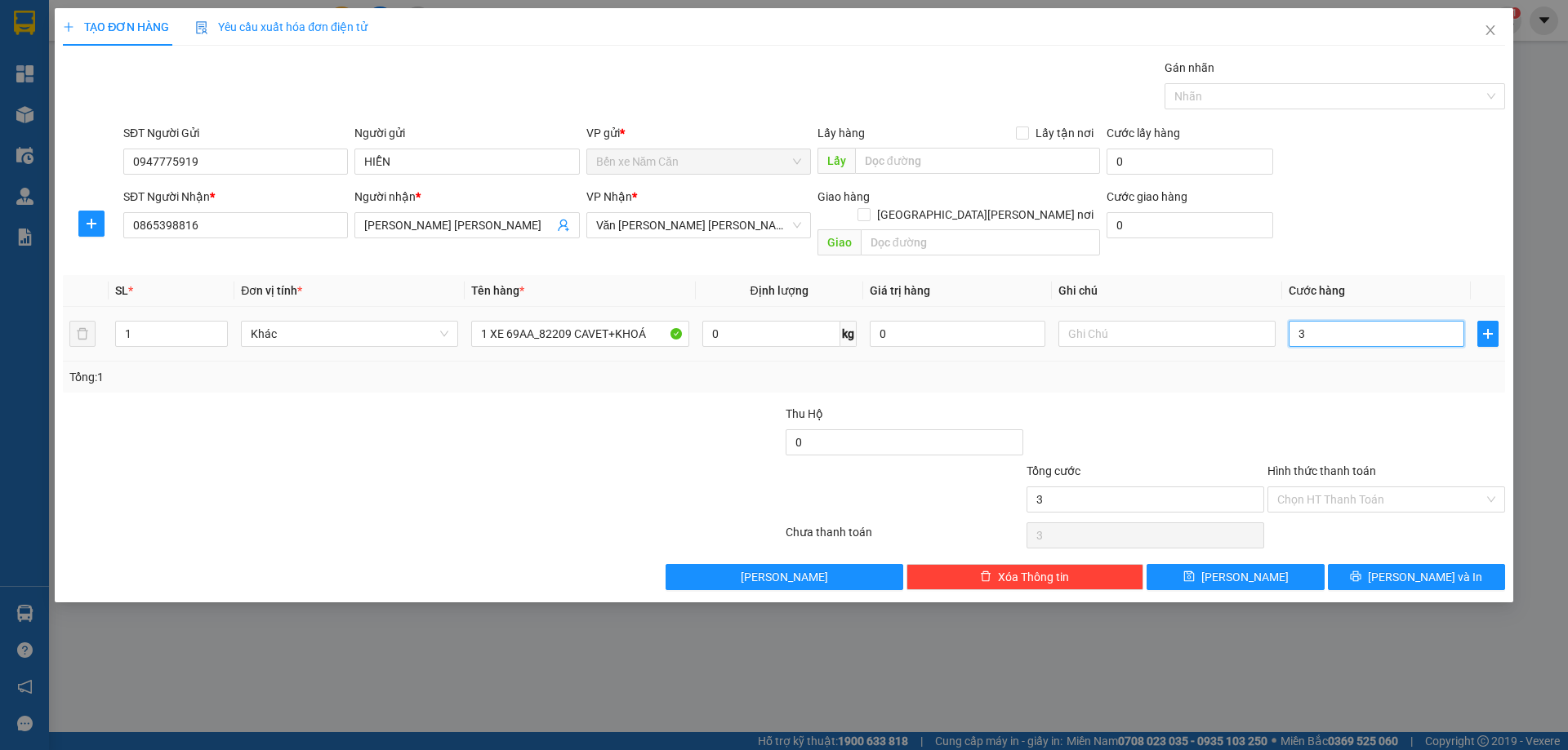
type input "30"
type input "300"
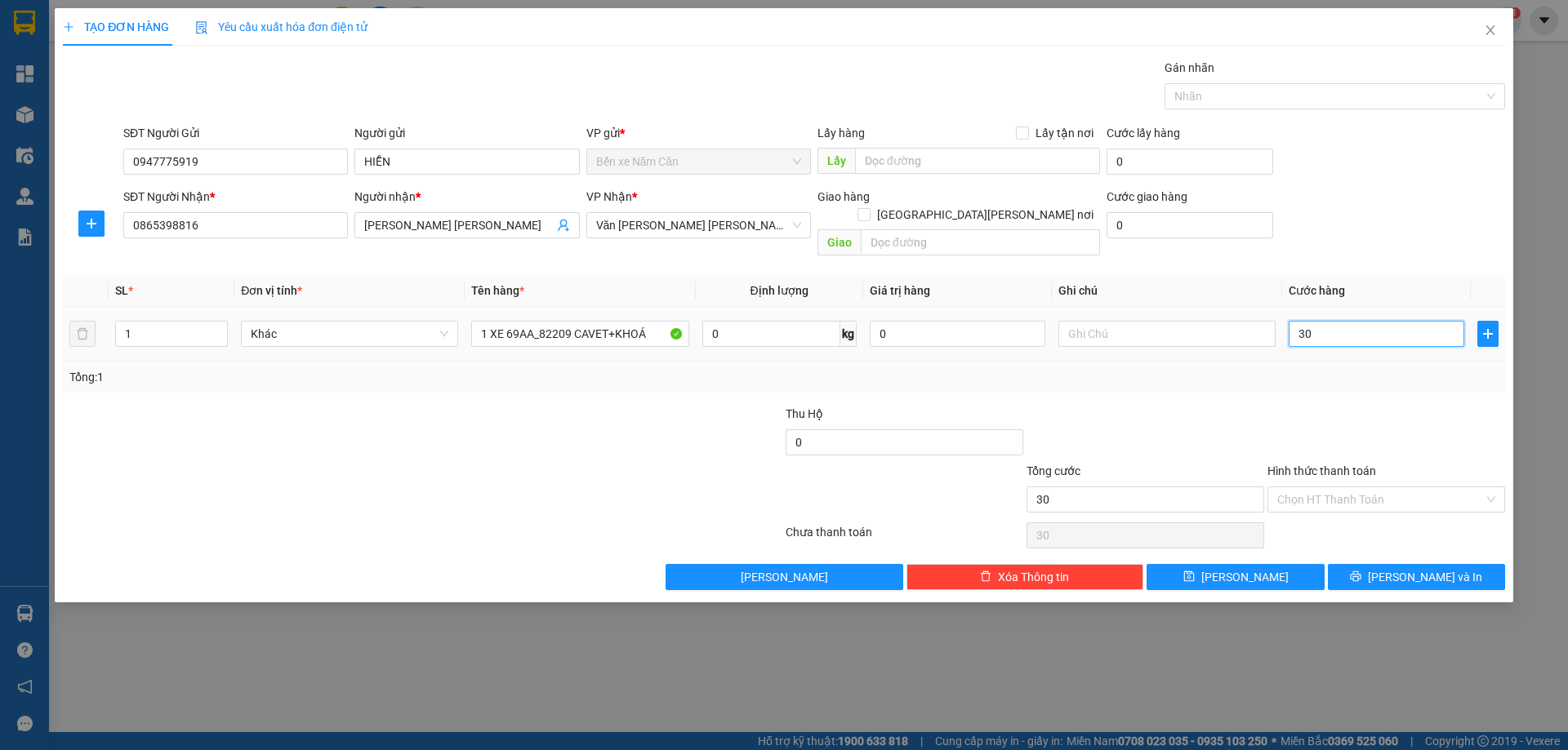
type input "300"
type input "3.000"
type input "30.000"
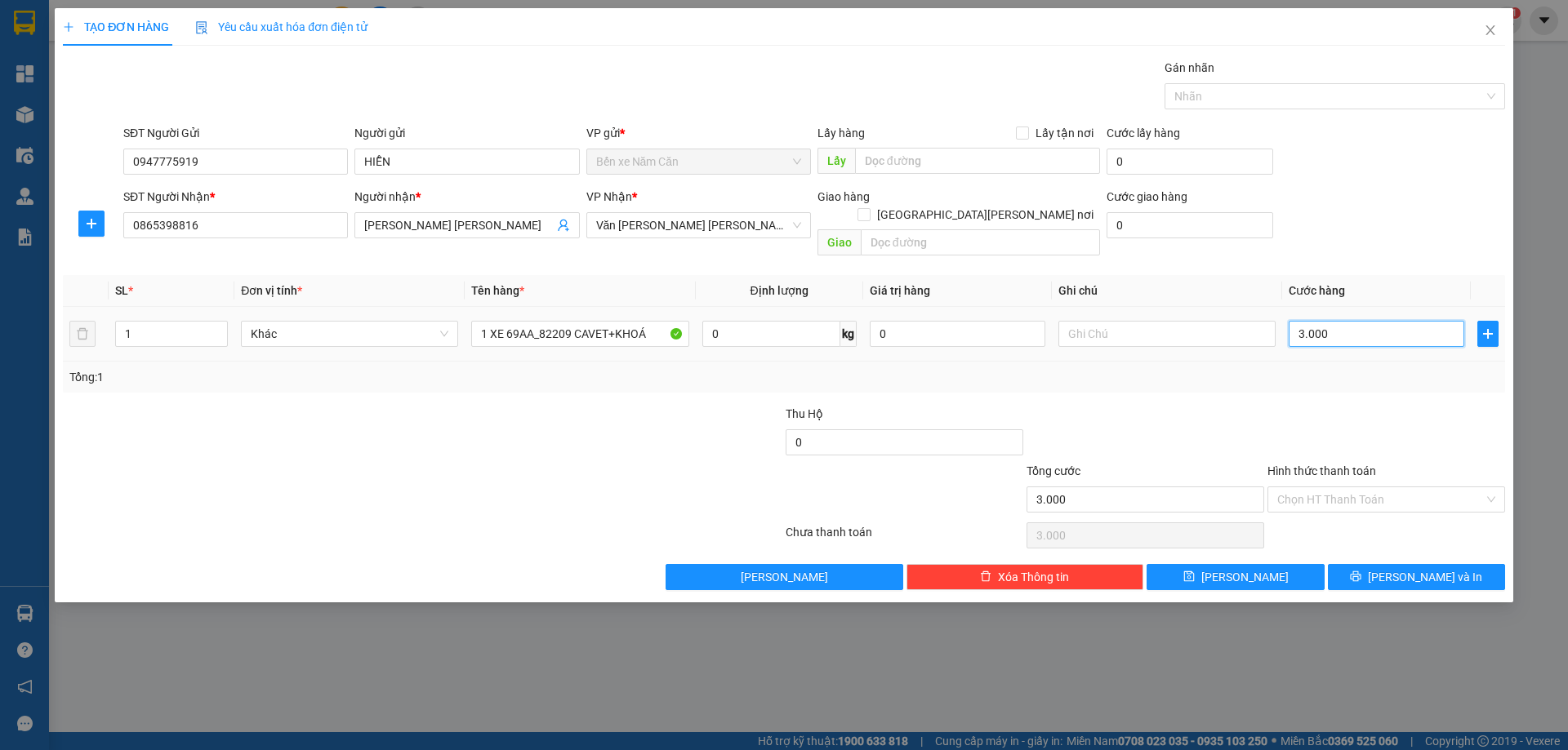
type input "30.000"
type input "300.000"
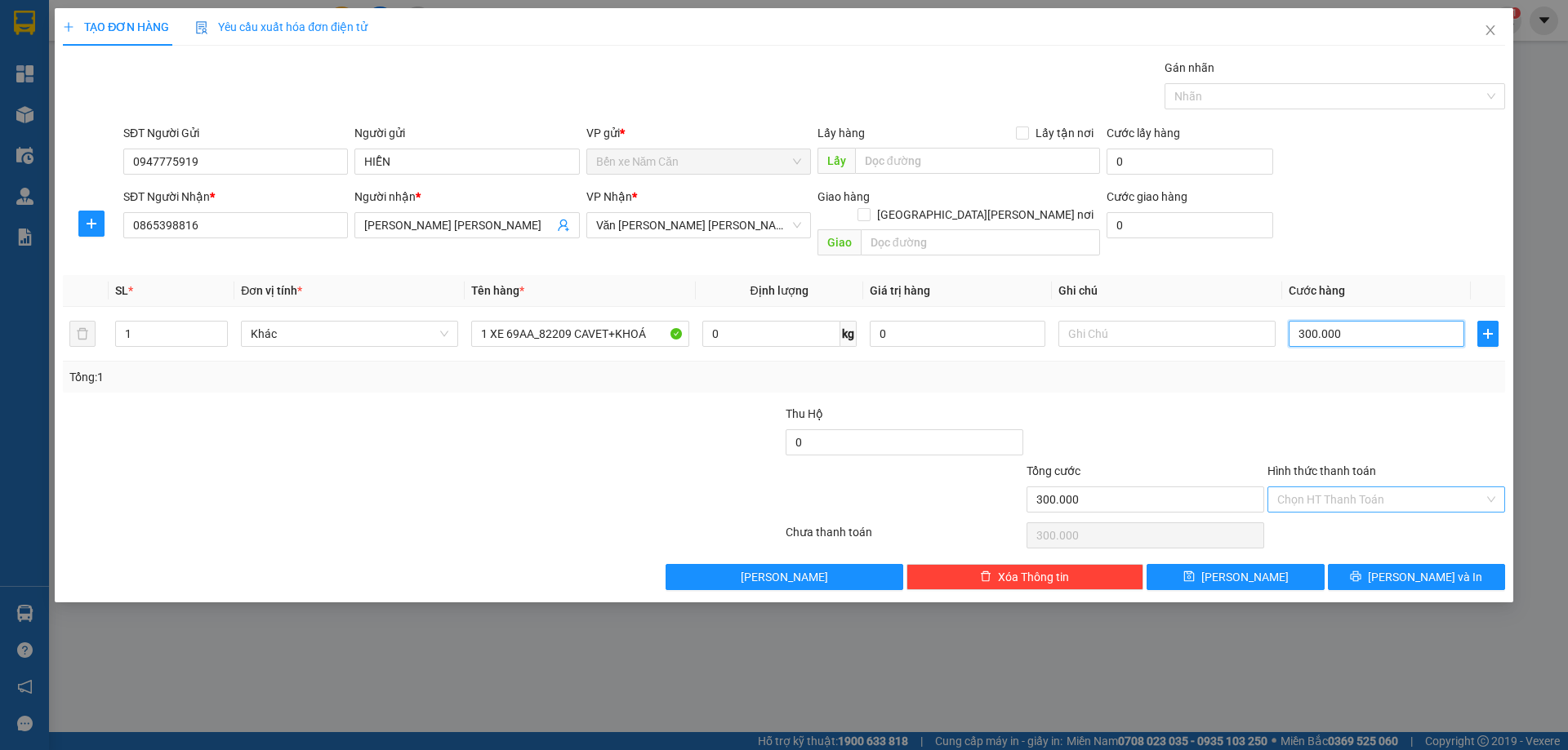
type input "300.000"
click at [1303, 487] on input "Hình thức thanh toán" at bounding box center [1380, 499] width 207 height 25
click at [1311, 512] on div "Tại văn phòng" at bounding box center [1385, 514] width 218 height 18
type input "0"
click at [1415, 568] on span "[PERSON_NAME] và In" at bounding box center [1425, 577] width 114 height 18
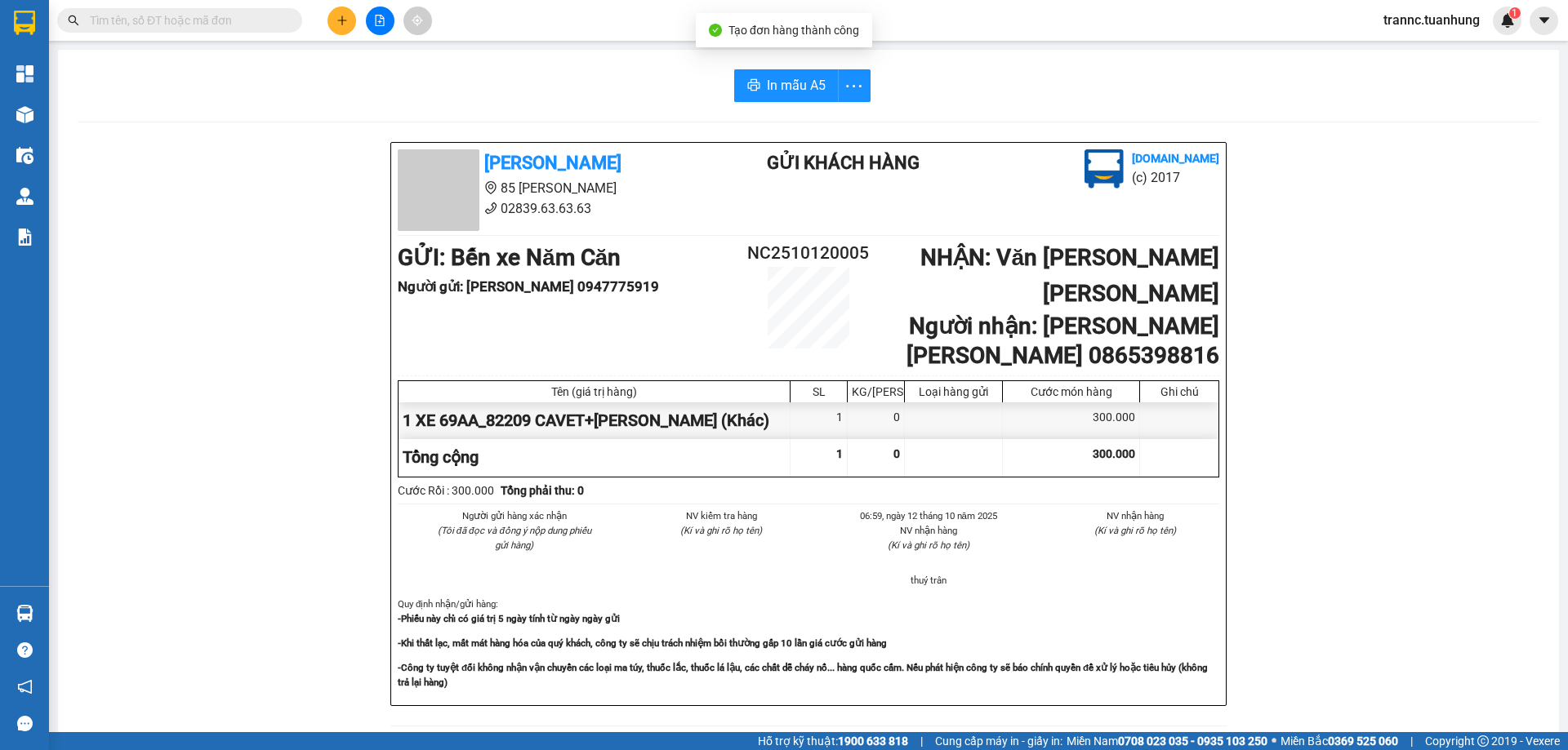
drag, startPoint x: 1383, startPoint y: 702, endPoint x: 936, endPoint y: 171, distance: 694.1
click at [1364, 679] on div "[PERSON_NAME] 85 [PERSON_NAME] 02839.63.63.63 Gửi khách hàng [DOMAIN_NAME] (c) …" at bounding box center [808, 759] width 1461 height 1234
click at [783, 81] on span "In mẫu A5" at bounding box center [796, 85] width 59 height 20
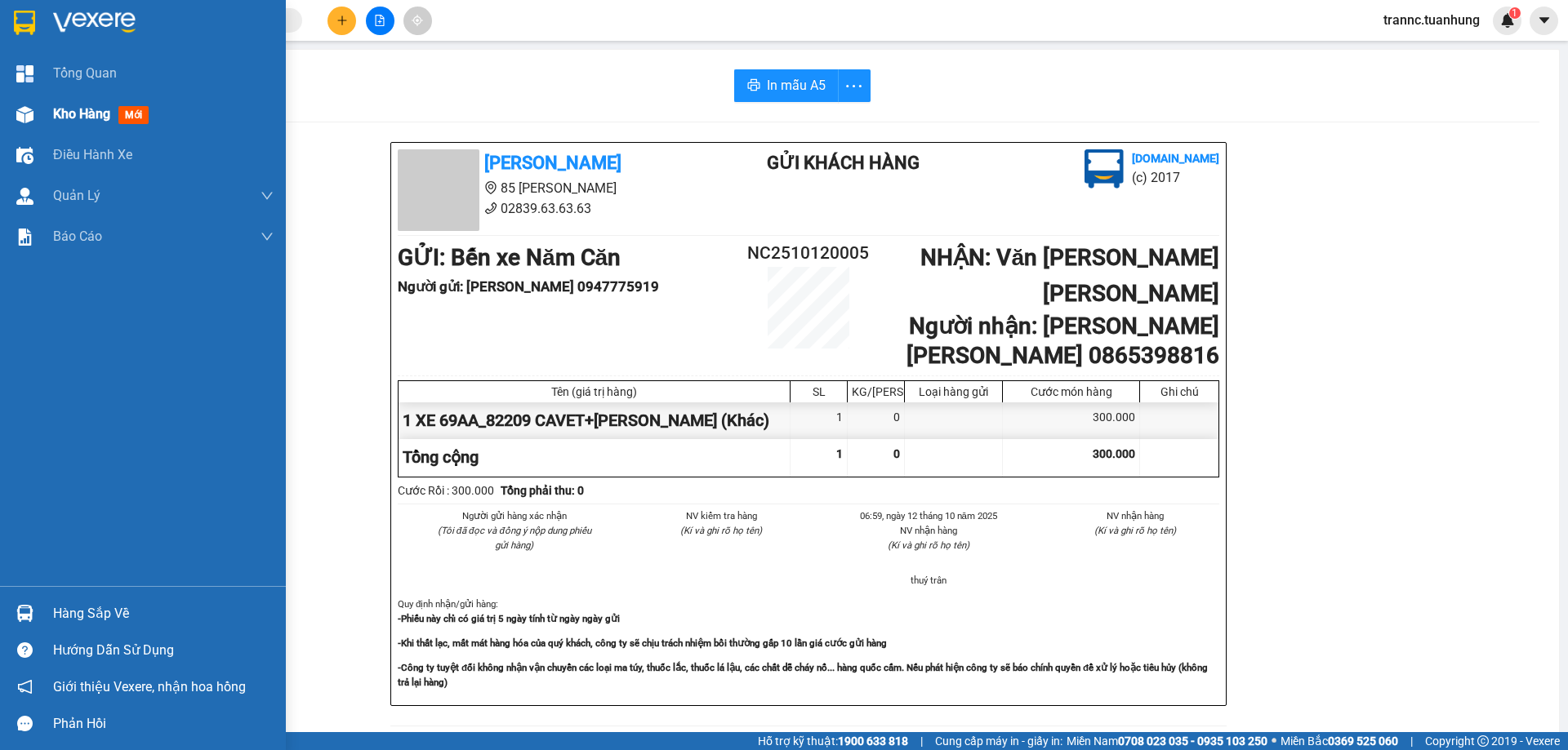
click at [61, 110] on span "Kho hàng" at bounding box center [81, 113] width 57 height 15
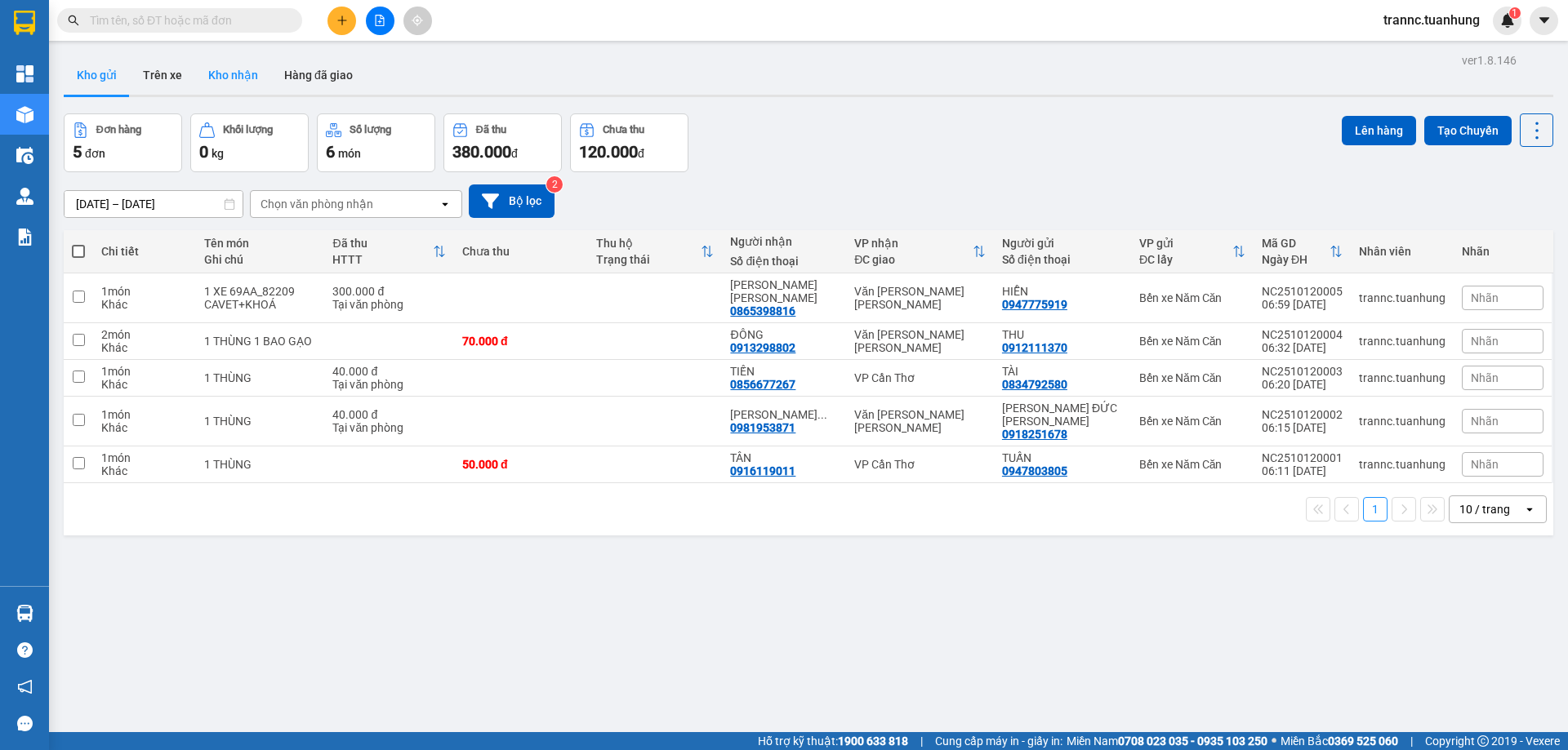
click at [257, 84] on button "Kho nhận" at bounding box center [233, 75] width 76 height 39
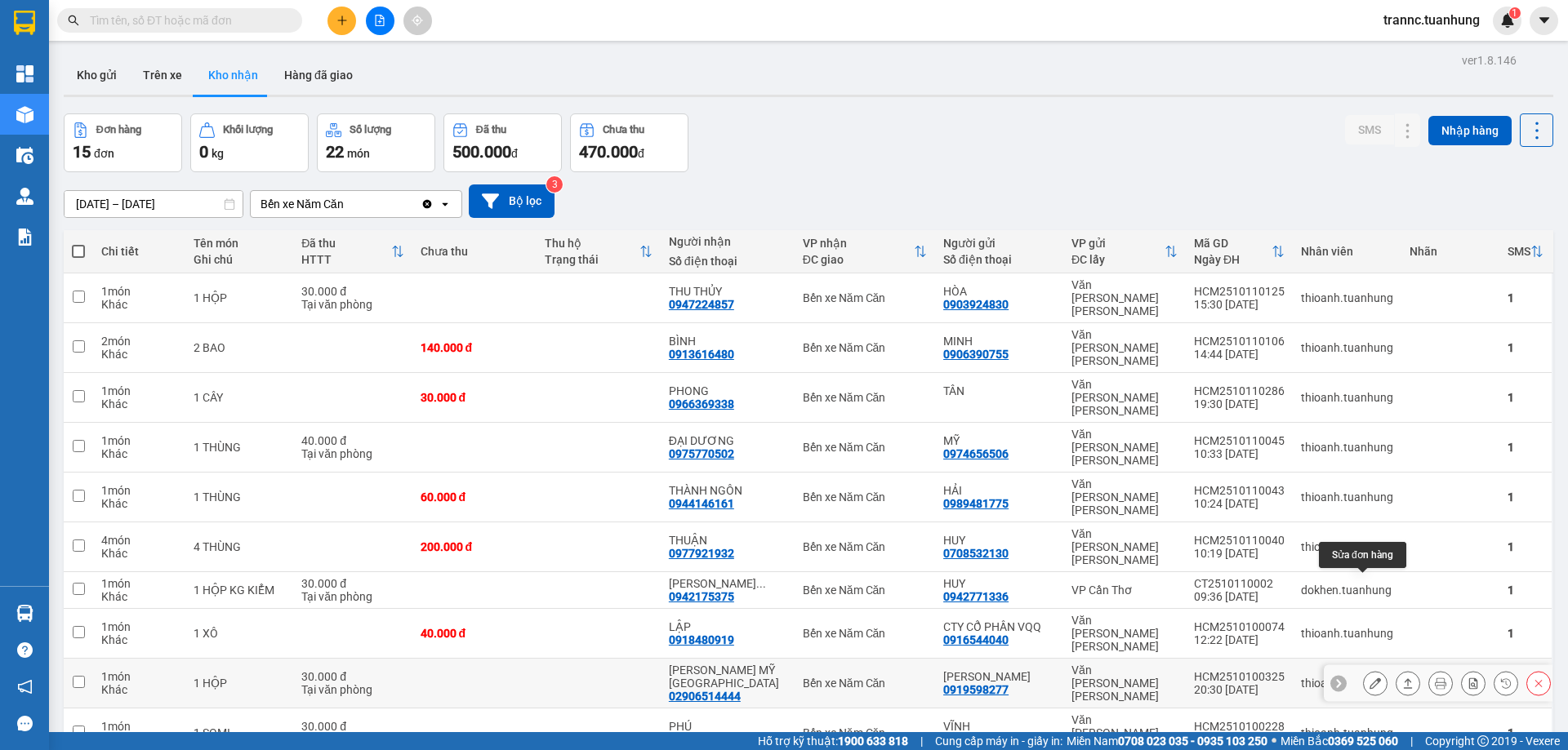
click at [1369, 677] on icon at bounding box center [1374, 683] width 11 height 11
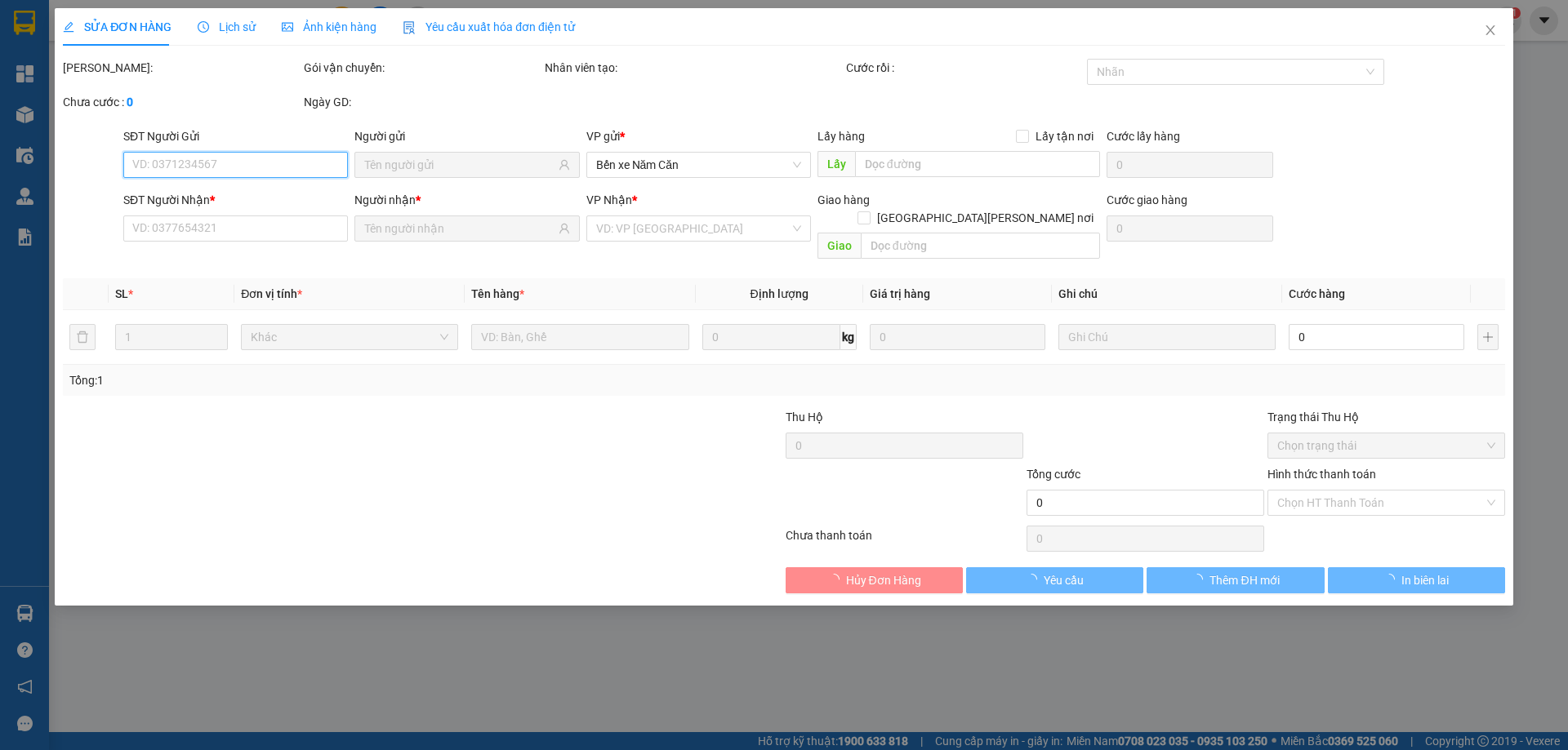
type input "0919598277"
type input "[PERSON_NAME]"
type input "02906514444"
type input "[PERSON_NAME] MỸ [GEOGRAPHIC_DATA]"
type input "30.000"
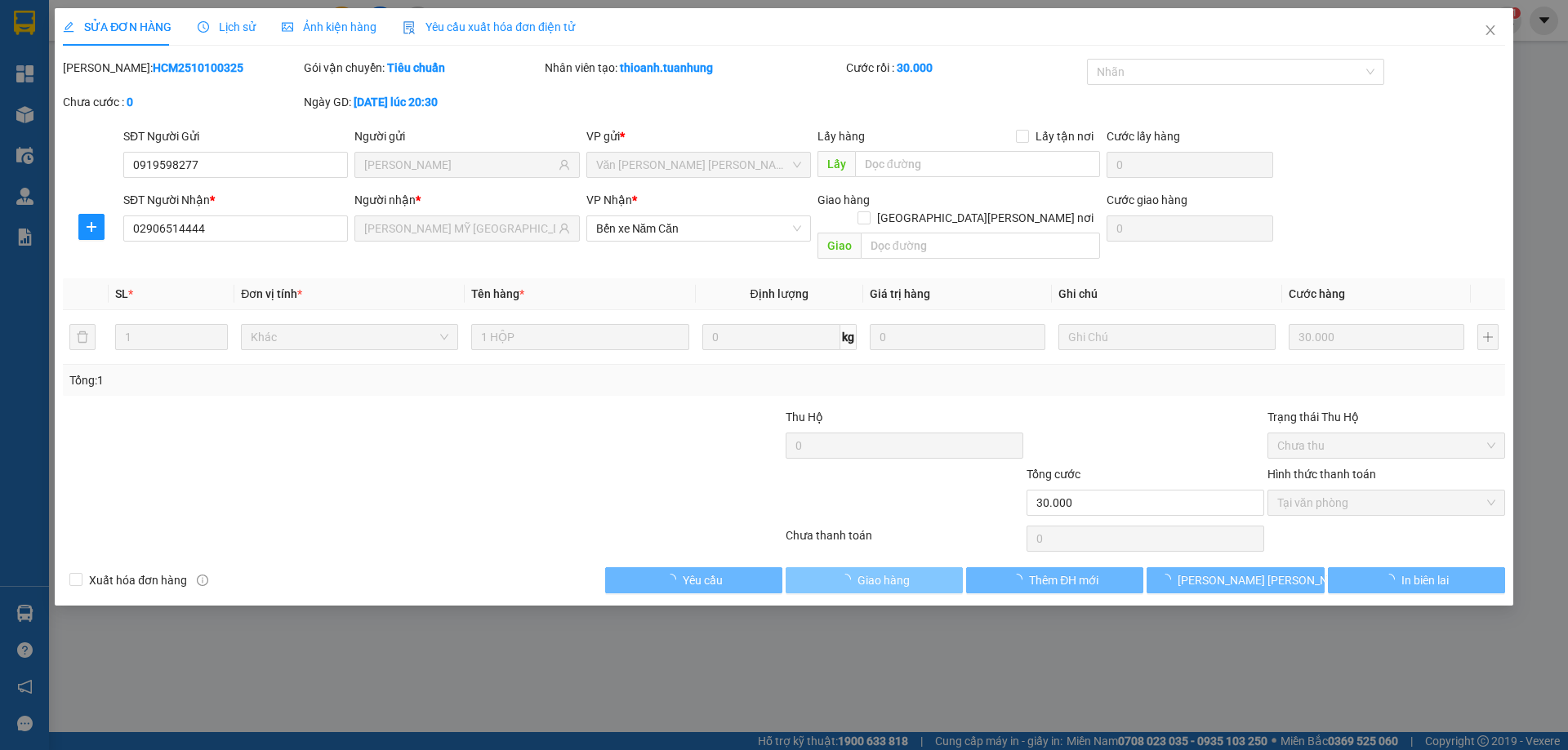
click at [901, 572] on span "Giao hàng" at bounding box center [883, 580] width 52 height 18
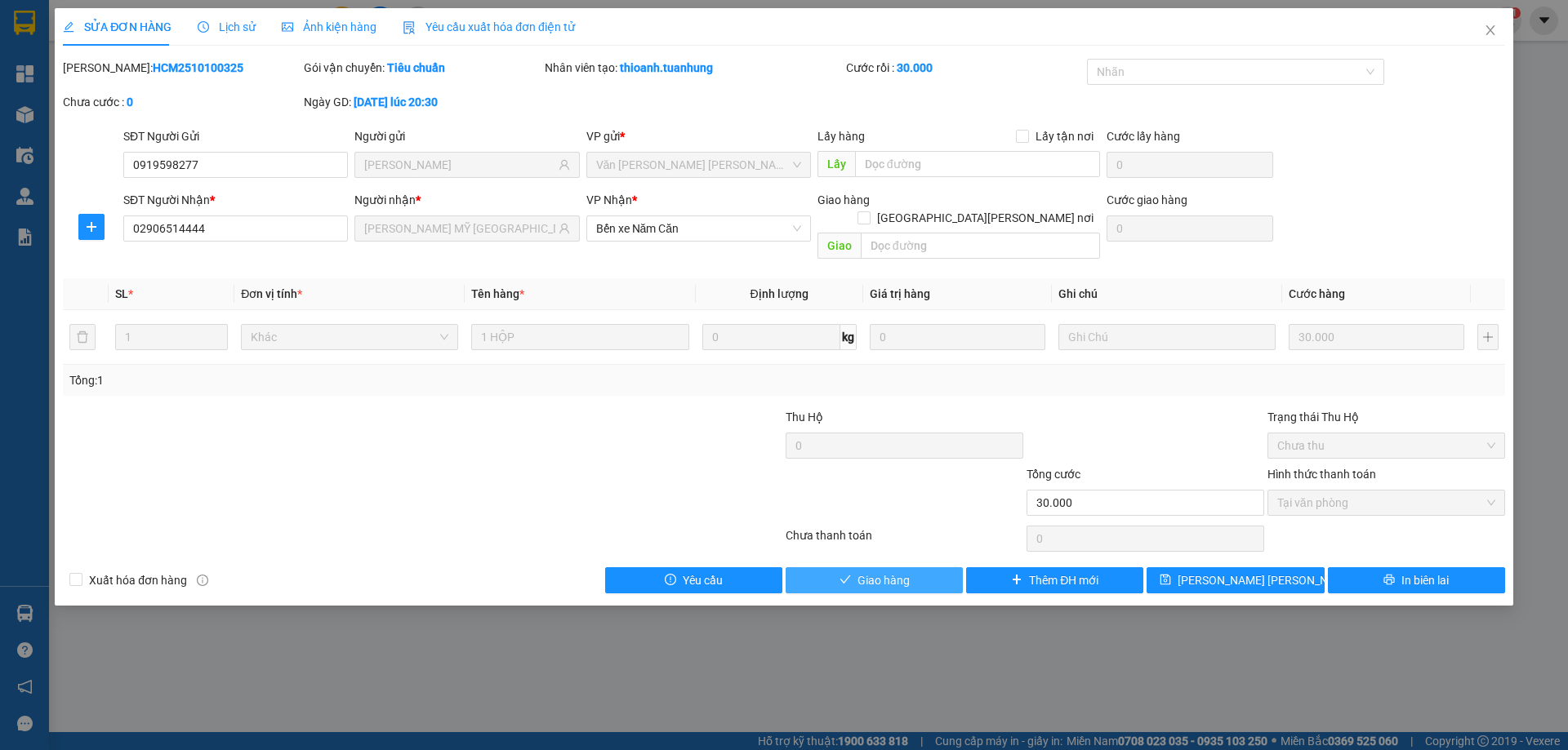
click at [901, 572] on span "Giao hàng" at bounding box center [883, 580] width 52 height 18
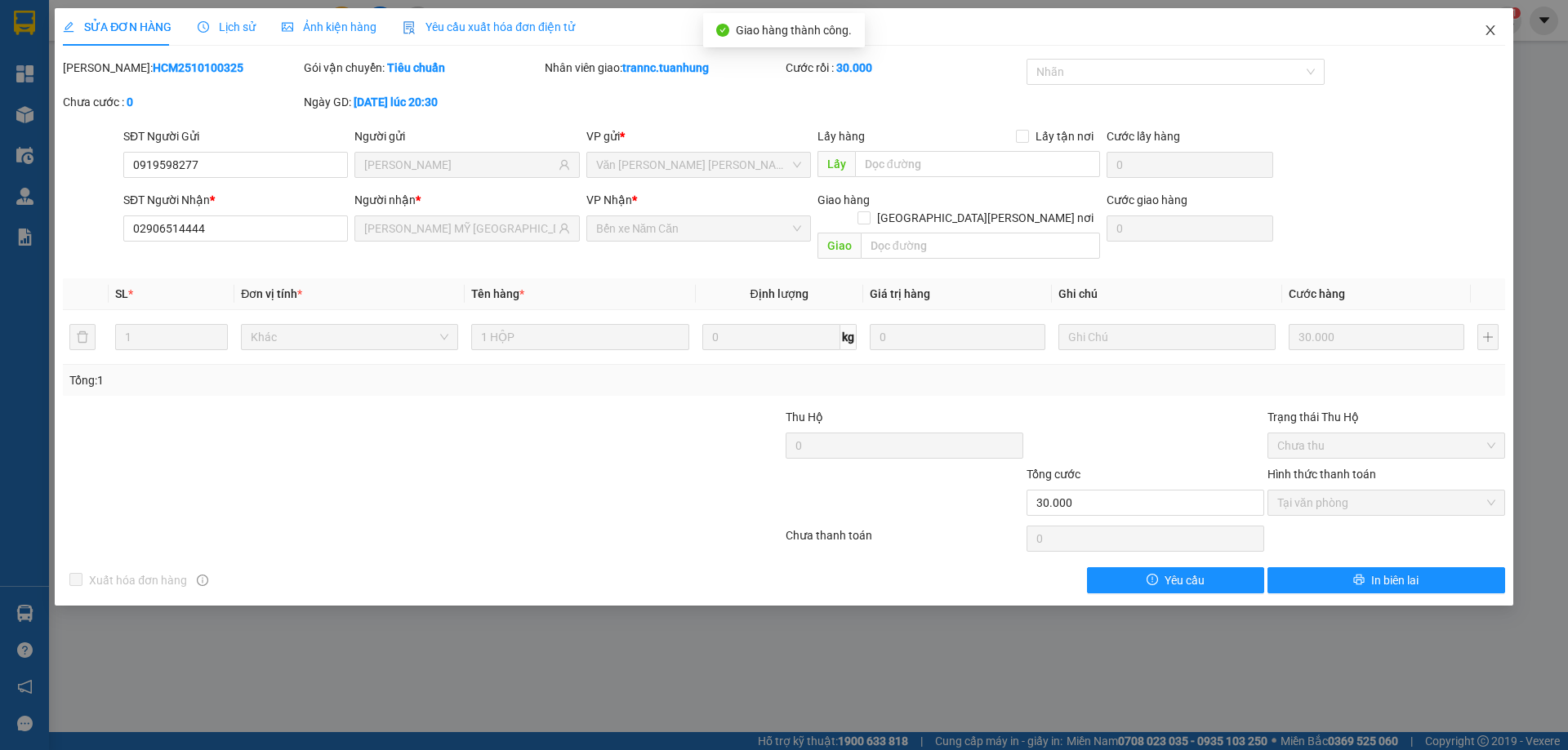
click at [1492, 28] on icon "close" at bounding box center [1489, 30] width 13 height 13
